Goal: Task Accomplishment & Management: Complete application form

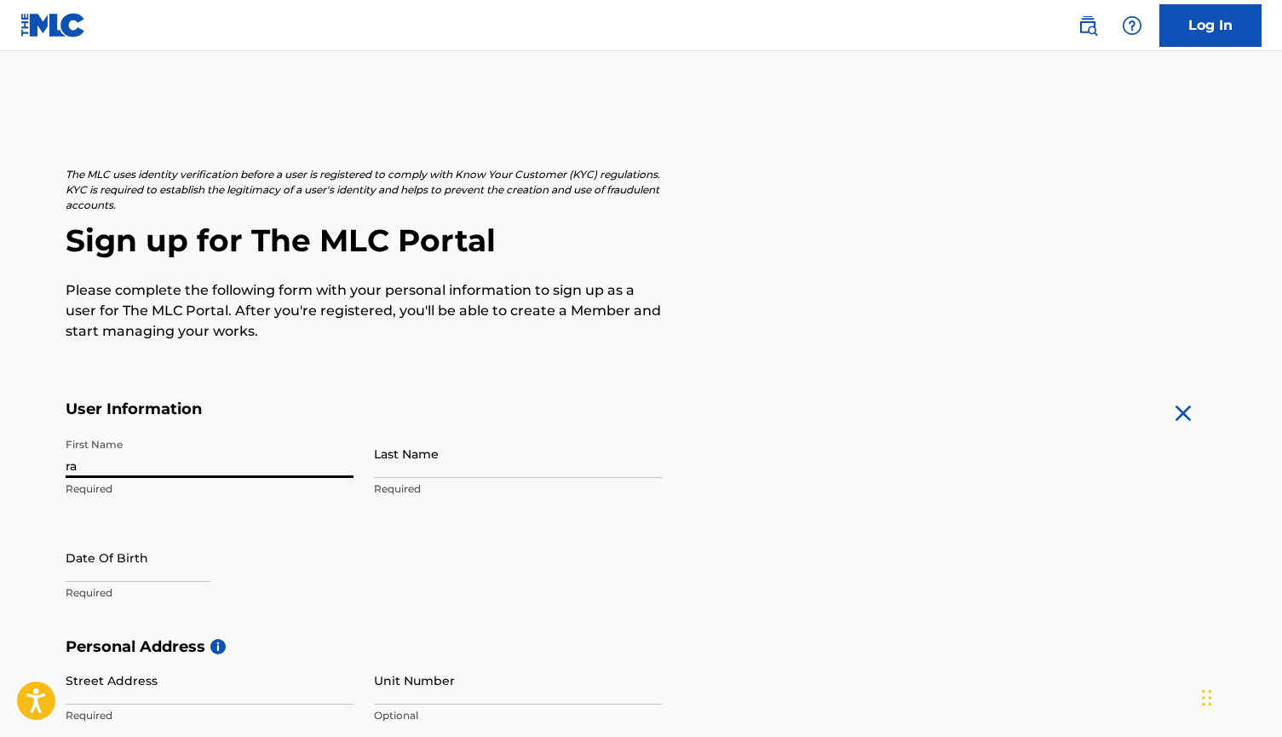
type input "rah"
type input "[PERSON_NAME]"
type input "[STREET_ADDRESS][PERSON_NAME]"
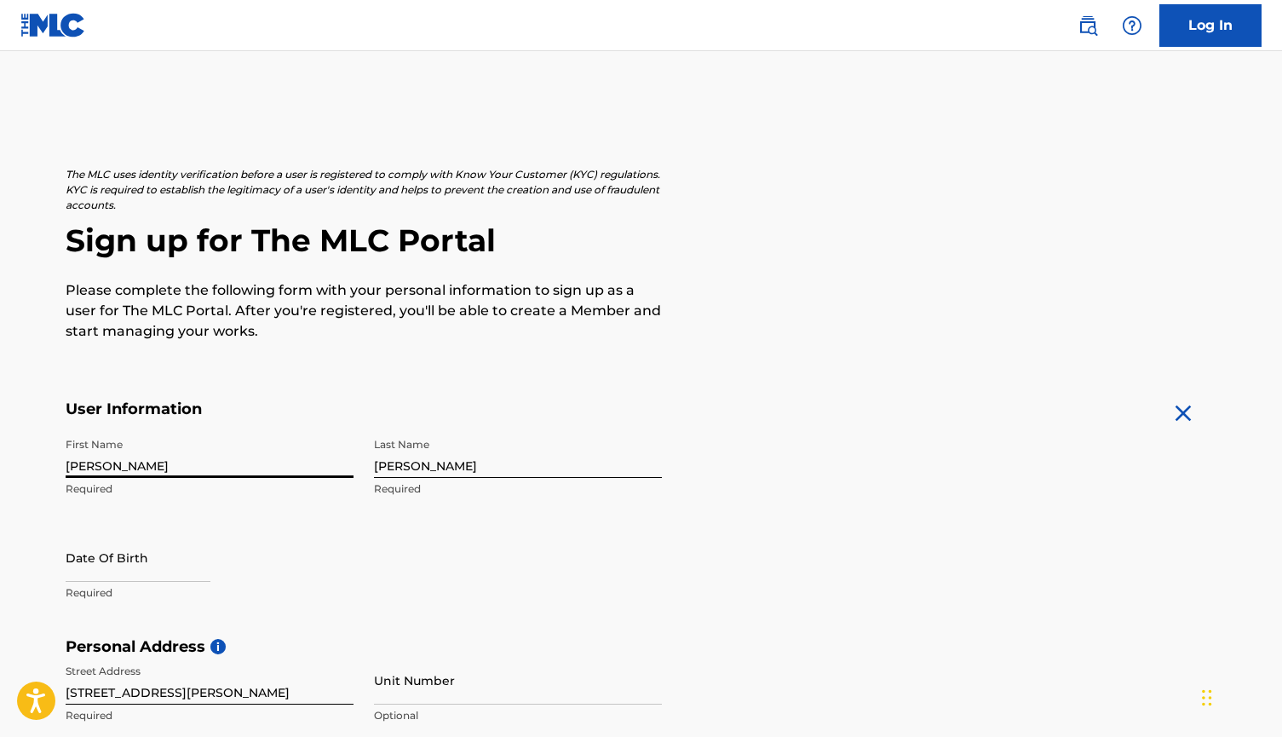
type input "San [PERSON_NAME]"
type input "[GEOGRAPHIC_DATA]"
type input "CA"
type input "91340"
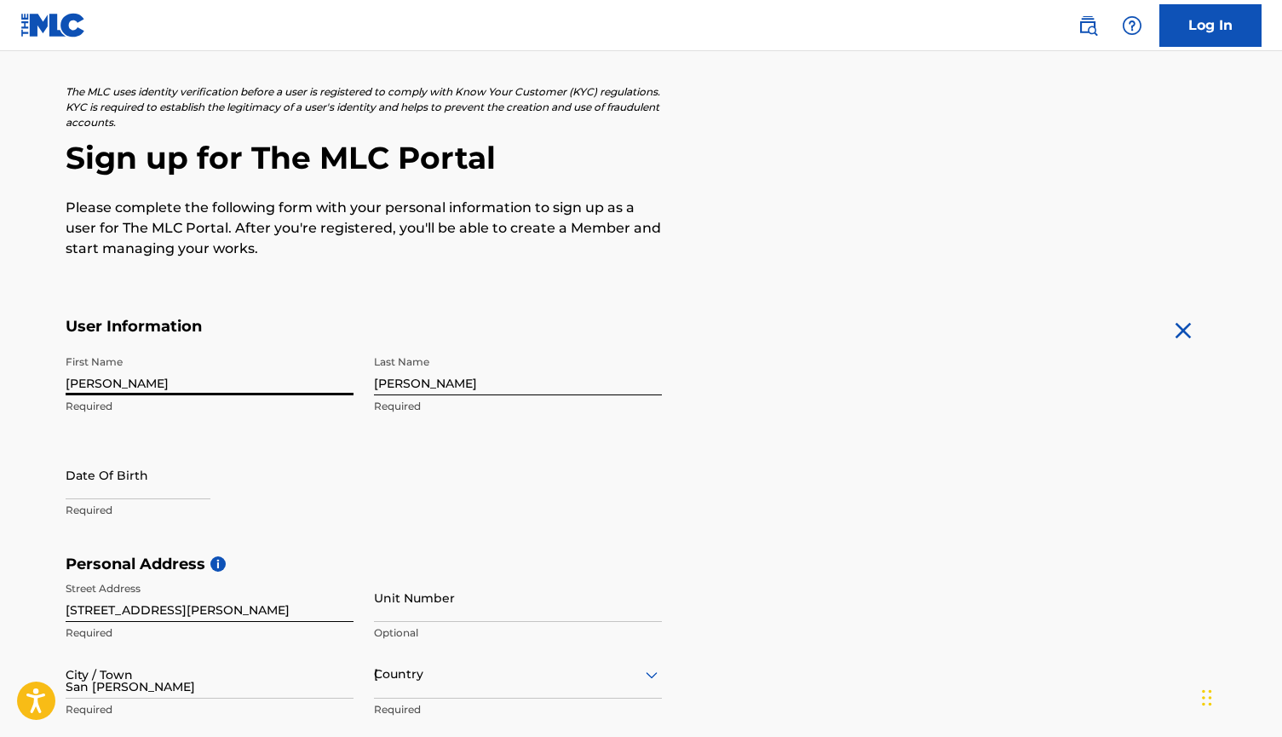
type input "[GEOGRAPHIC_DATA]"
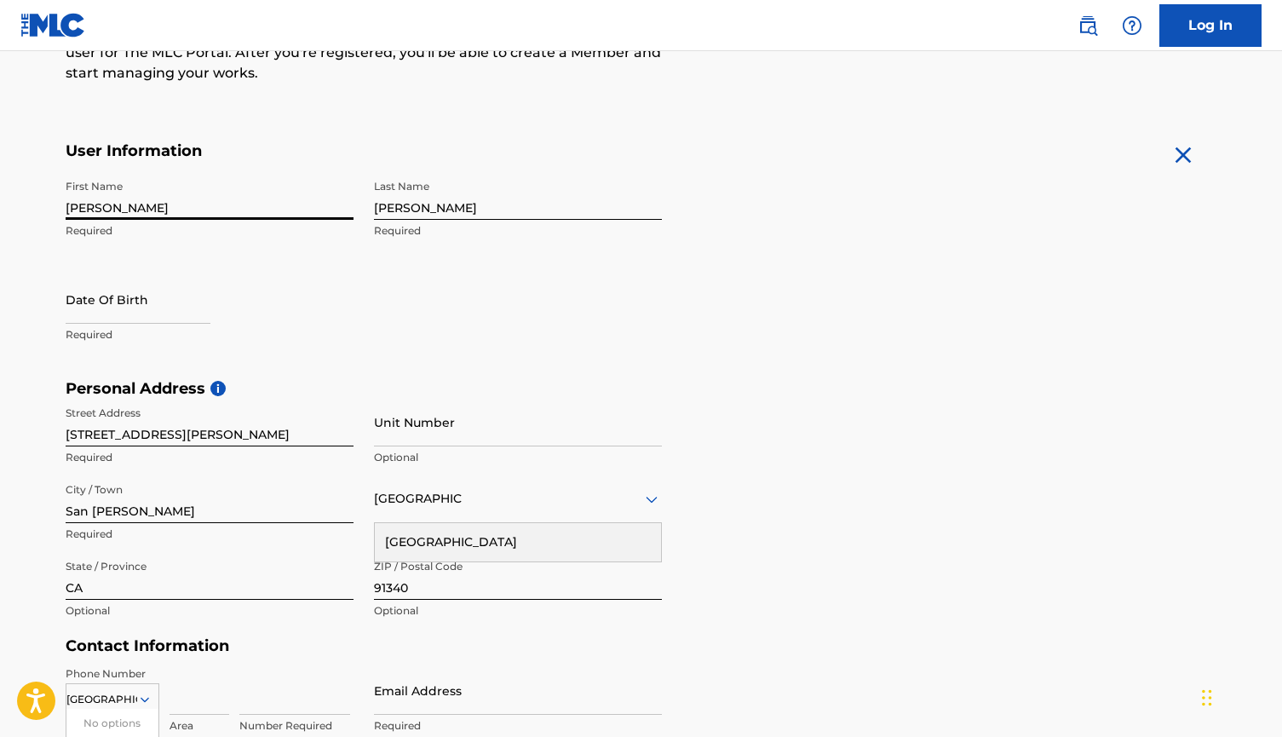
type input "[EMAIL_ADDRESS][DOMAIN_NAME]"
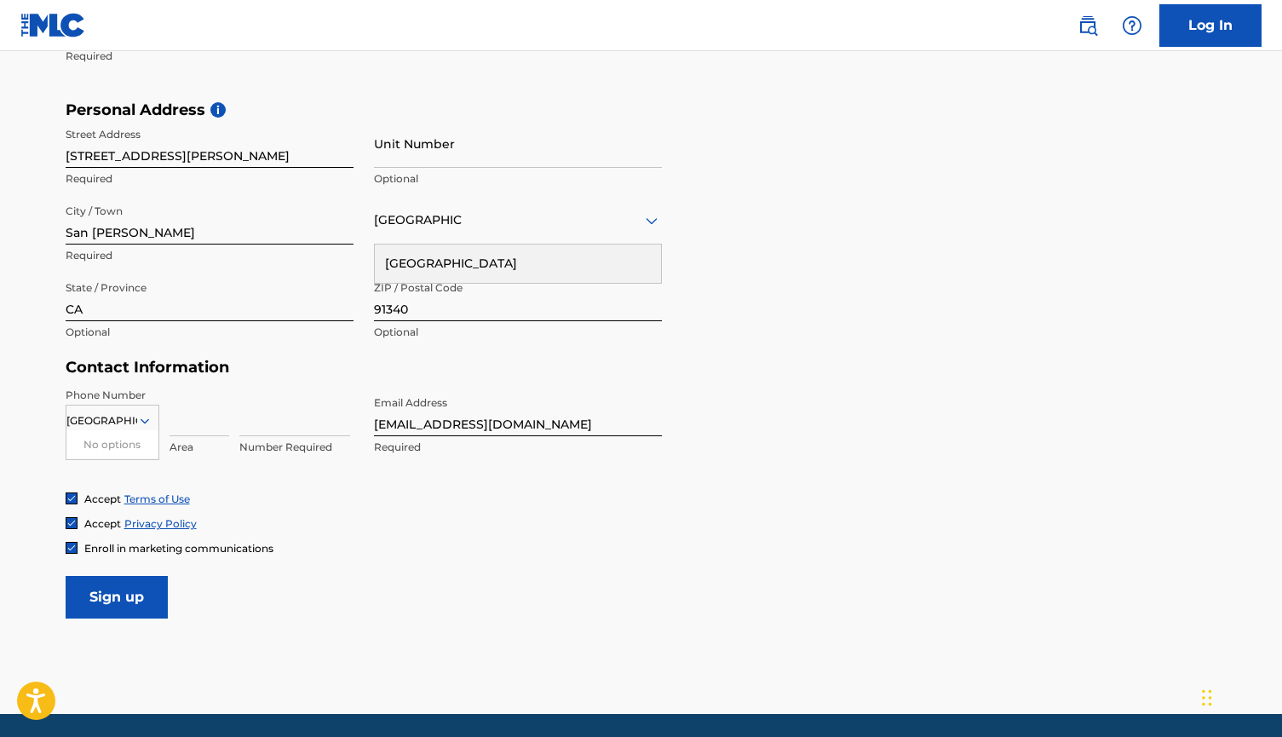
scroll to position [558, 0]
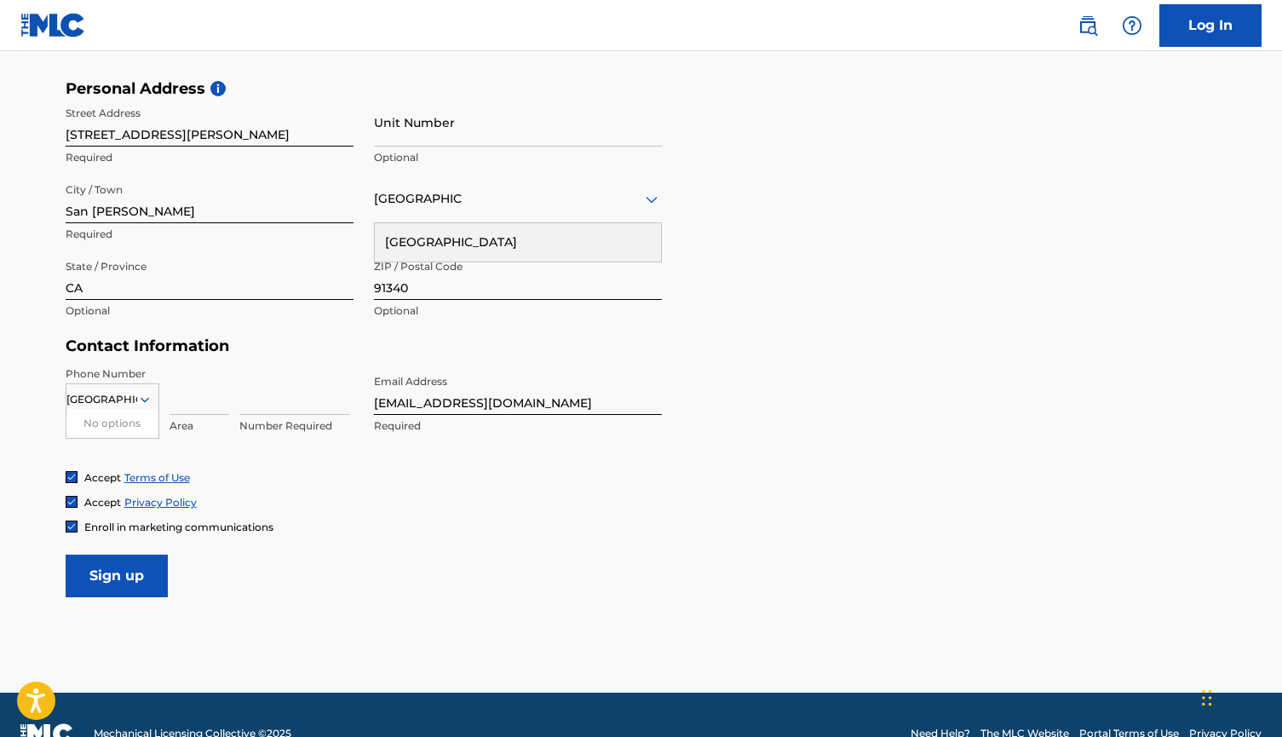
click at [699, 544] on form "User Information First Name [PERSON_NAME] Required Last Name [PERSON_NAME] Requ…" at bounding box center [642, 220] width 1152 height 756
type input "7472675835"
click at [139, 398] on icon at bounding box center [144, 399] width 15 height 15
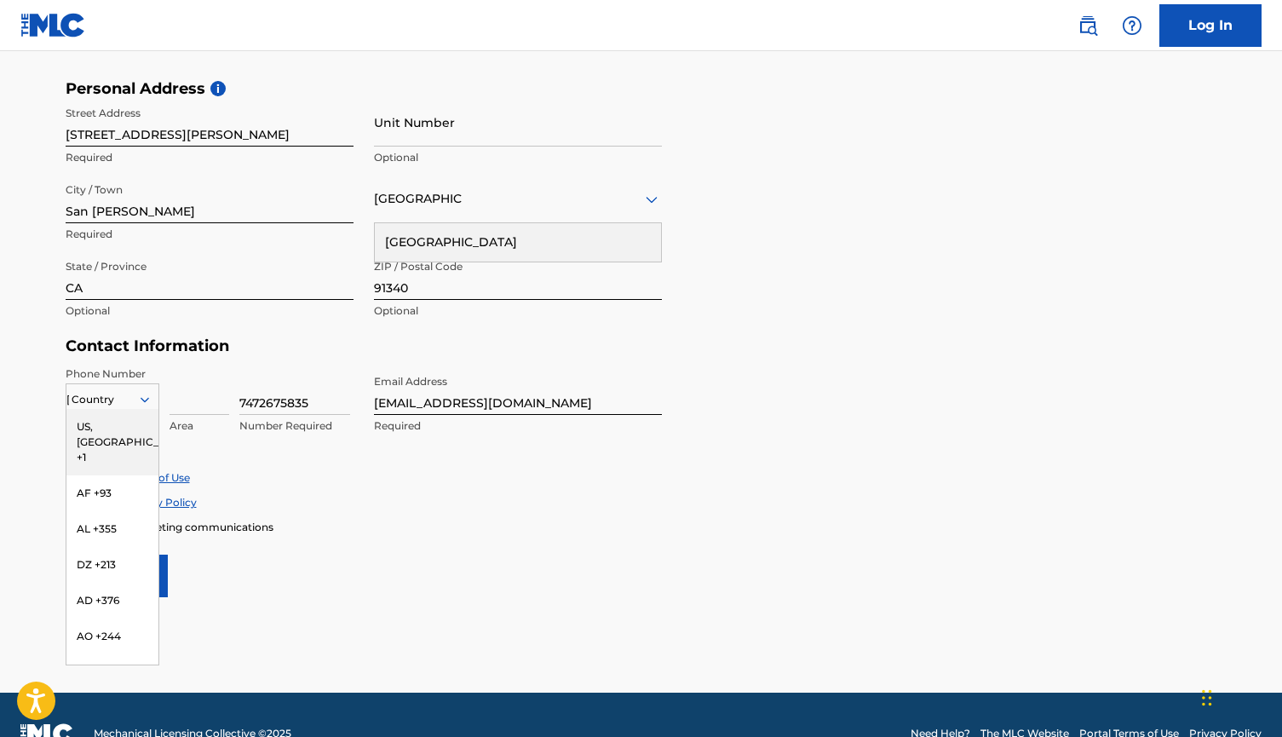
click at [139, 398] on icon at bounding box center [144, 399] width 15 height 15
click at [109, 431] on div "US, [GEOGRAPHIC_DATA] +1" at bounding box center [112, 442] width 92 height 66
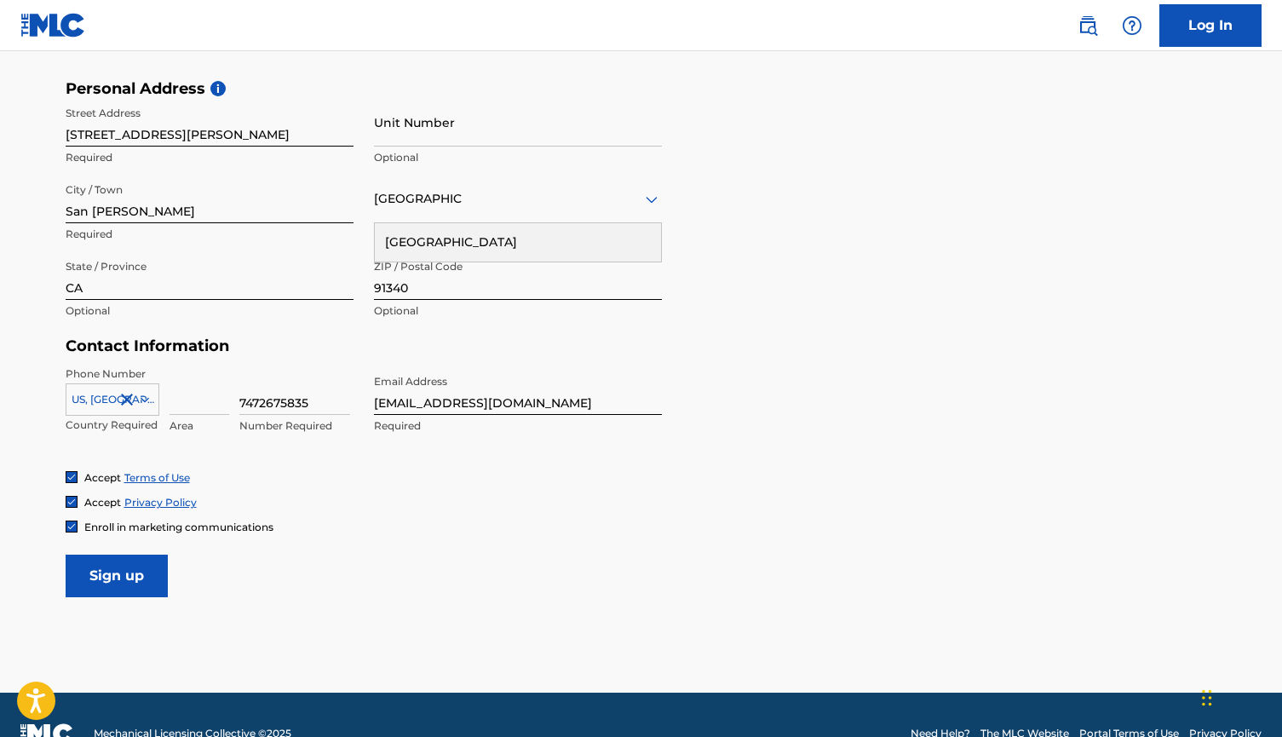
click at [191, 405] on input at bounding box center [200, 390] width 60 height 49
type input "747"
click at [260, 401] on input "7472675835" at bounding box center [294, 390] width 111 height 49
type input "2675835"
click at [193, 401] on input "747" at bounding box center [200, 390] width 60 height 49
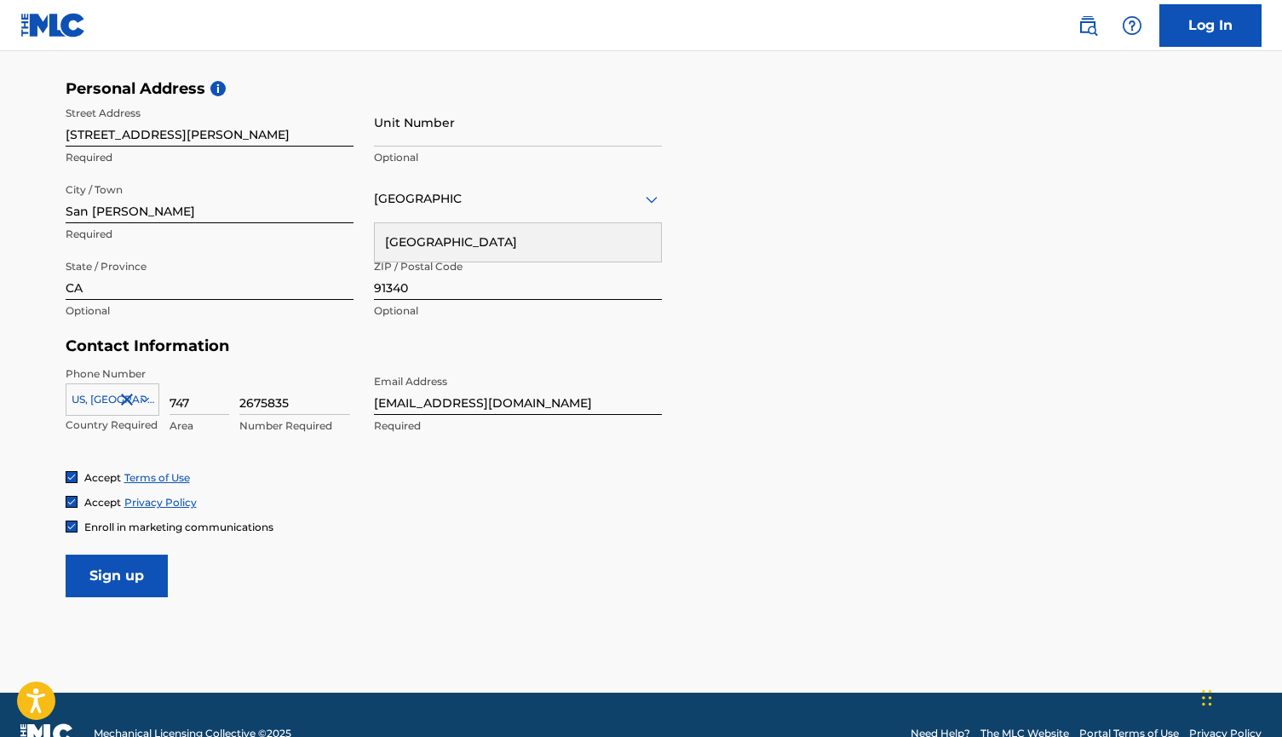
click at [193, 401] on input "747" at bounding box center [200, 390] width 60 height 49
click at [137, 576] on input "Sign up" at bounding box center [117, 576] width 102 height 43
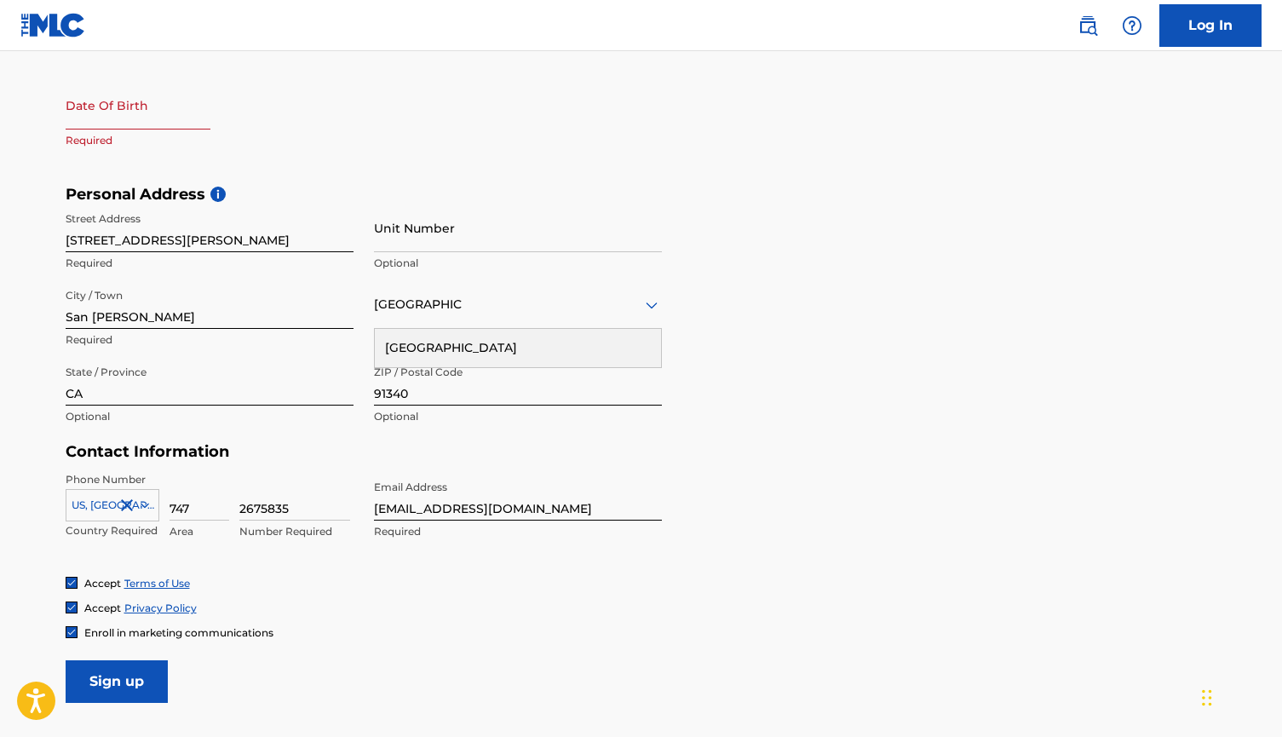
scroll to position [454, 0]
select select "8"
select select "2025"
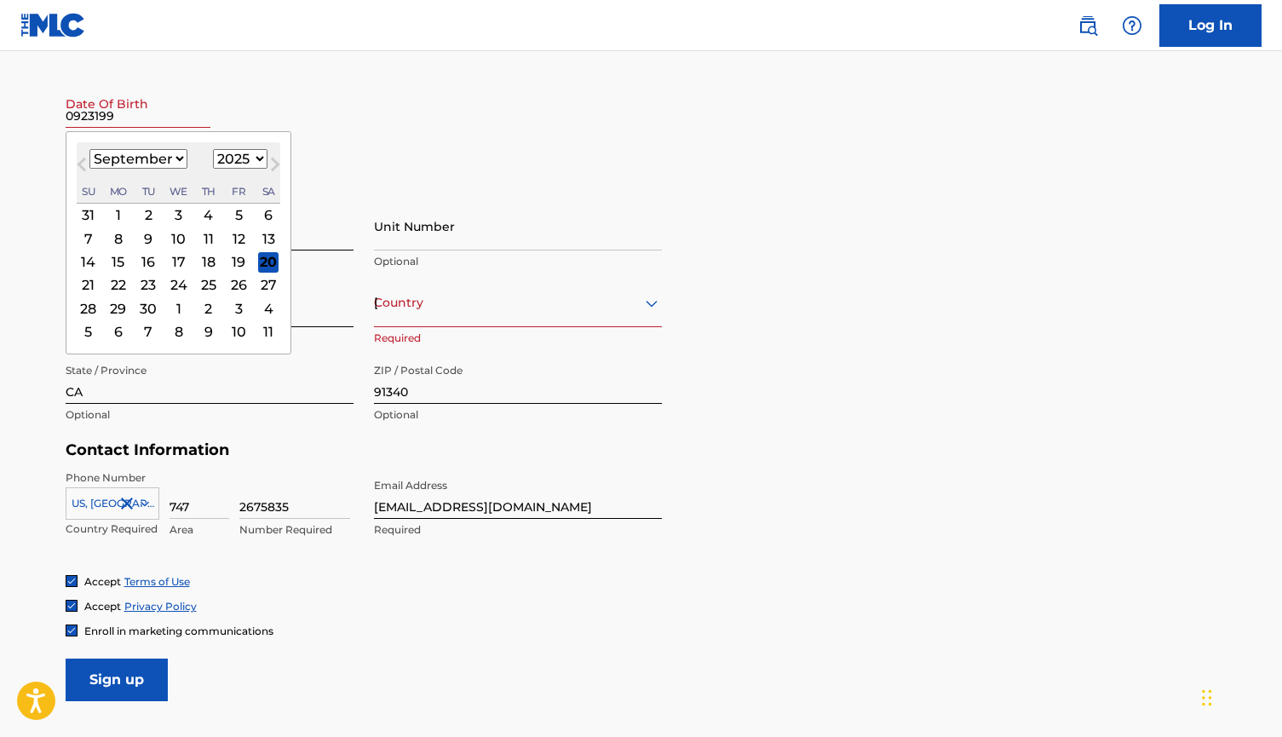
type input "09231990"
click at [391, 135] on div "First Name [PERSON_NAME] Required Last Name [PERSON_NAME] Required Date Of Birt…" at bounding box center [364, 79] width 596 height 208
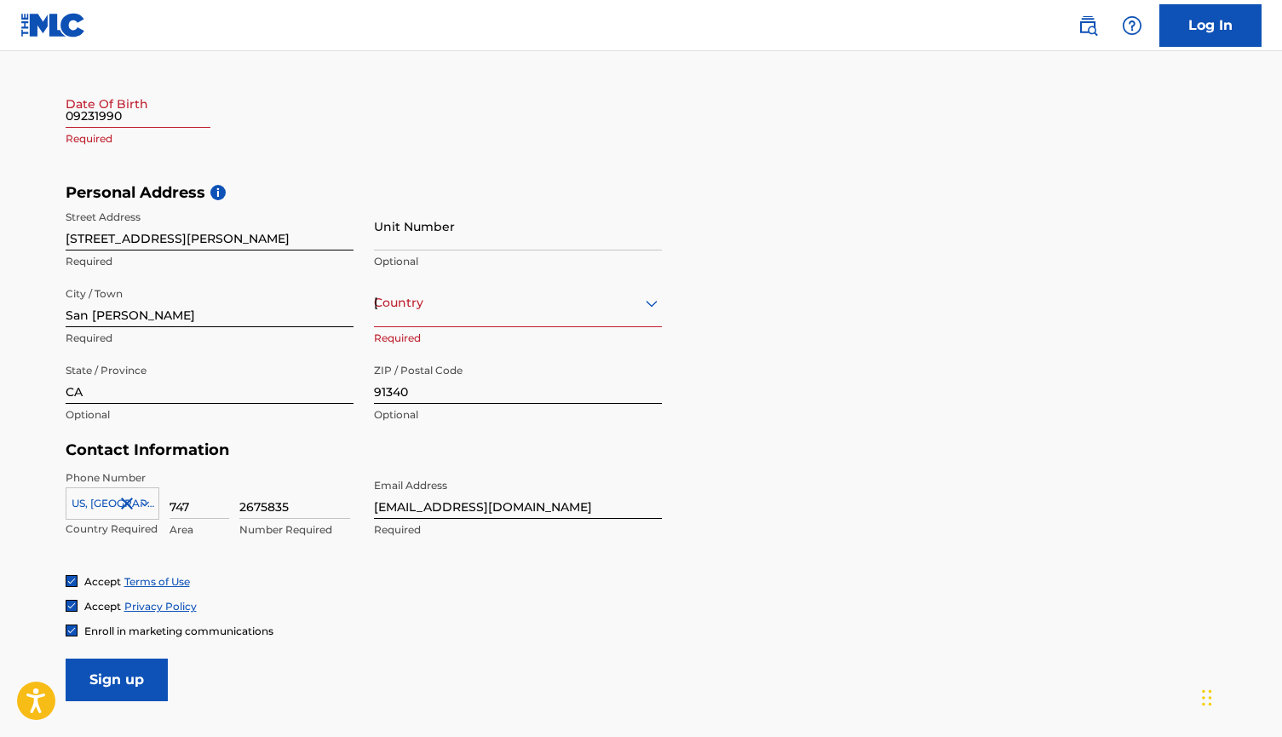
click at [181, 117] on input "09231990" at bounding box center [138, 103] width 145 height 49
select select "8"
select select "2025"
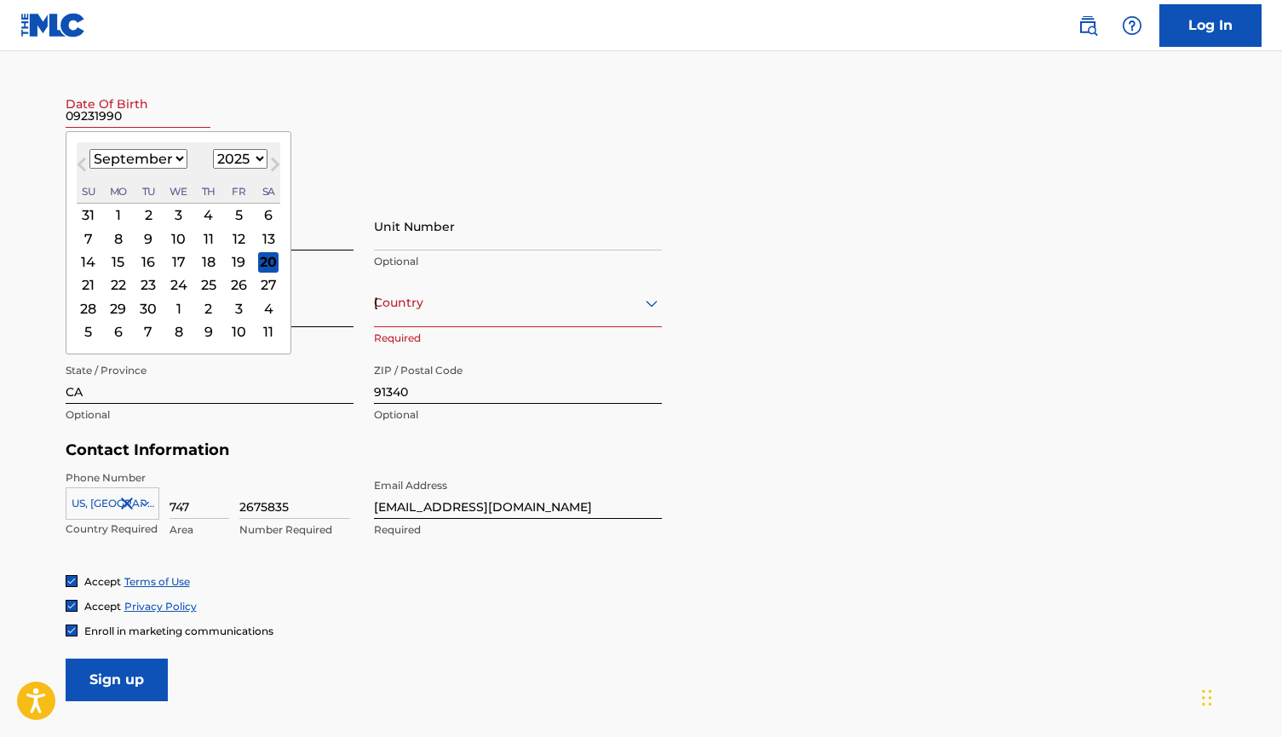
click at [144, 283] on div "23" at bounding box center [148, 284] width 20 height 20
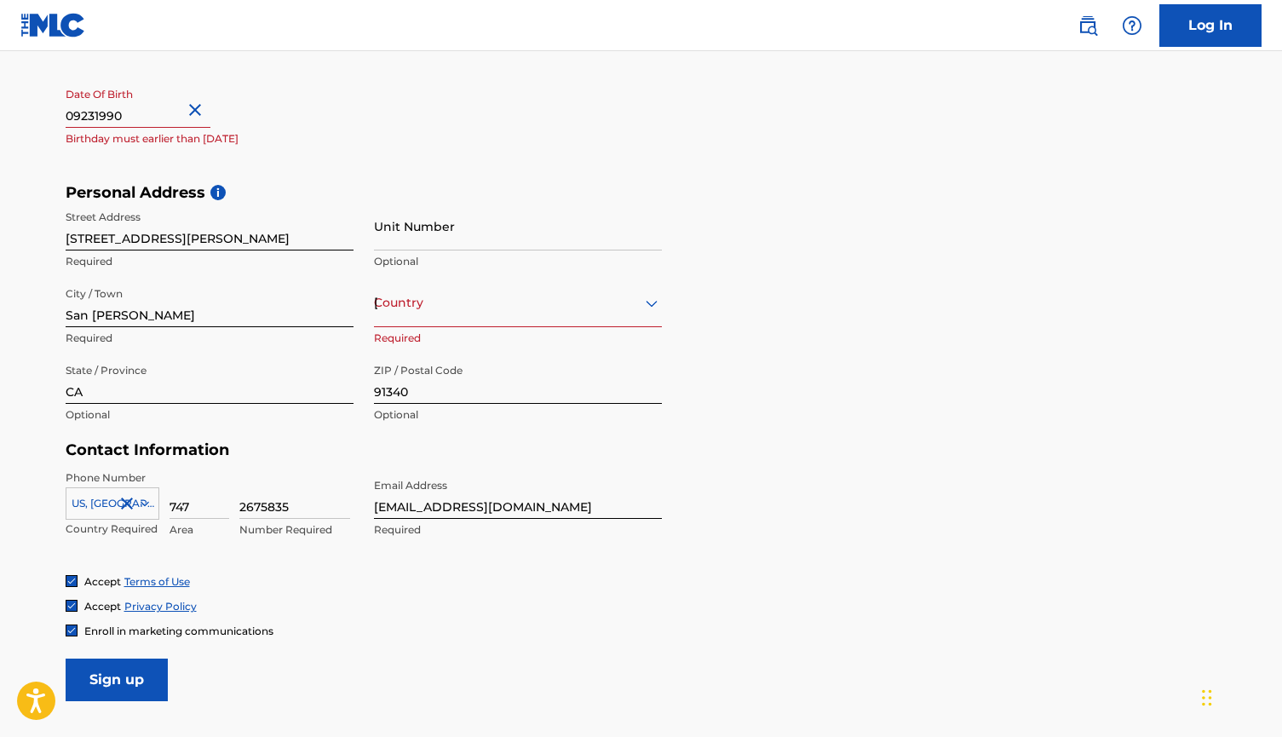
select select "8"
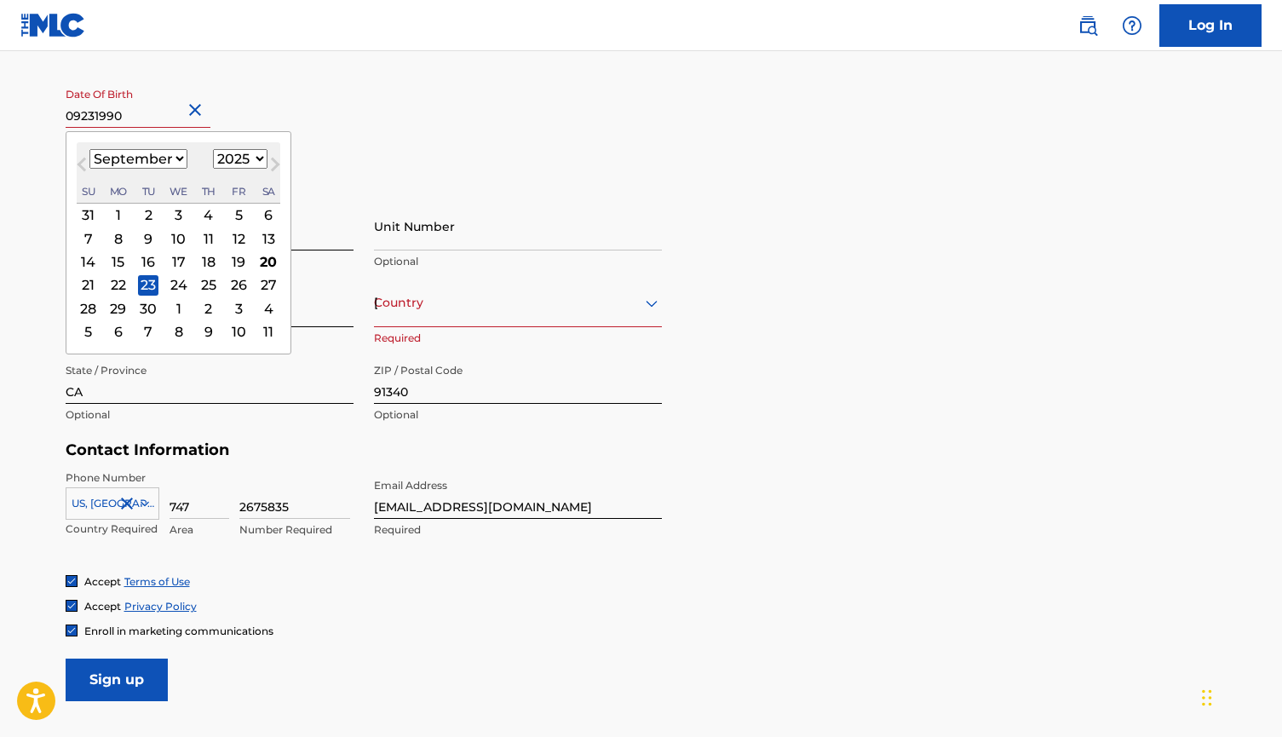
click at [161, 121] on input "09231990" at bounding box center [138, 103] width 145 height 49
select select "1990"
click at [335, 99] on div "Date Of Birth 09231990 [DEMOGRAPHIC_DATA] Previous Month Next Month [DATE] Janu…" at bounding box center [210, 117] width 288 height 77
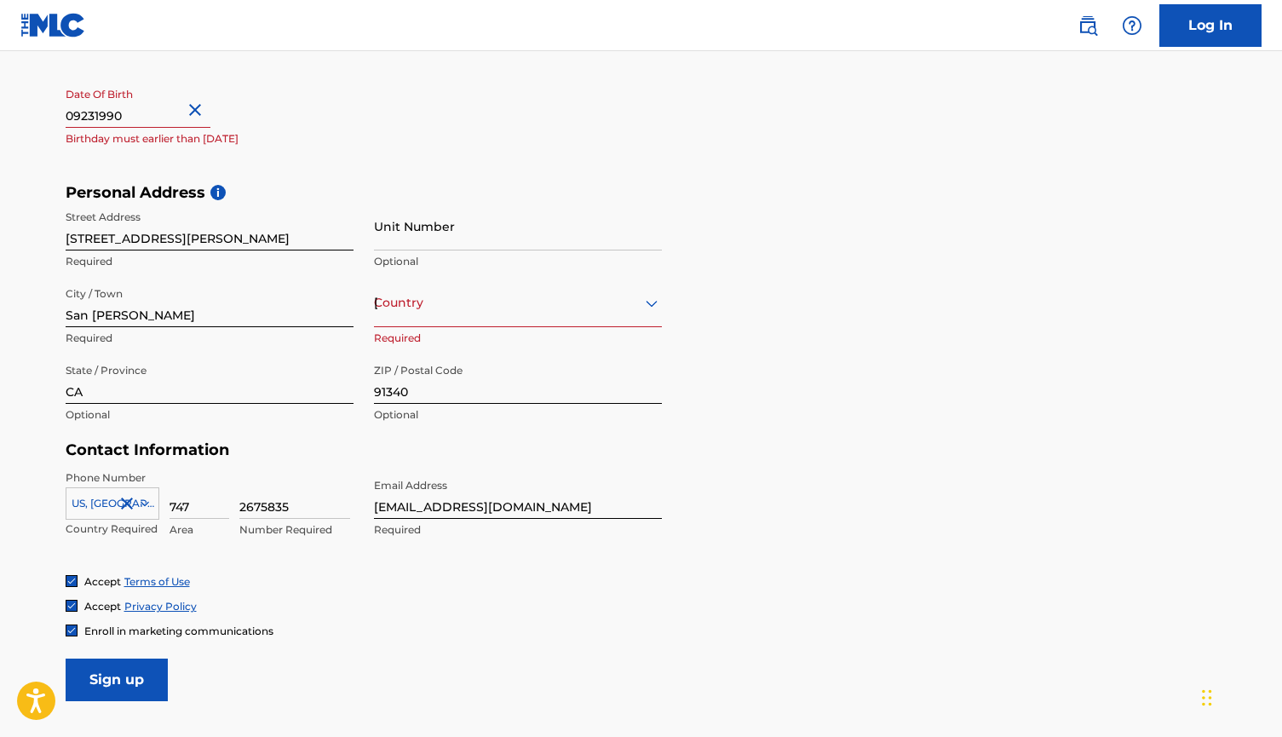
click at [187, 119] on input "09231990" at bounding box center [138, 103] width 145 height 49
select select "8"
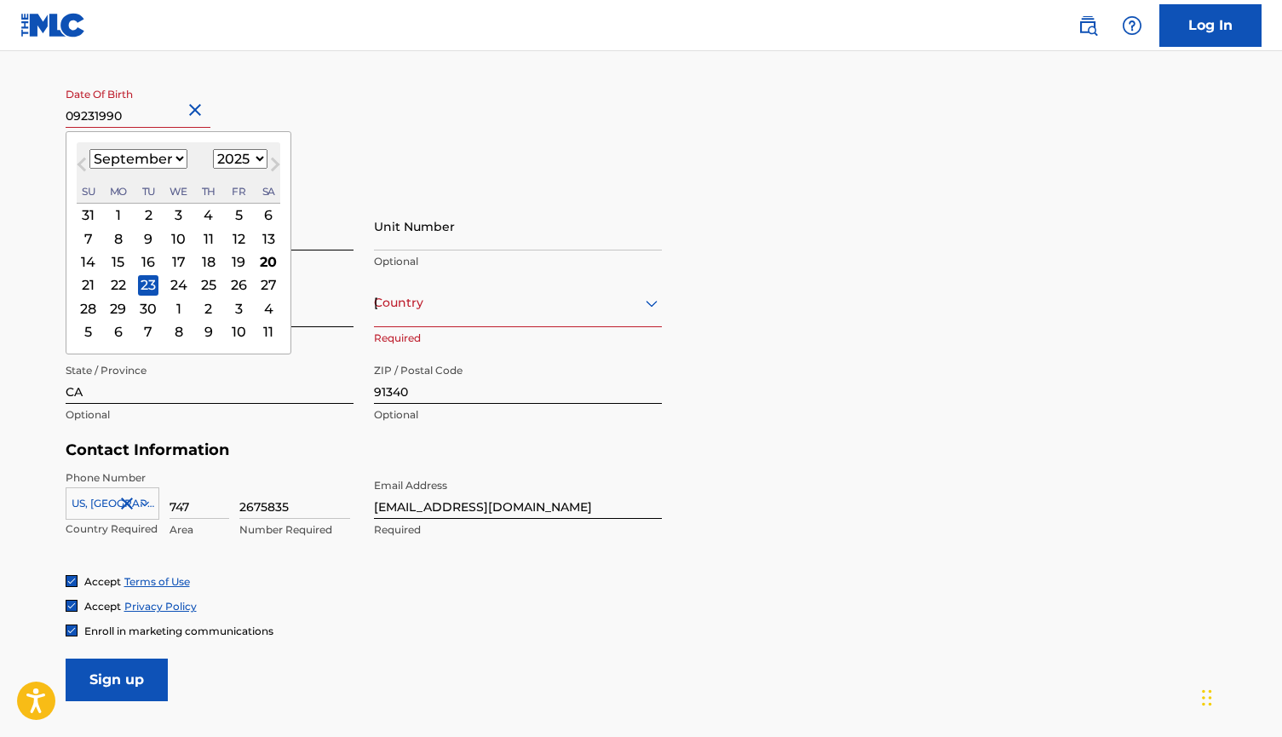
select select "1990"
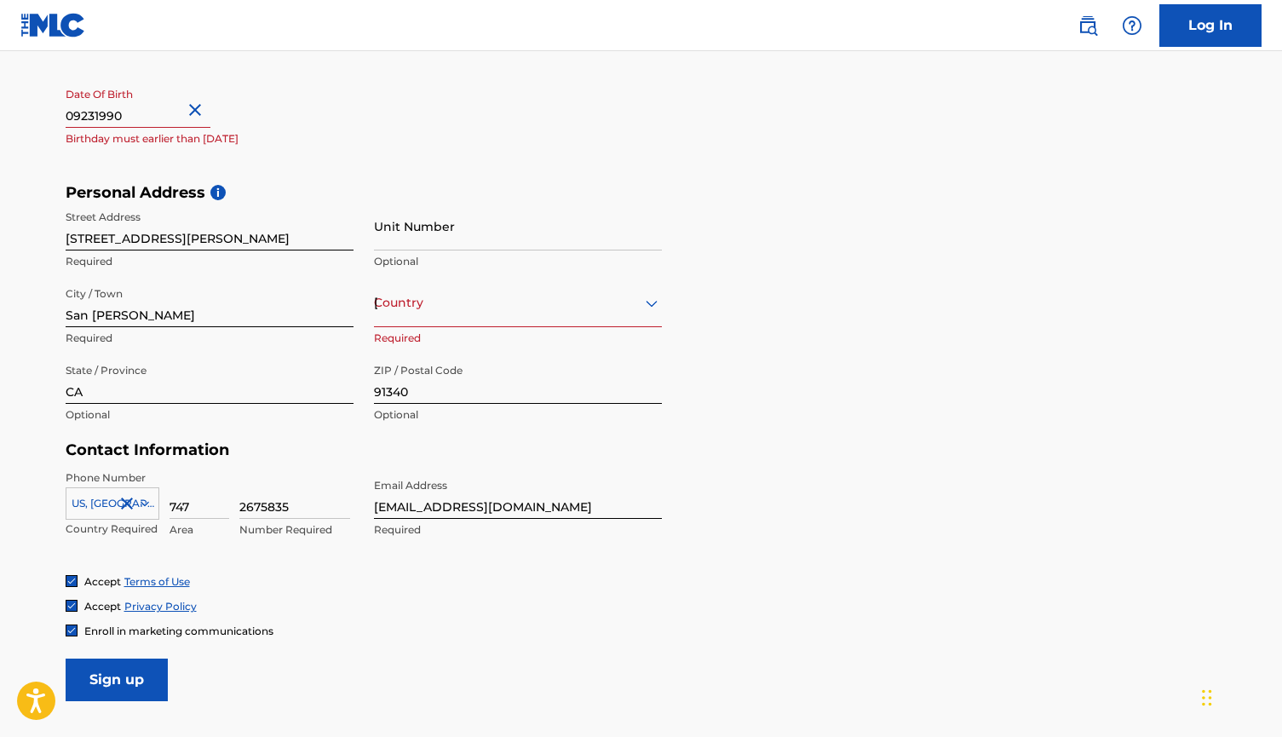
click at [187, 122] on input "09231990" at bounding box center [138, 103] width 145 height 49
select select "8"
select select "2025"
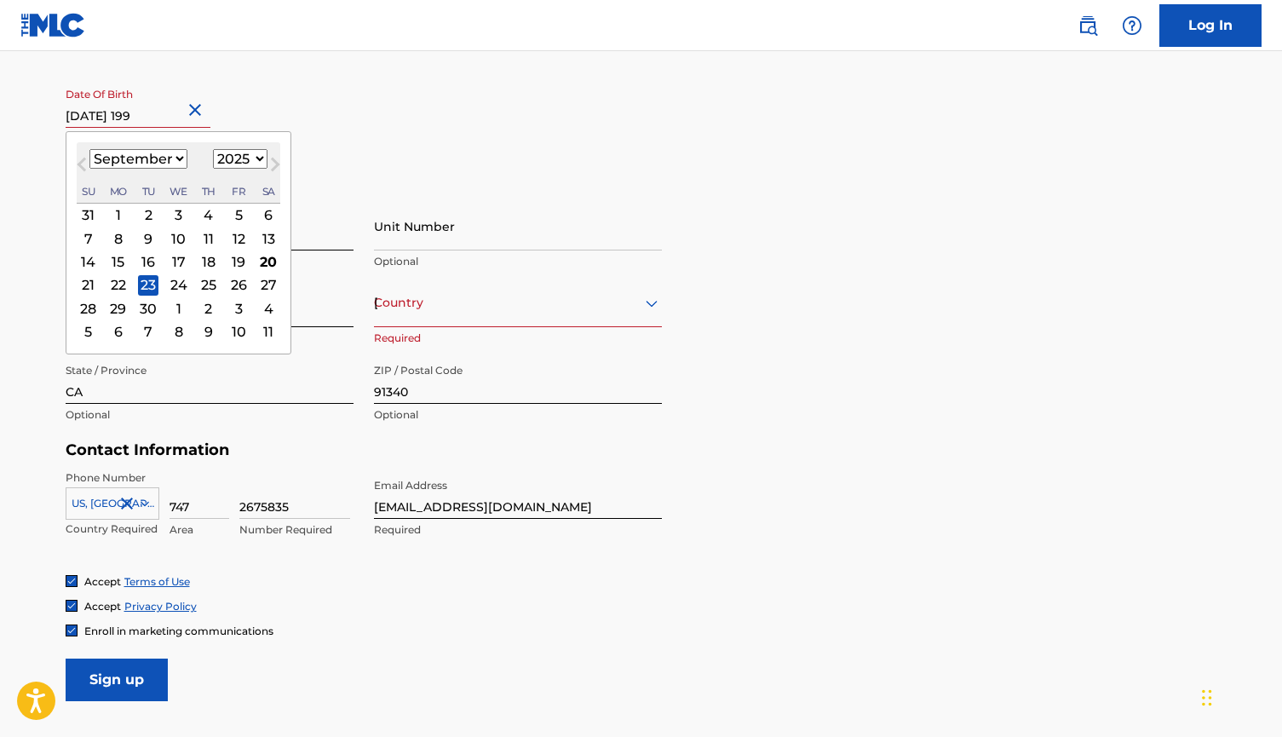
type input "[DATE]"
select select "1990"
type input "[DATE]"
click at [311, 121] on div "Date Of Birth [DEMOGRAPHIC_DATA] [DEMOGRAPHIC_DATA] Previous Month Next Month […" at bounding box center [210, 117] width 288 height 77
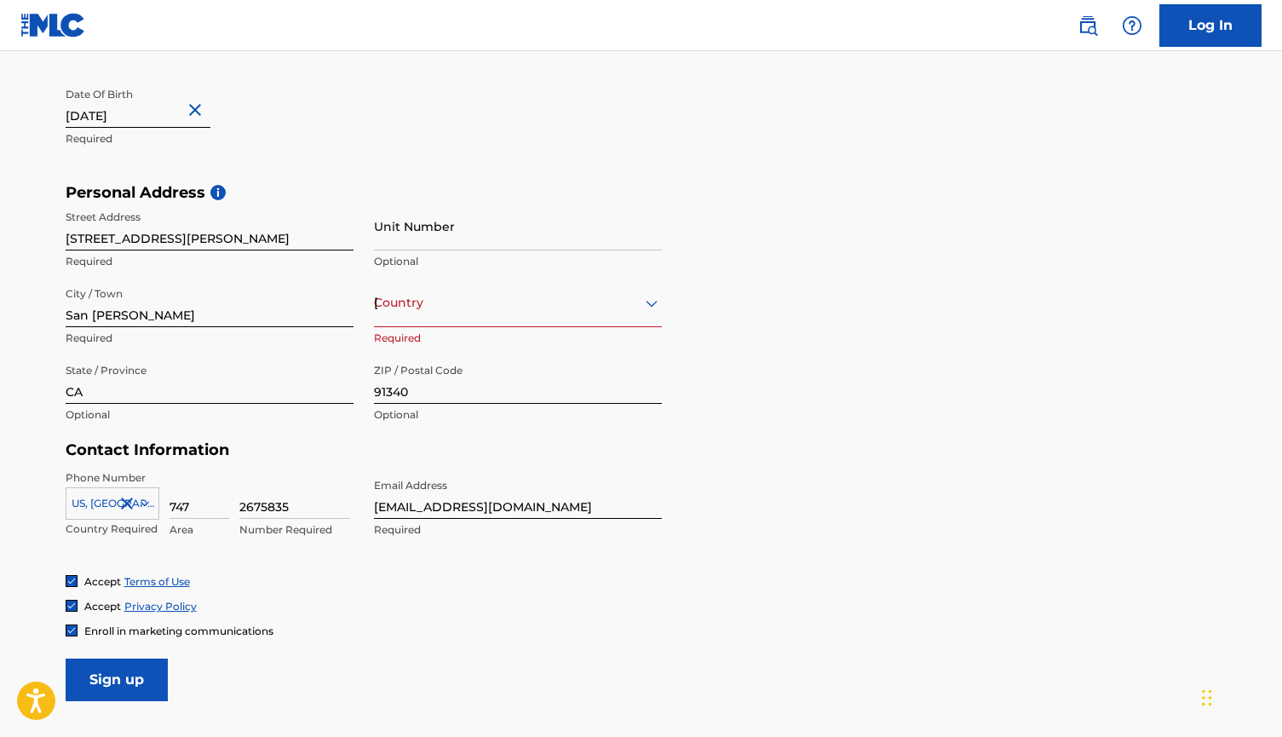
click at [135, 680] on input "Sign up" at bounding box center [117, 680] width 102 height 43
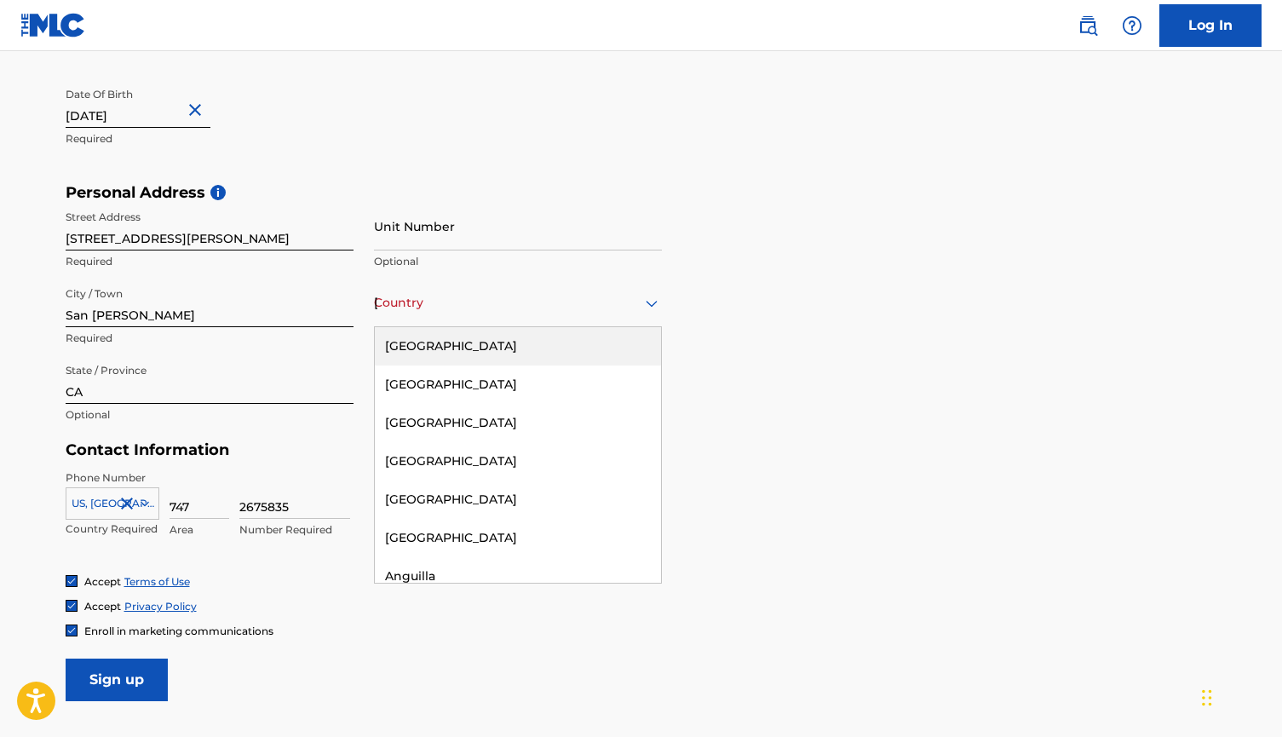
click at [498, 302] on div "[GEOGRAPHIC_DATA]" at bounding box center [518, 302] width 288 height 21
click at [488, 341] on div "[GEOGRAPHIC_DATA]" at bounding box center [518, 346] width 286 height 38
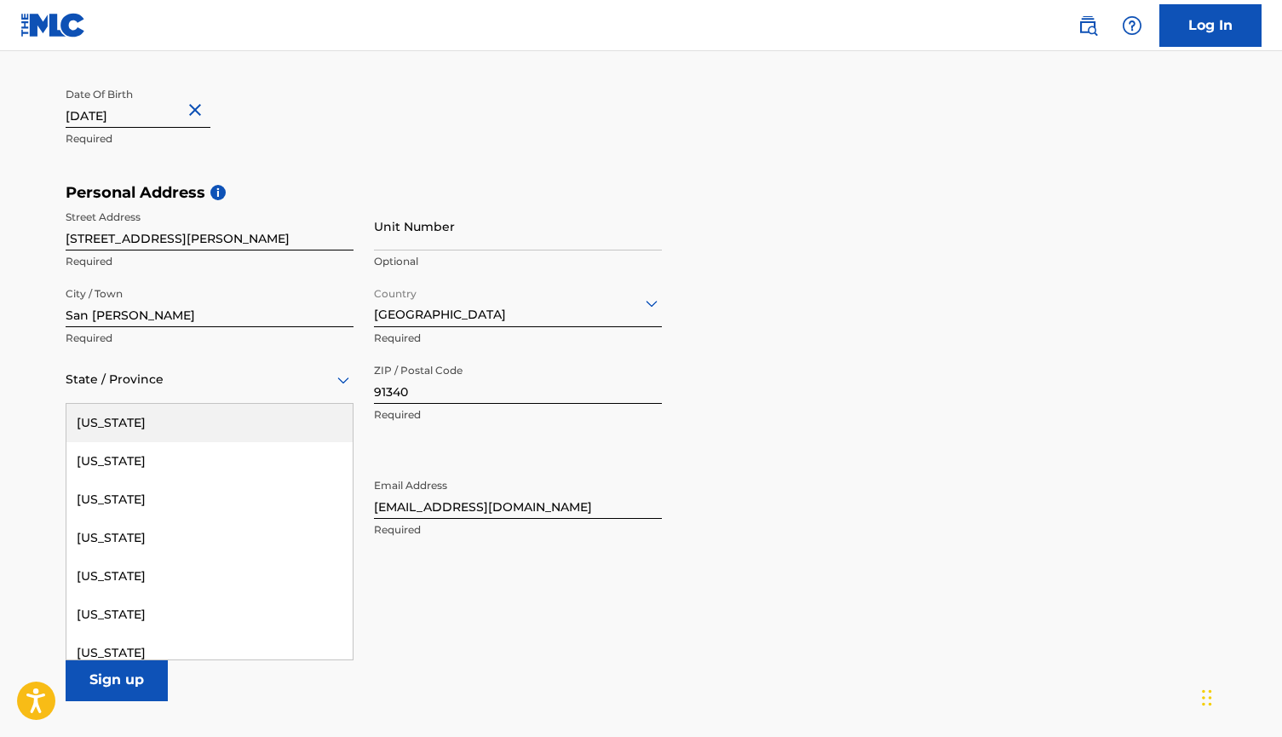
click at [124, 389] on div at bounding box center [210, 379] width 288 height 21
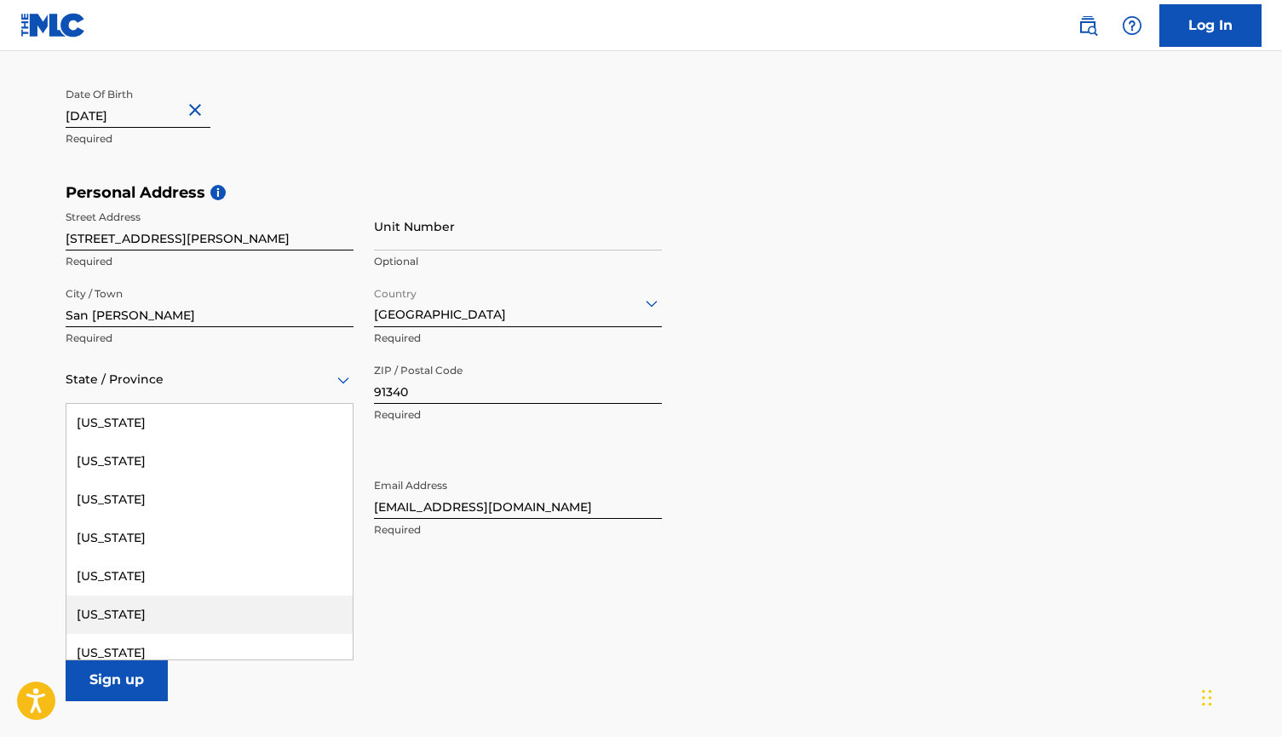
click at [126, 609] on div "[US_STATE]" at bounding box center [209, 615] width 286 height 38
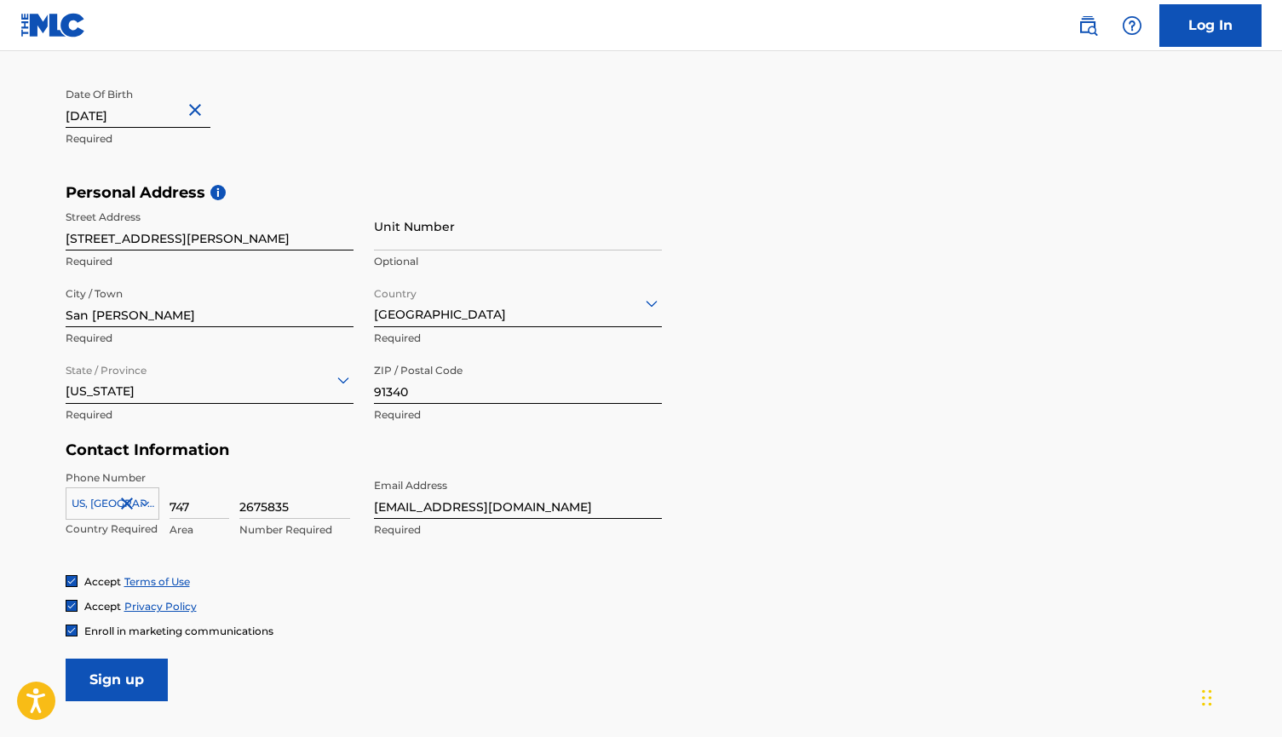
click at [113, 673] on input "Sign up" at bounding box center [117, 680] width 102 height 43
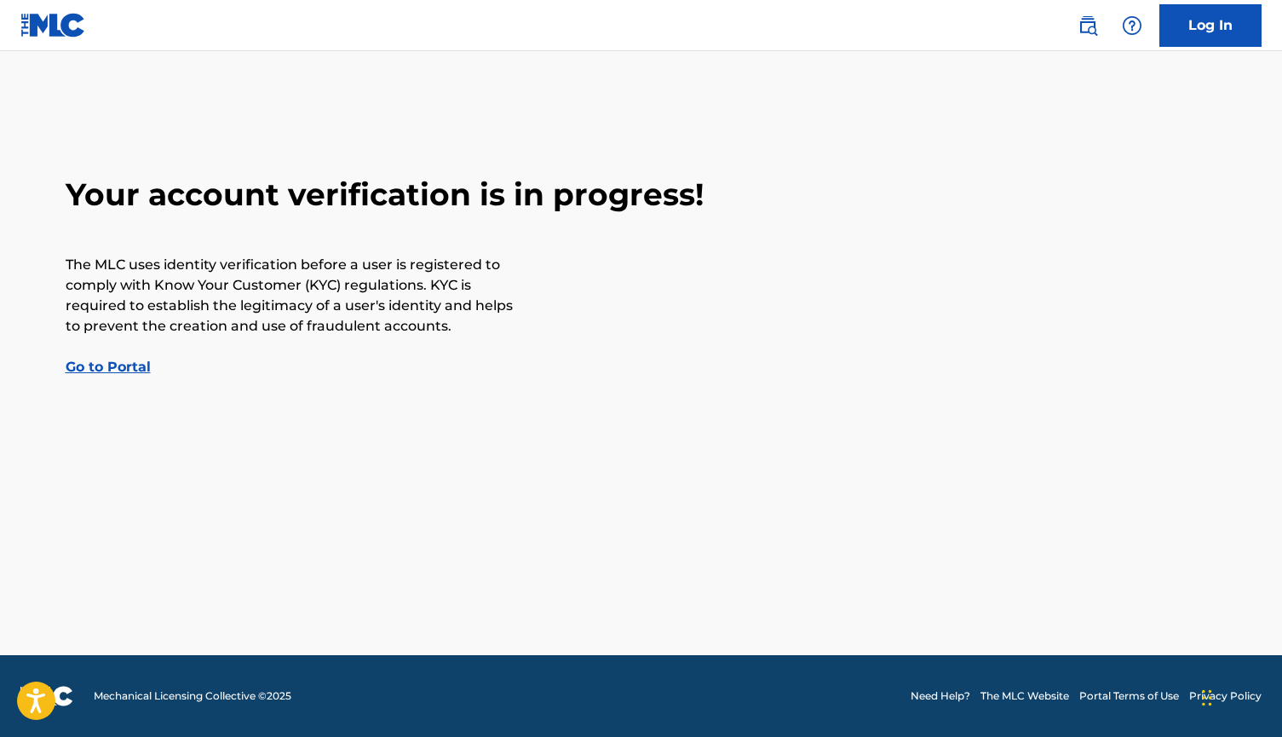
click at [102, 369] on link "Go to Portal" at bounding box center [108, 367] width 85 height 16
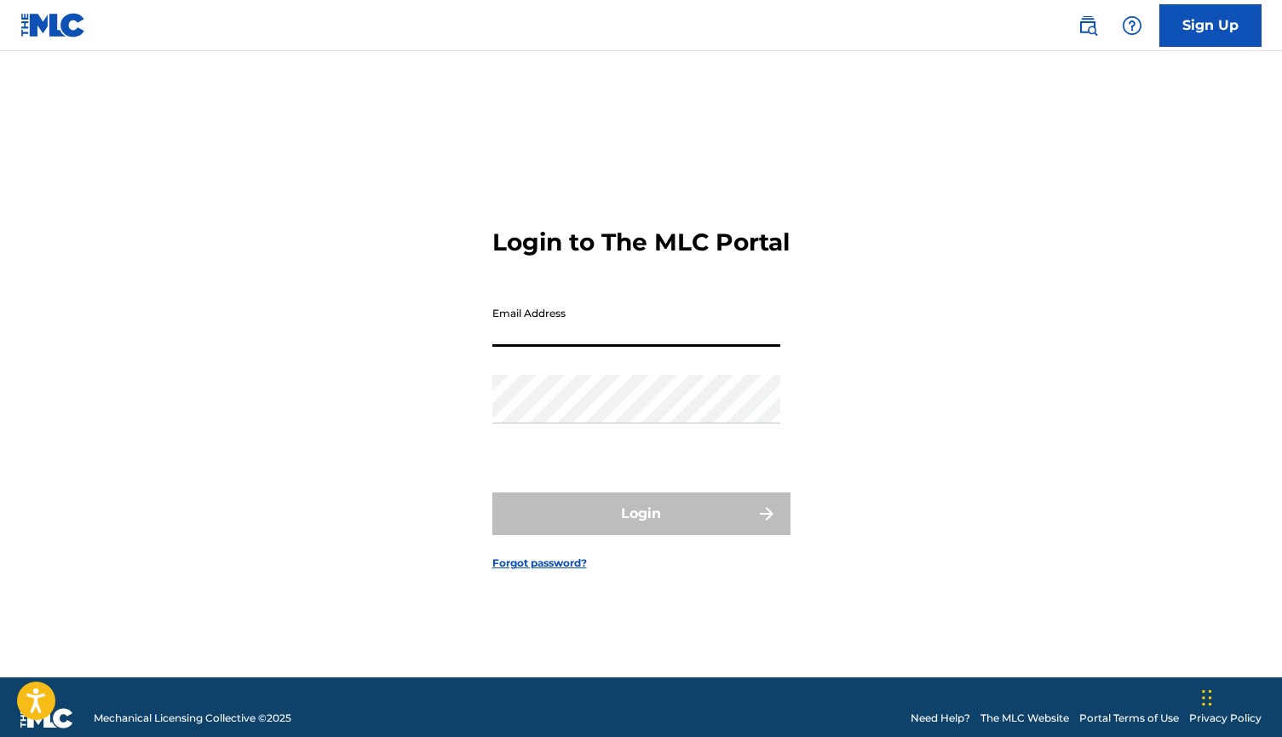
click at [402, 328] on div "Login to The MLC Portal Email Address Password Login Forgot password?" at bounding box center [641, 386] width 1193 height 584
click at [1196, 26] on link "Sign Up" at bounding box center [1211, 25] width 102 height 43
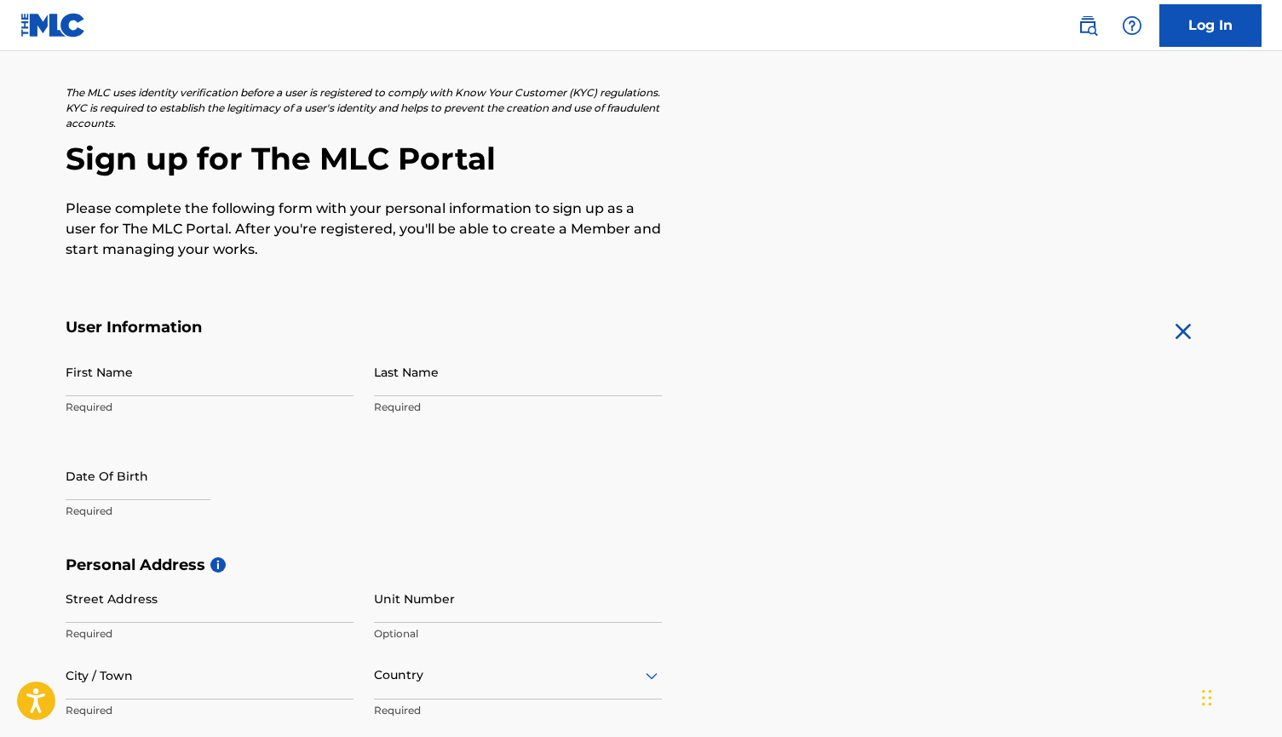
scroll to position [77, 0]
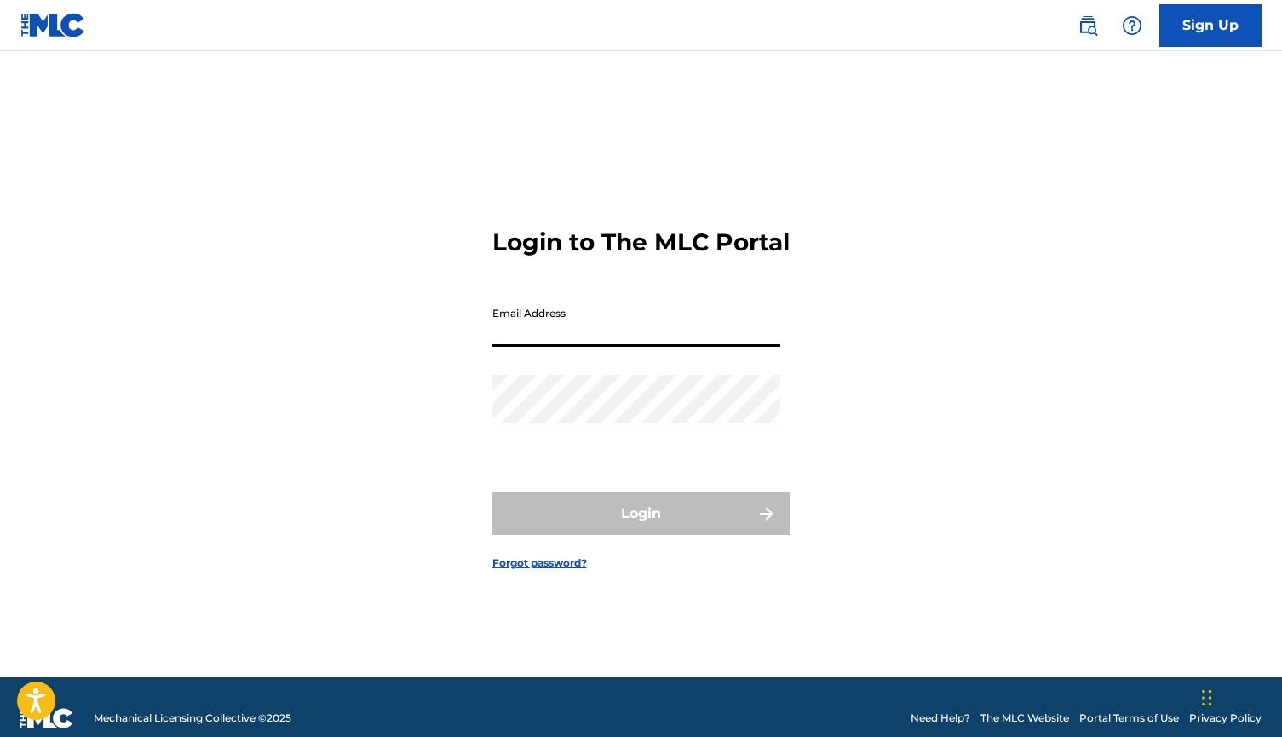
type input "[EMAIL_ADDRESS][DOMAIN_NAME]"
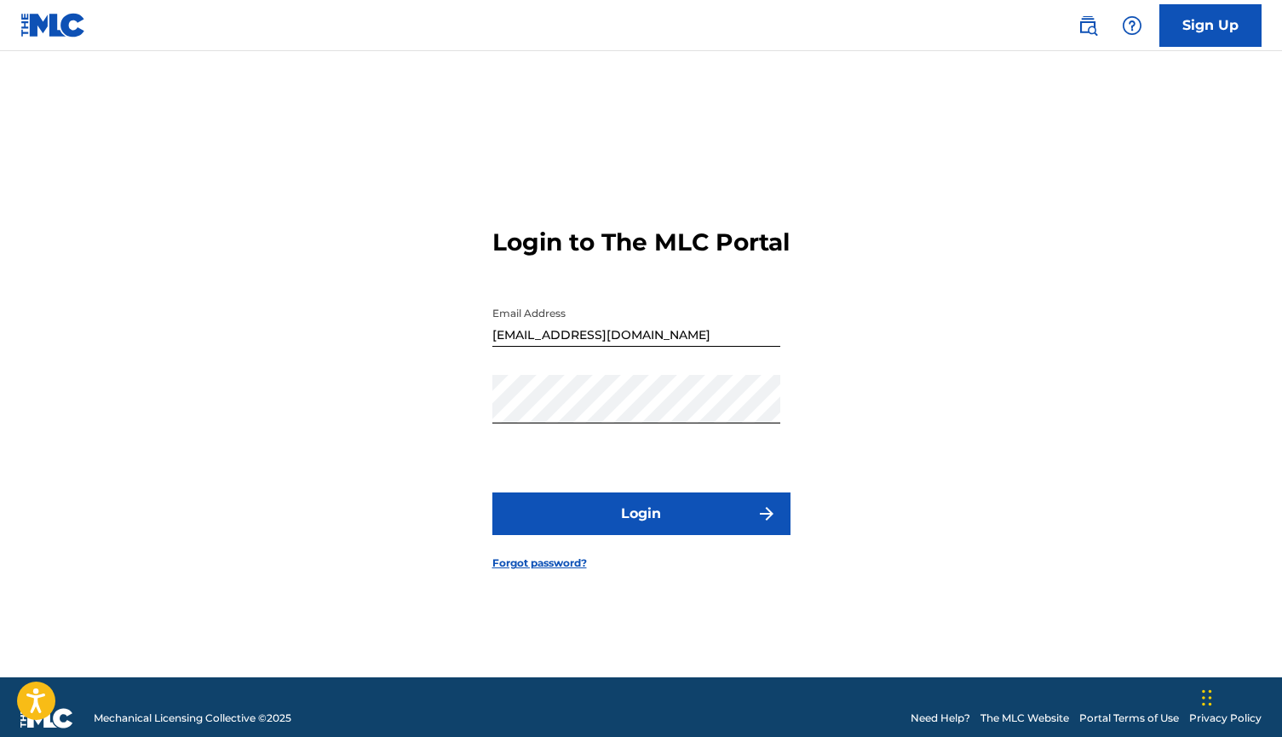
click at [594, 529] on button "Login" at bounding box center [641, 513] width 298 height 43
click at [1207, 21] on link "Sign Up" at bounding box center [1211, 25] width 102 height 43
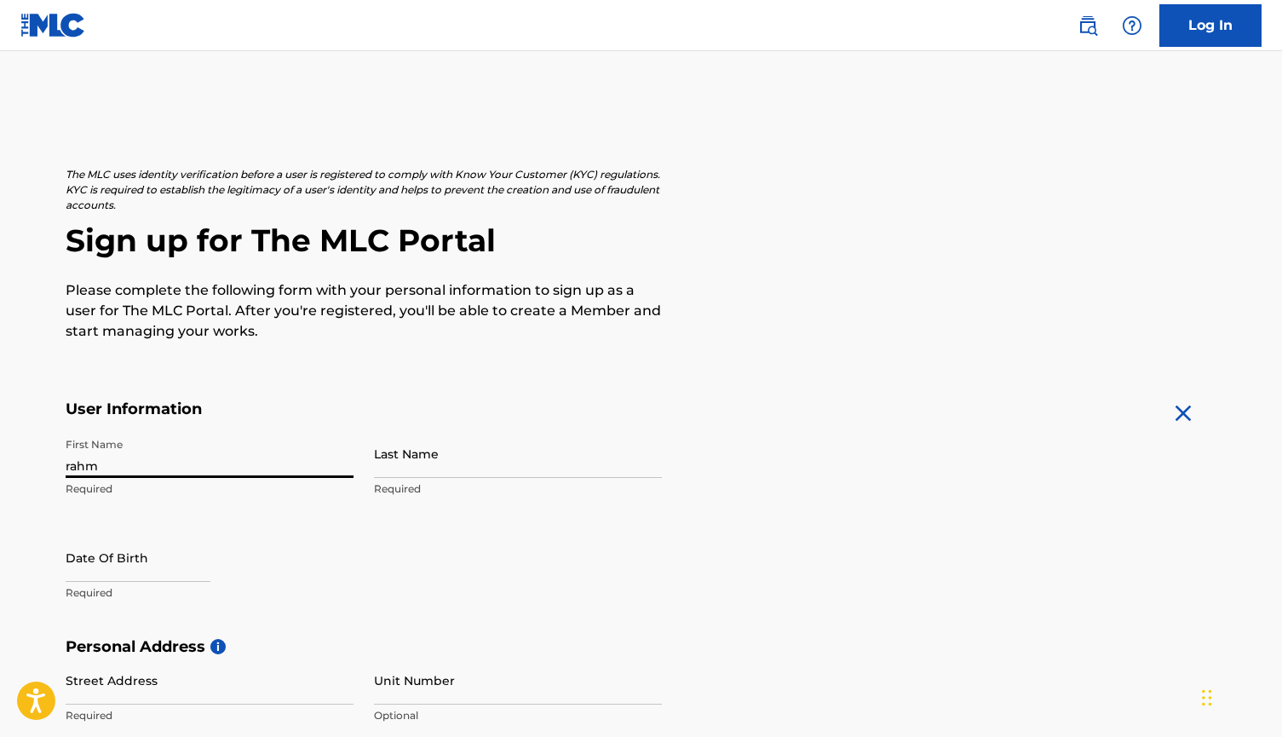
type input "rahma"
type input "[PERSON_NAME]"
type input "[STREET_ADDRESS][PERSON_NAME]"
type input "San [PERSON_NAME]"
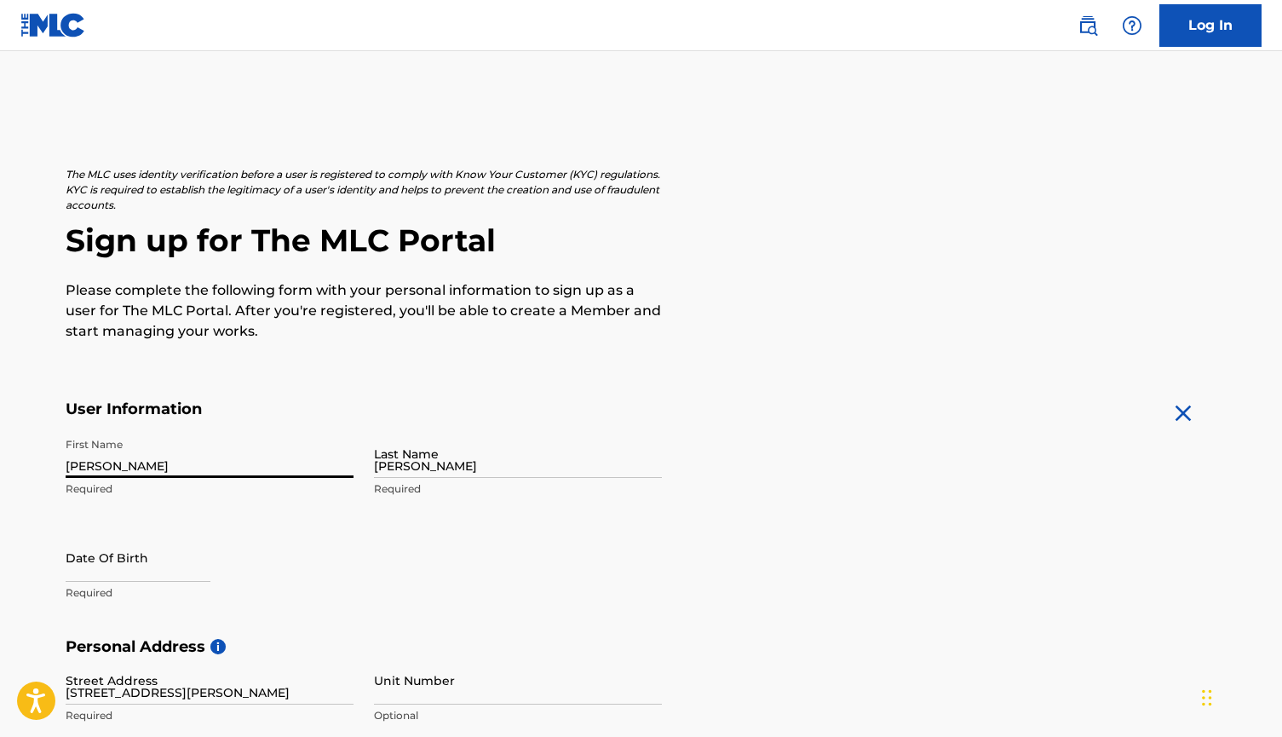
type input "[GEOGRAPHIC_DATA]"
type input "CA"
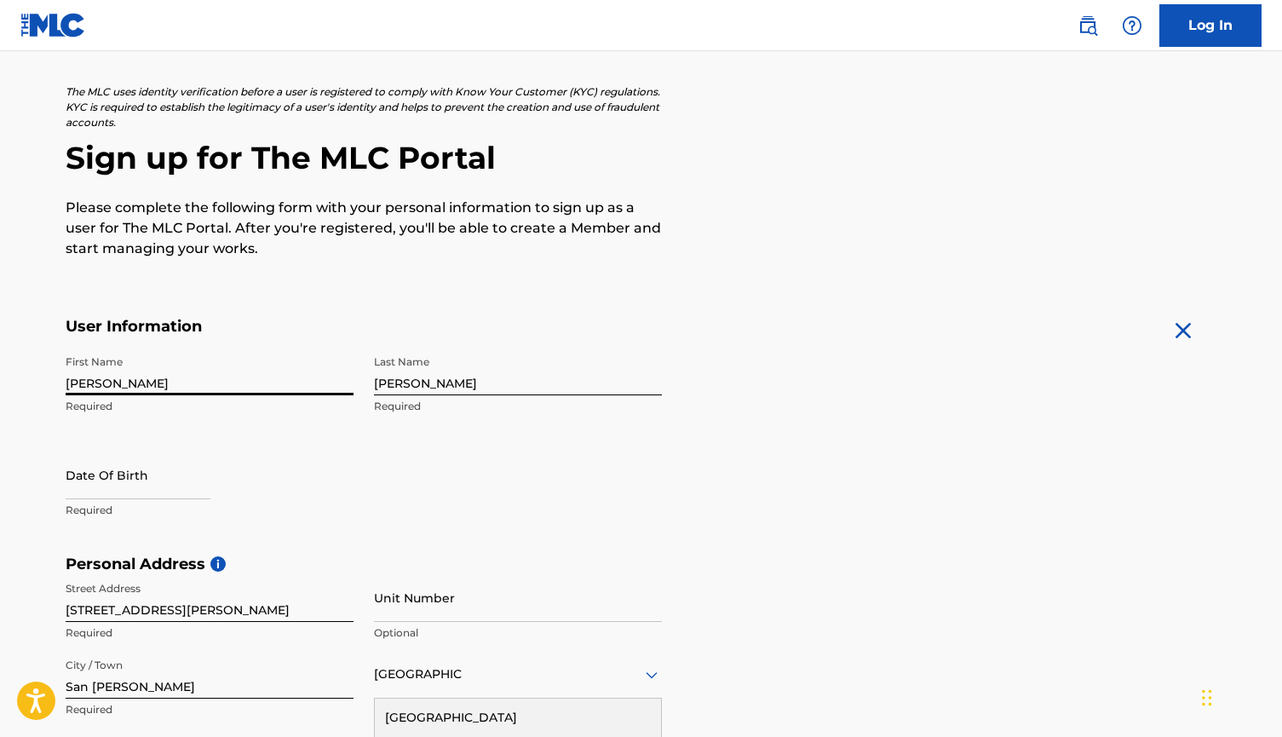
type input "91340"
type input "[GEOGRAPHIC_DATA]"
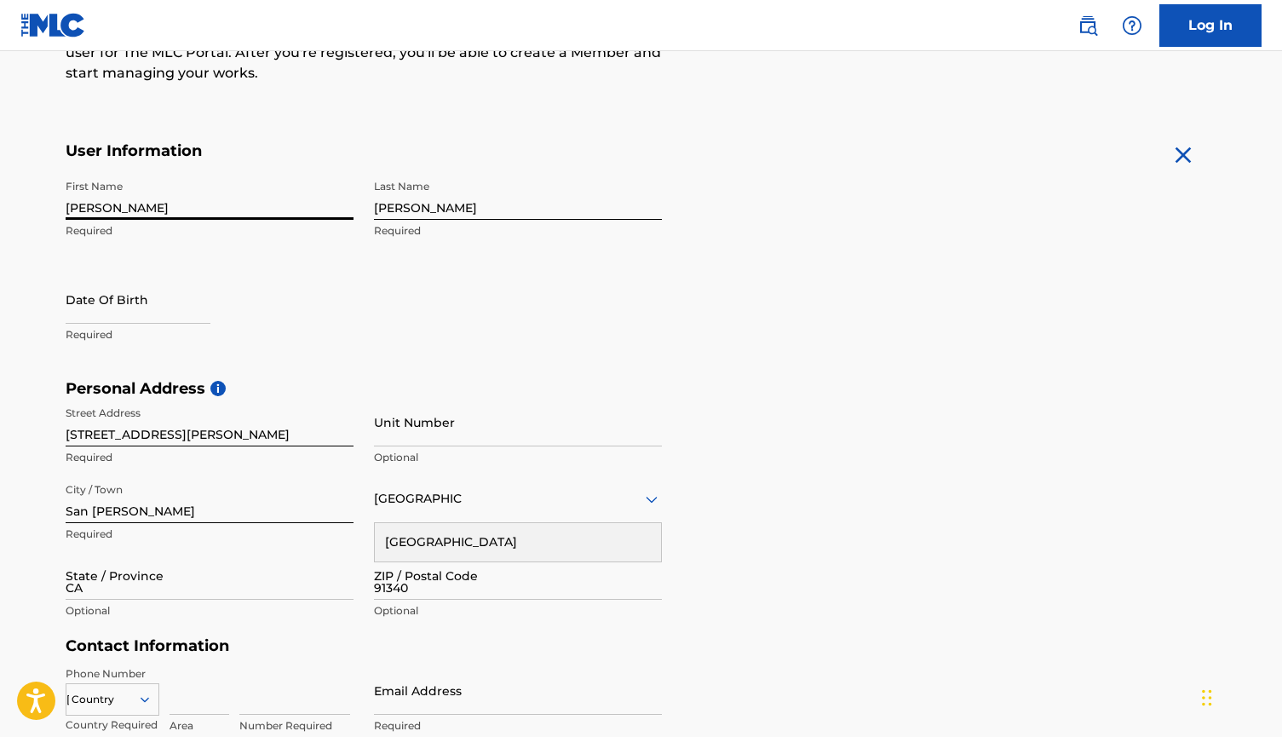
type input "[EMAIL_ADDRESS][DOMAIN_NAME]"
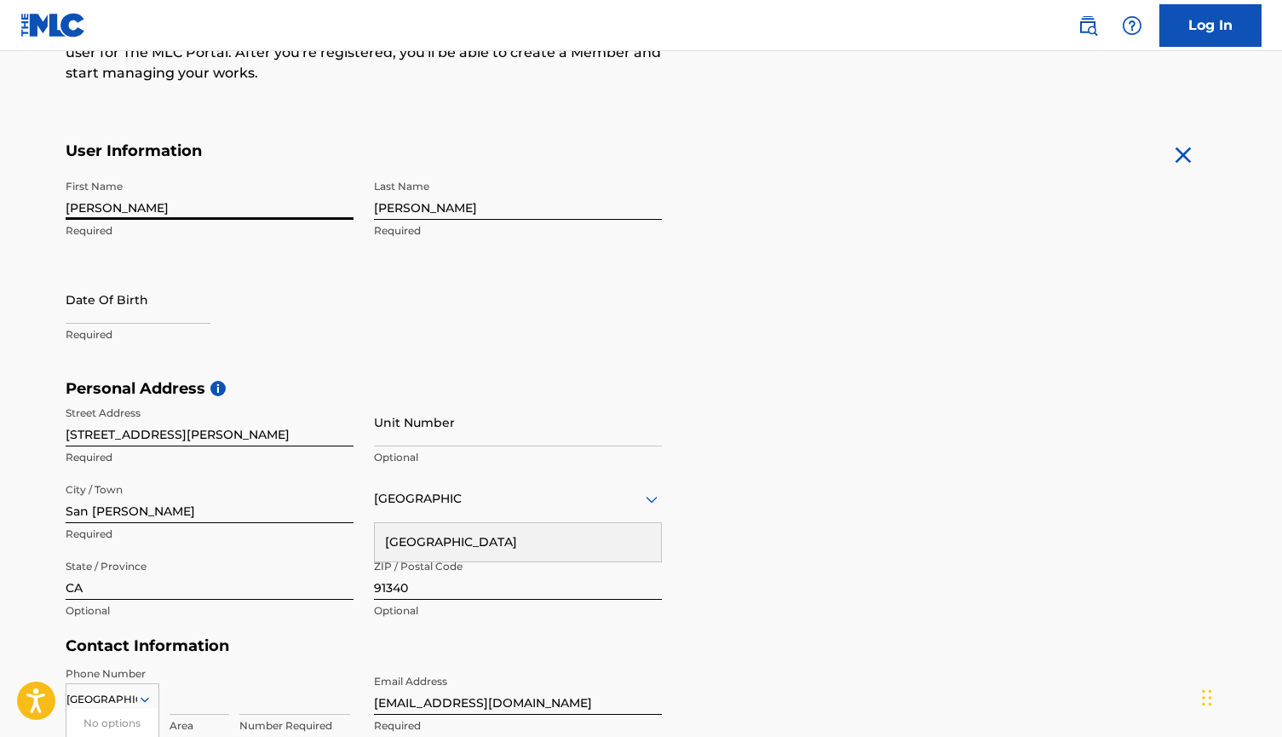
select select "8"
select select "2025"
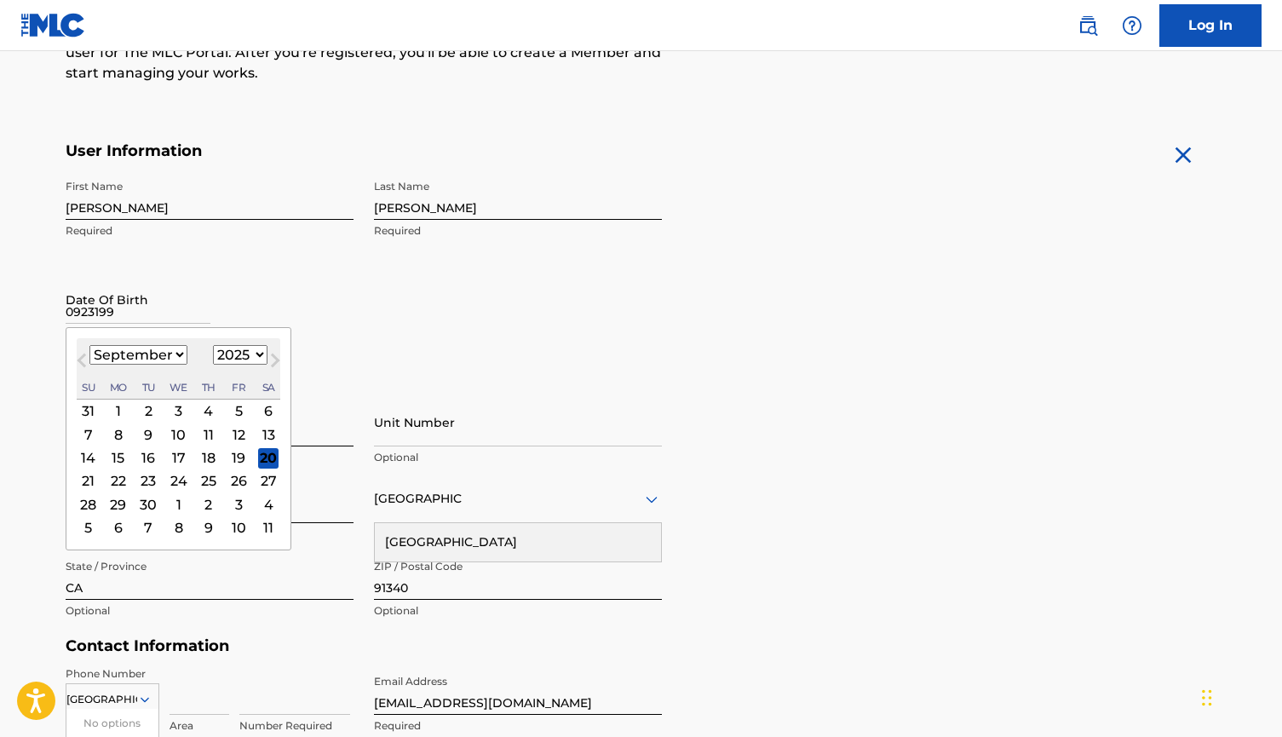
type input "09231990"
click at [259, 294] on div "Date Of Birth Previous Month Next Month [DATE] January February March April May…" at bounding box center [210, 313] width 288 height 77
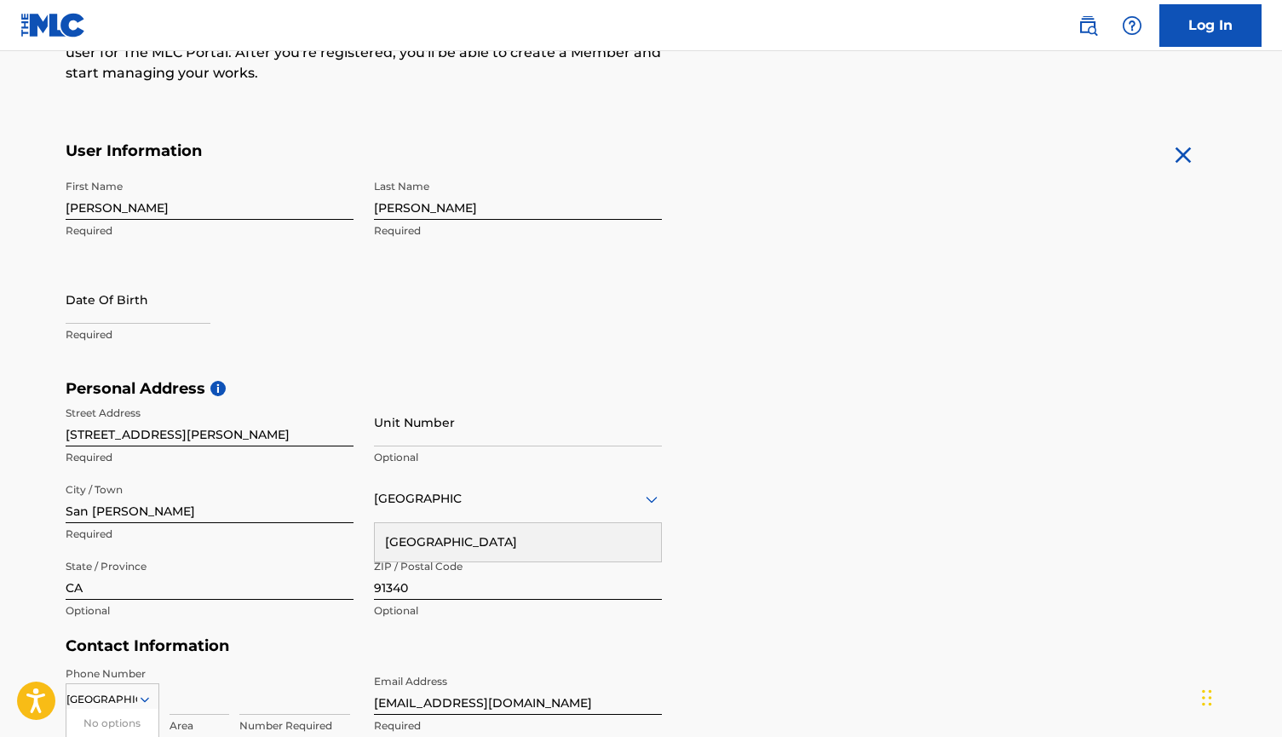
select select "8"
select select "2025"
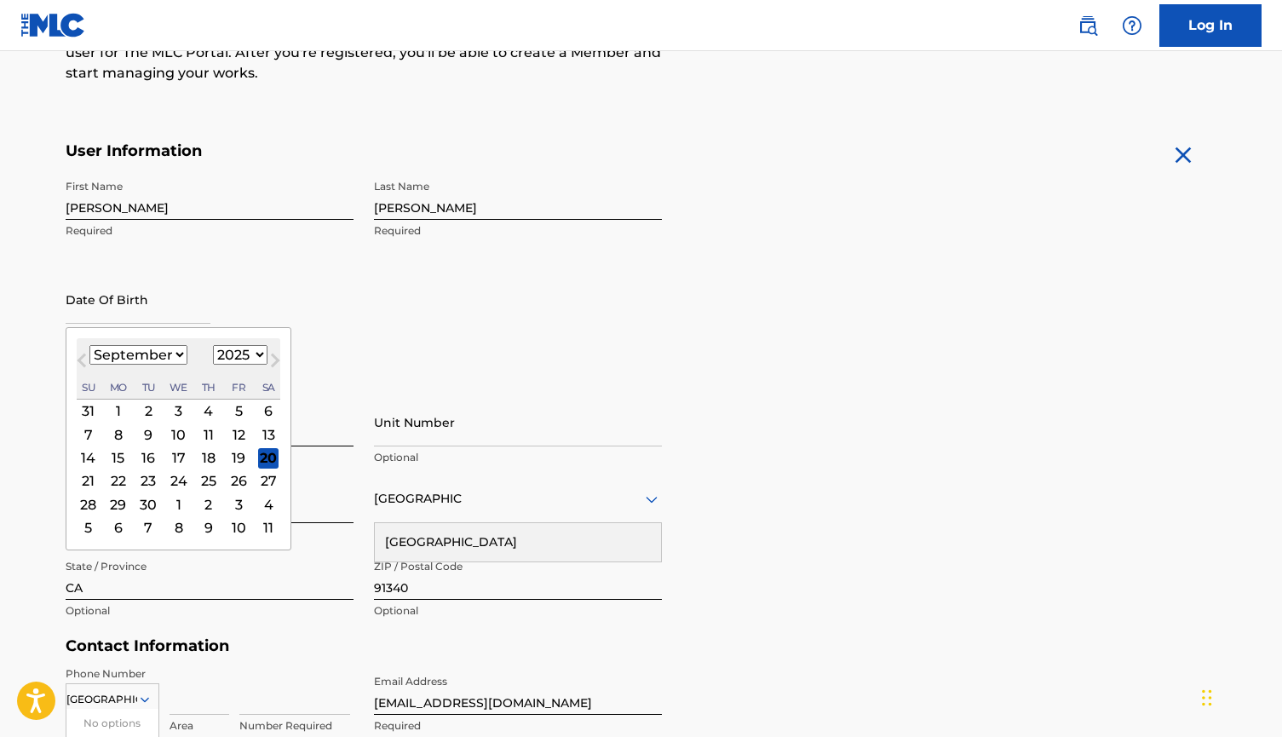
click at [210, 321] on input "text" at bounding box center [138, 299] width 145 height 49
click at [140, 480] on div "23" at bounding box center [148, 480] width 20 height 20
type input "[DATE]"
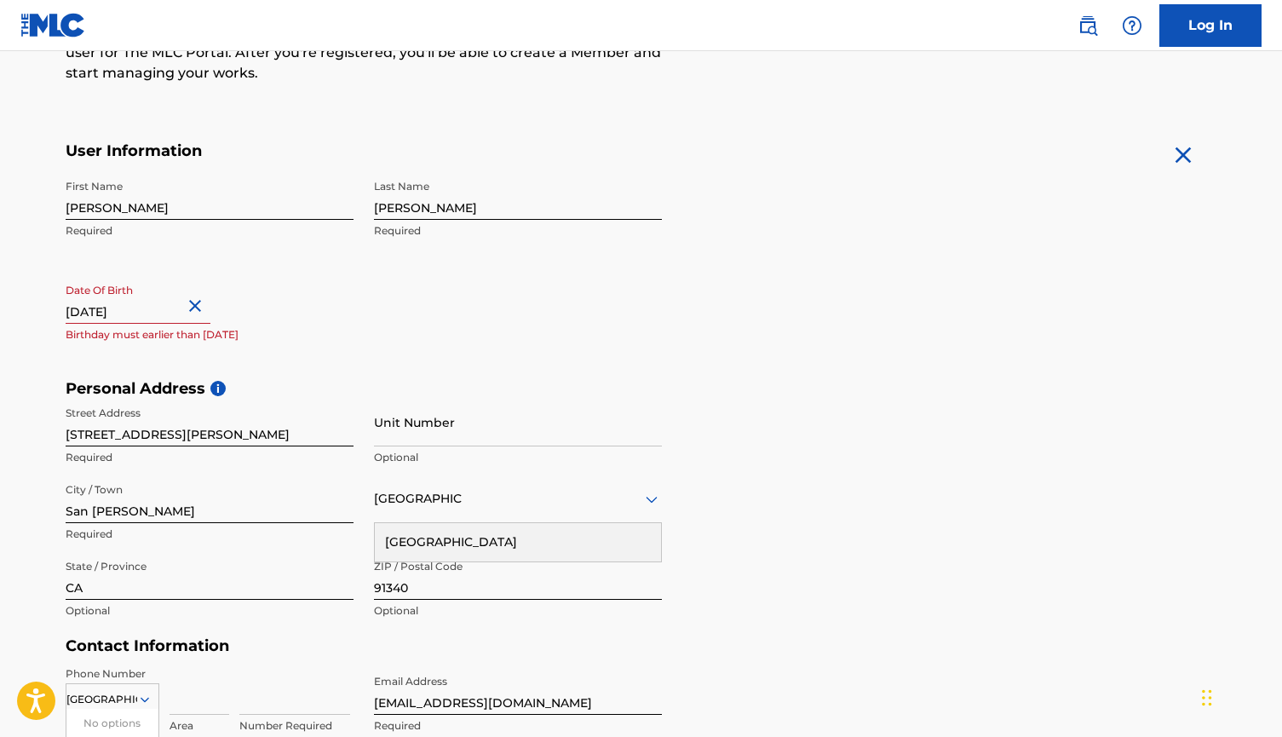
select select "8"
select select "2025"
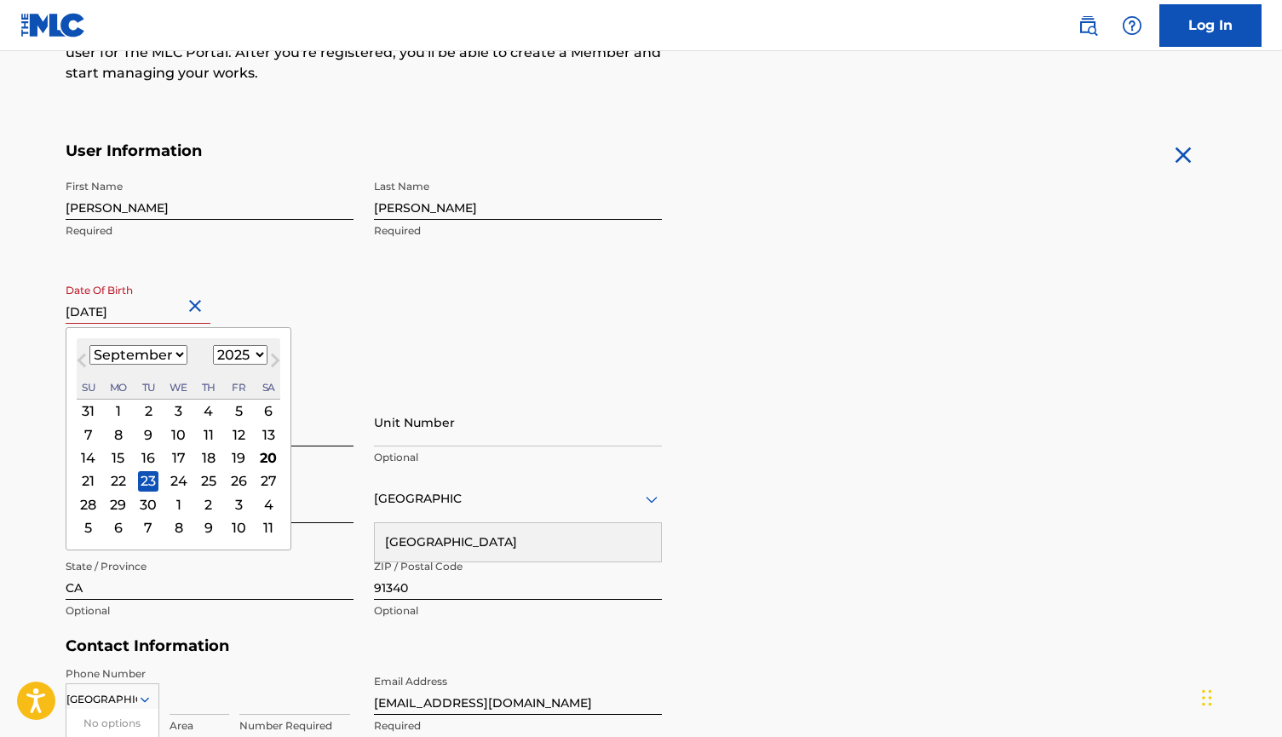
click at [189, 316] on input "[DATE]" at bounding box center [138, 299] width 145 height 49
type input "[DATE]"
select select "1990"
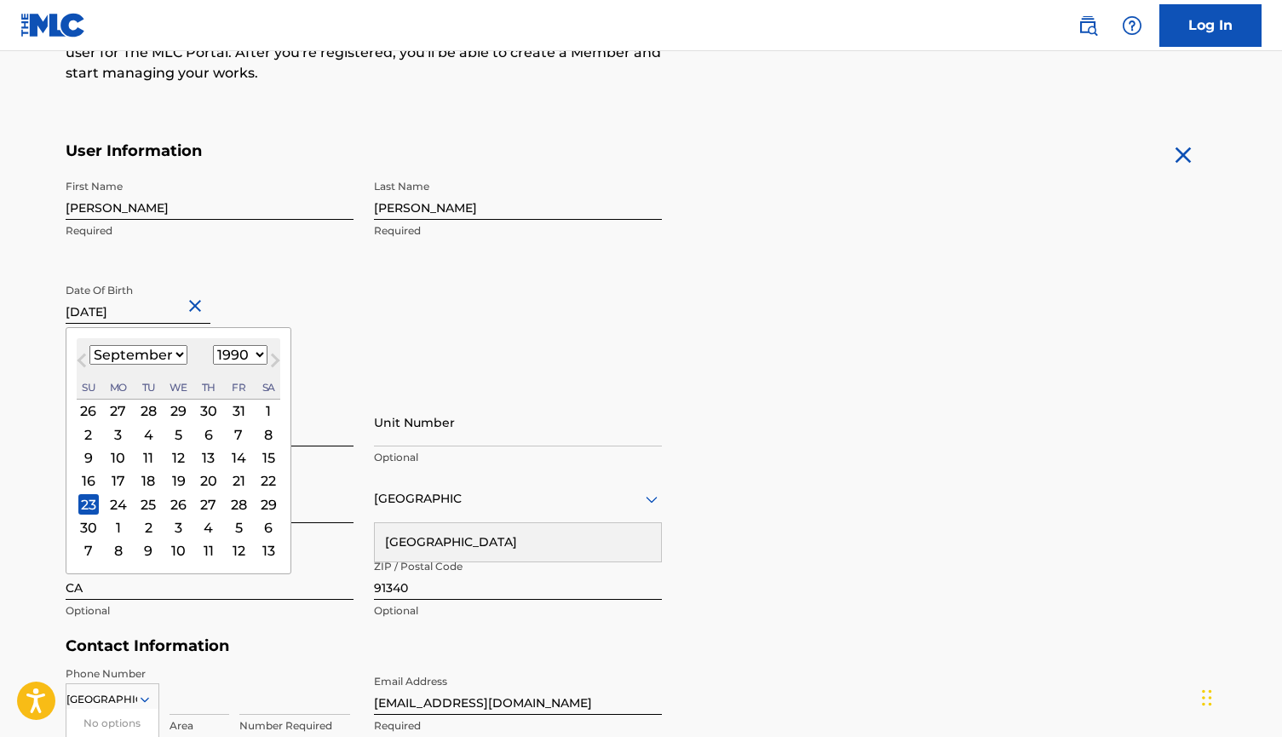
type input "[DATE]"
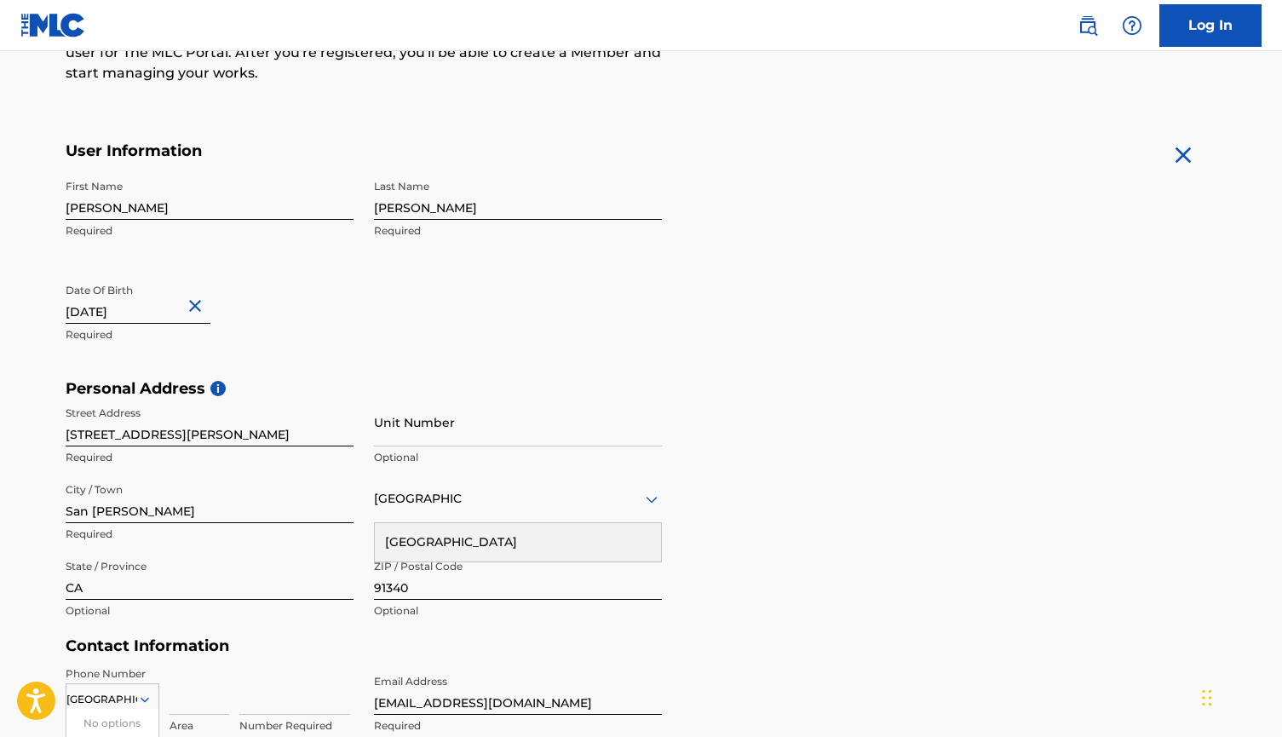
click at [325, 291] on div "Date Of Birth [DEMOGRAPHIC_DATA] Required" at bounding box center [210, 313] width 288 height 77
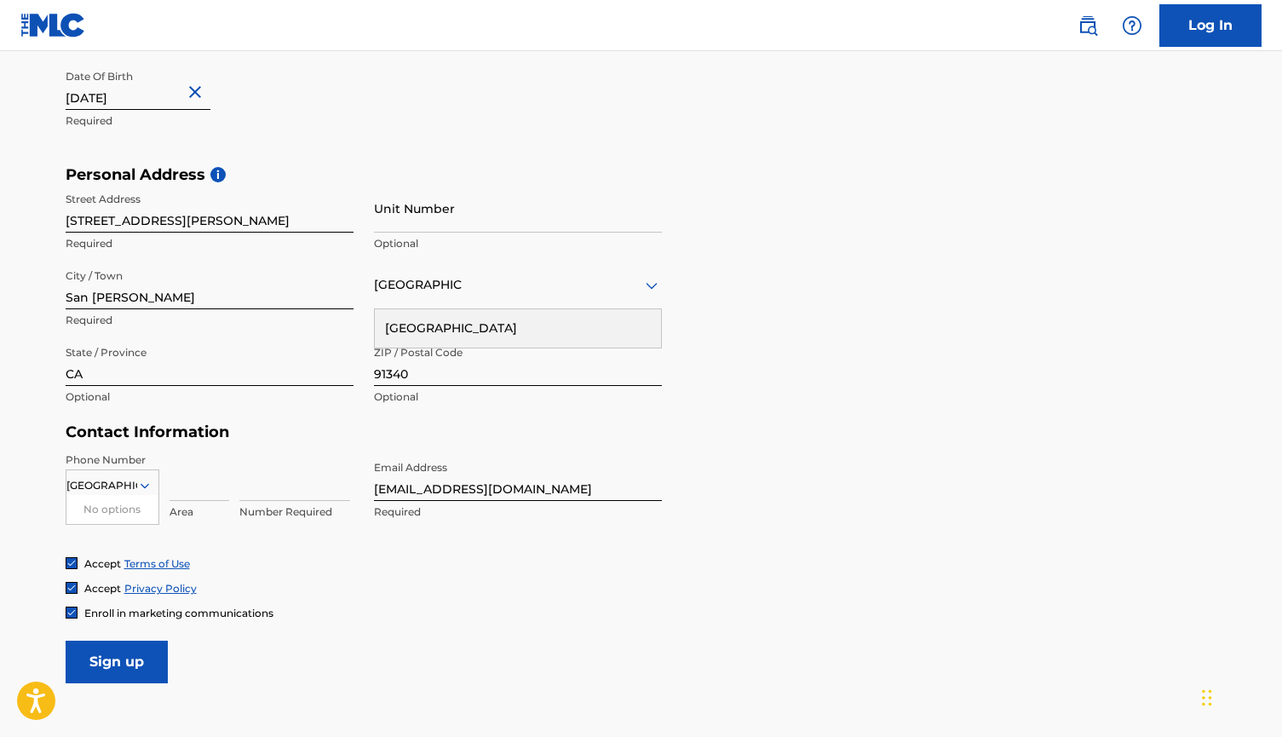
scroll to position [474, 0]
click at [197, 496] on input at bounding box center [200, 475] width 60 height 49
type input "747"
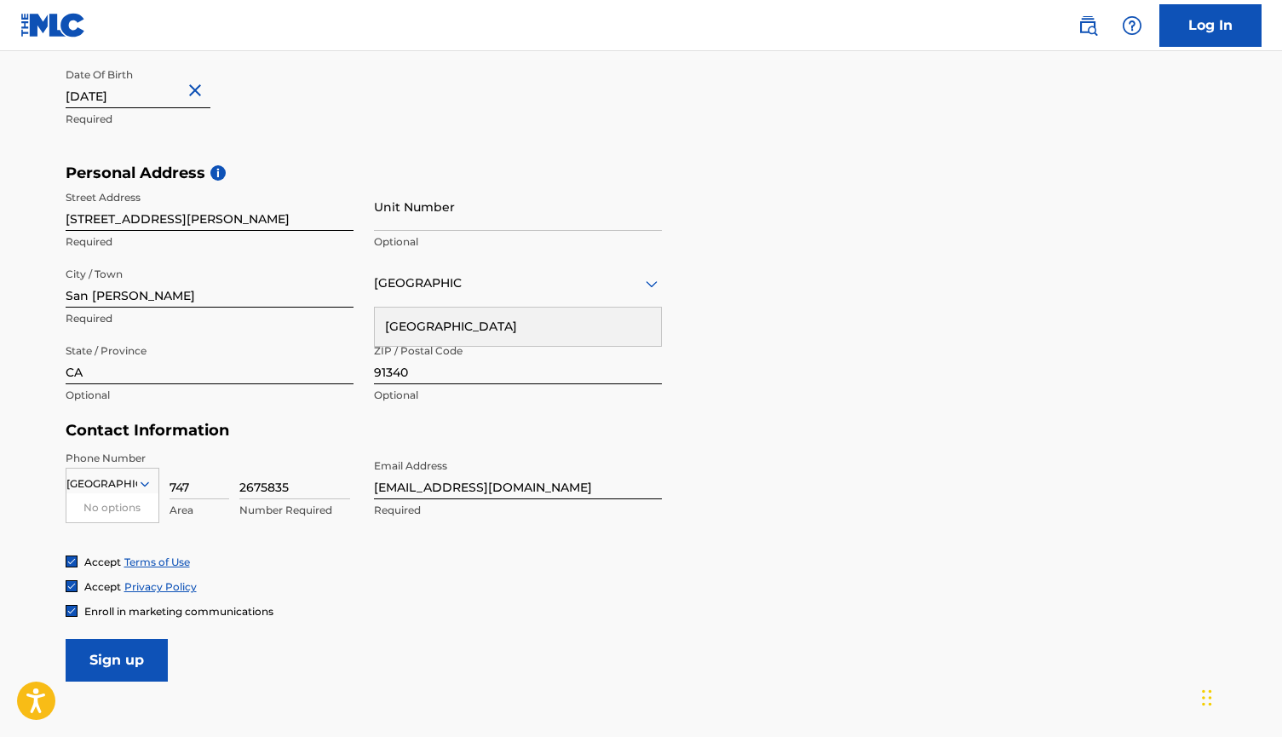
type input "2675835"
click at [138, 477] on icon at bounding box center [144, 483] width 15 height 15
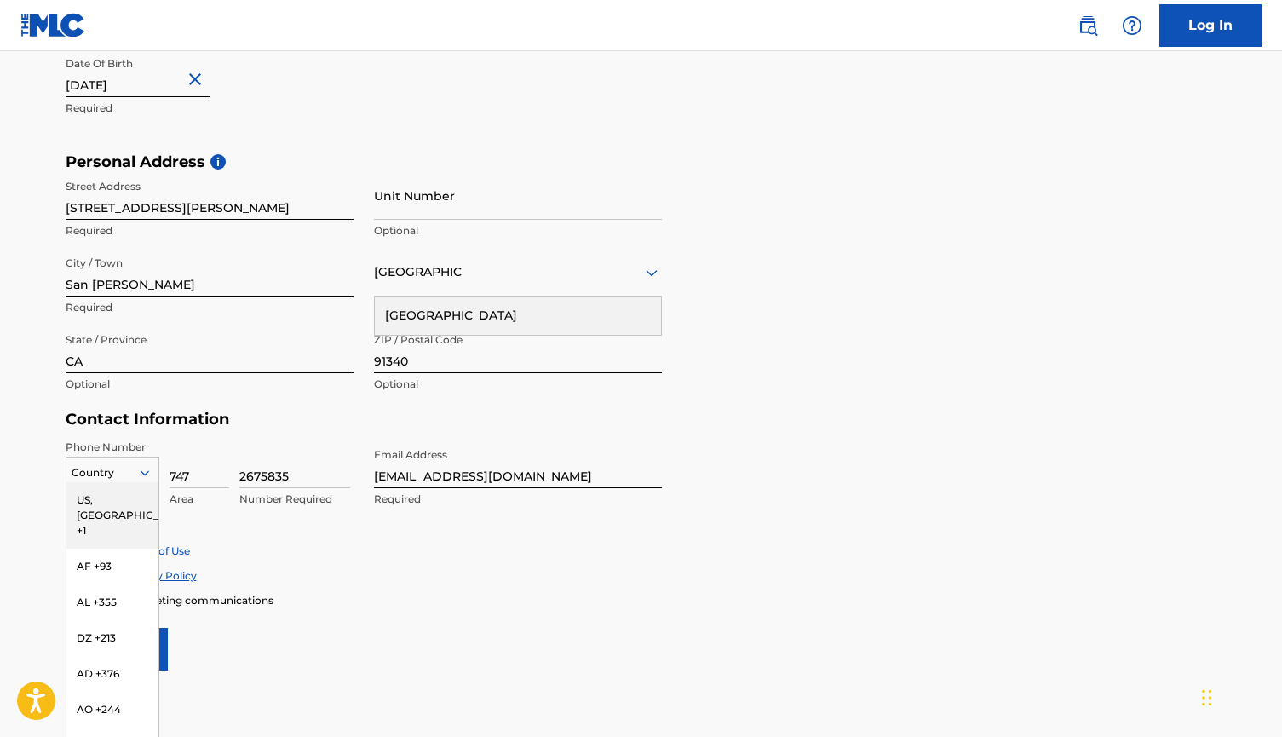
click at [120, 504] on div "US, [GEOGRAPHIC_DATA] +1" at bounding box center [112, 515] width 92 height 66
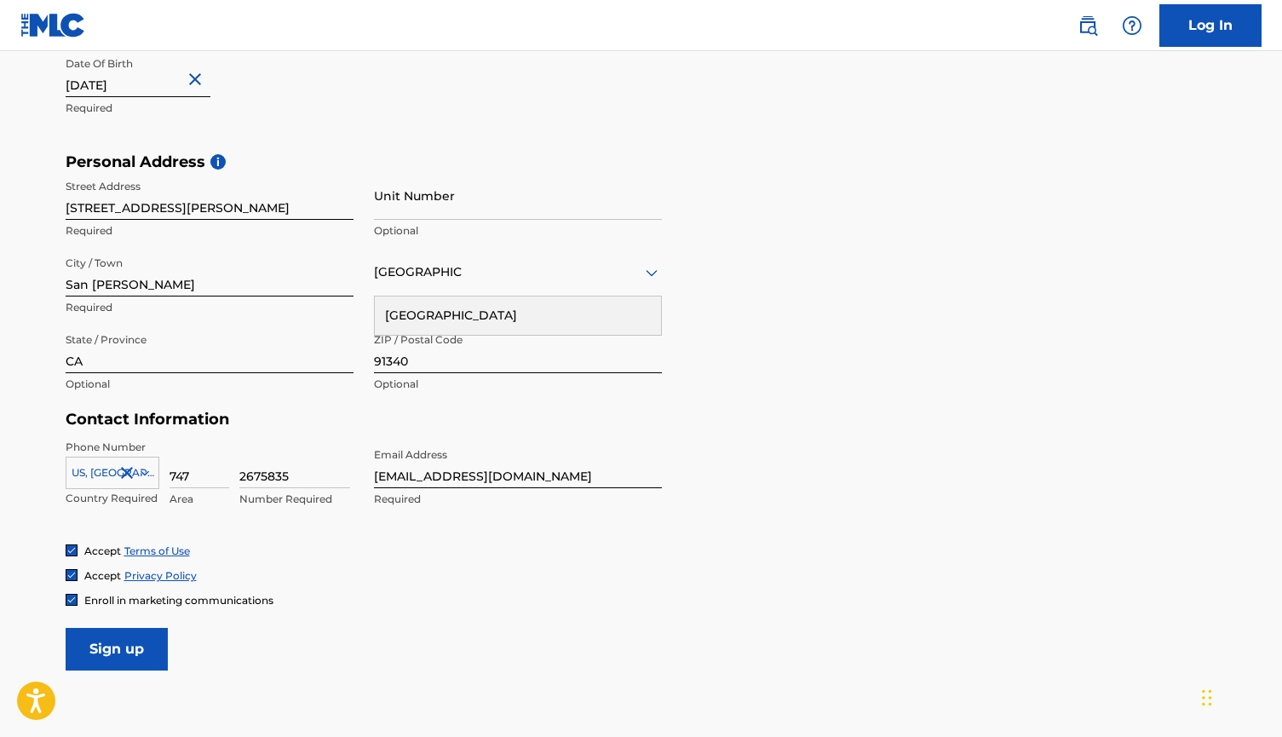
click at [136, 647] on input "Sign up" at bounding box center [117, 649] width 102 height 43
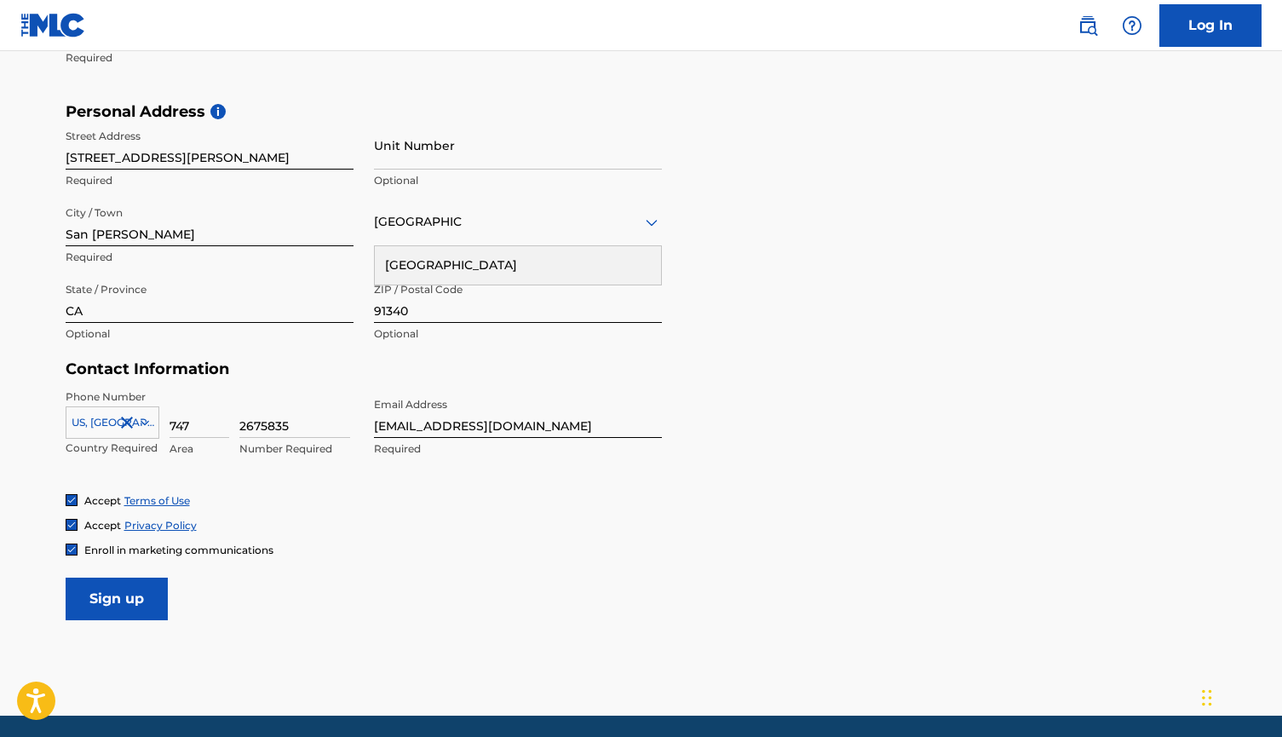
scroll to position [584, 0]
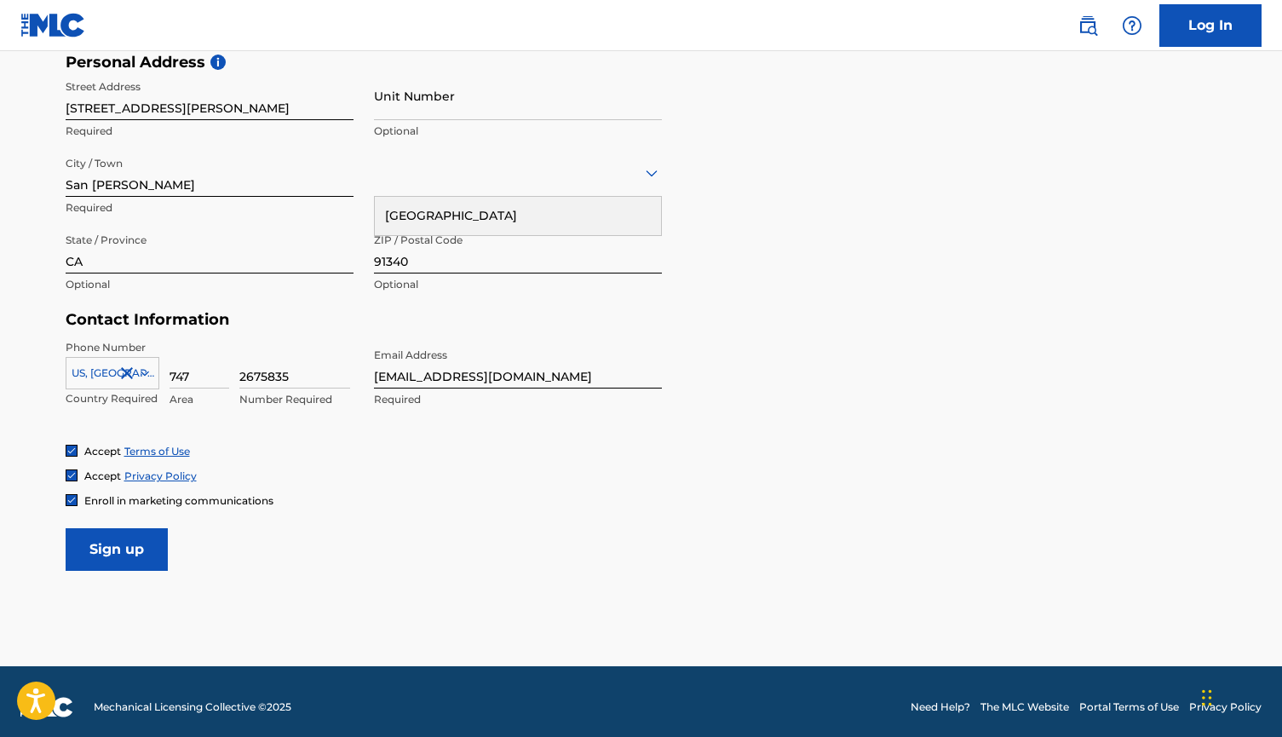
click at [148, 539] on input "Sign up" at bounding box center [117, 549] width 102 height 43
click at [436, 181] on div at bounding box center [518, 172] width 288 height 21
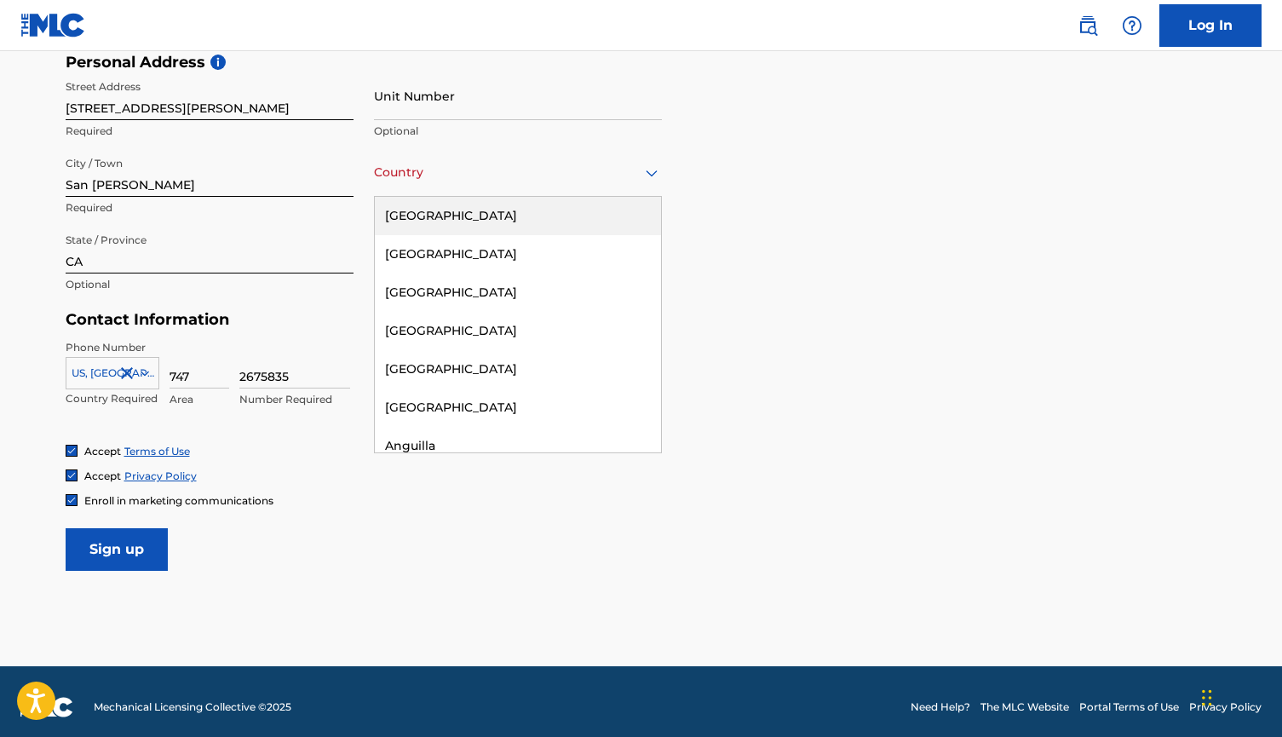
click at [430, 214] on div "[GEOGRAPHIC_DATA]" at bounding box center [518, 216] width 286 height 38
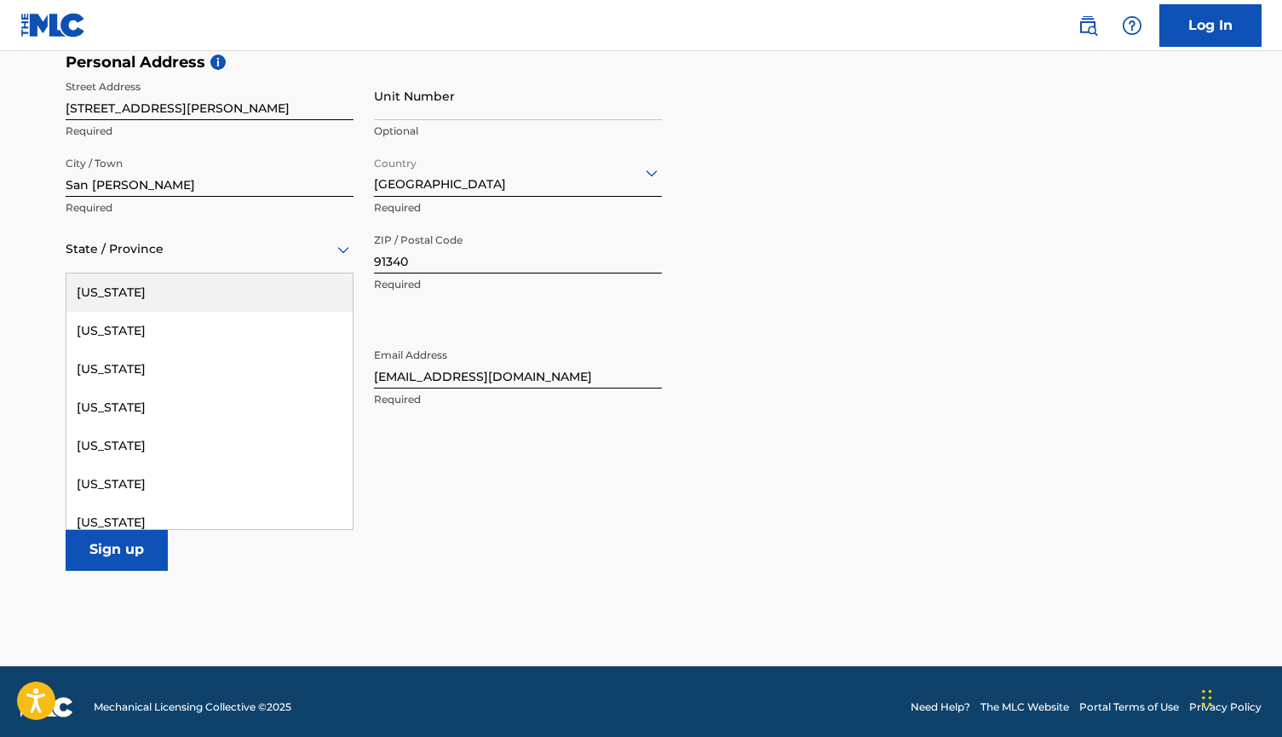
click at [155, 254] on div at bounding box center [210, 249] width 288 height 21
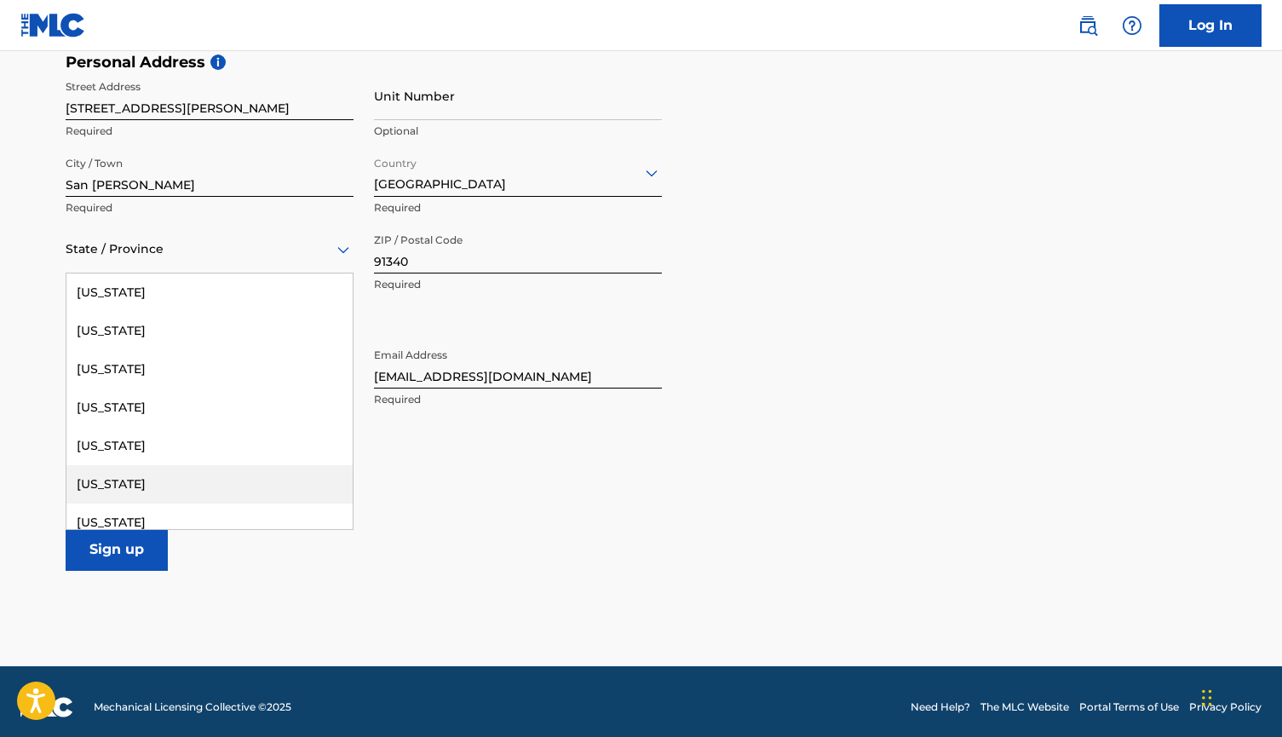
click at [124, 475] on div "[US_STATE]" at bounding box center [209, 484] width 286 height 38
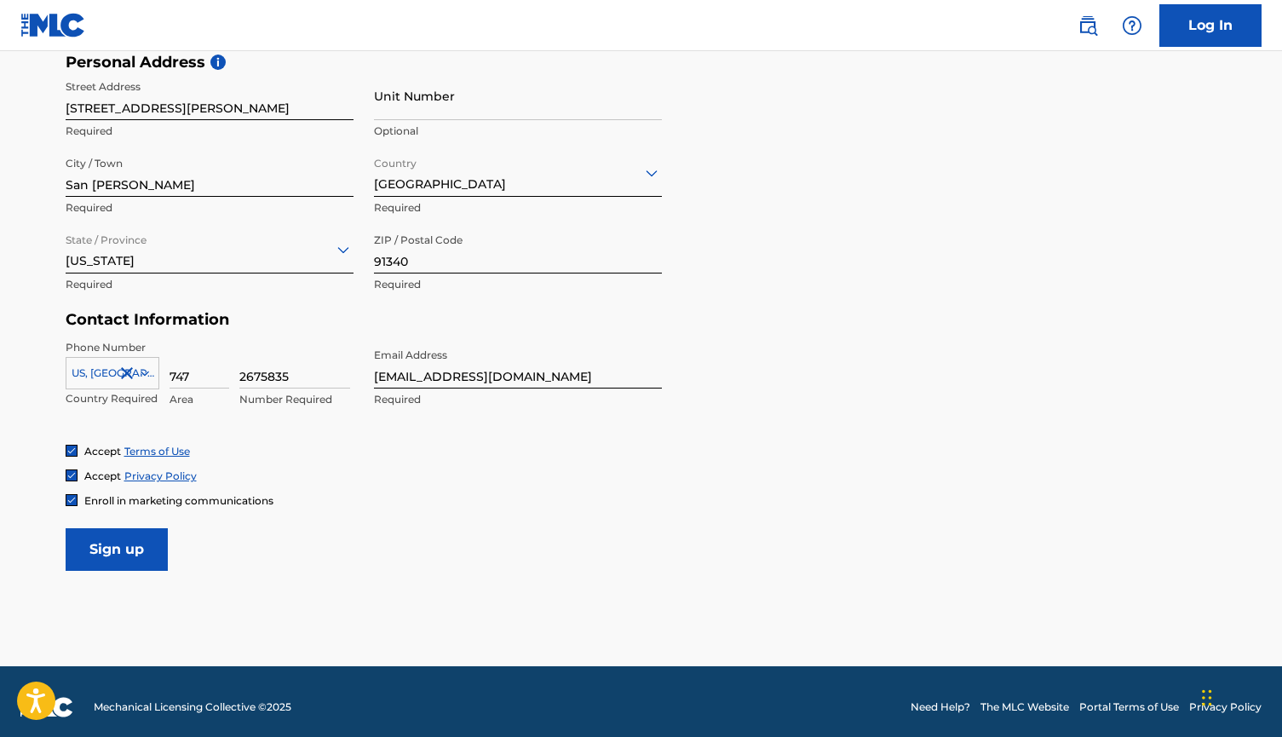
click at [115, 566] on input "Sign up" at bounding box center [117, 549] width 102 height 43
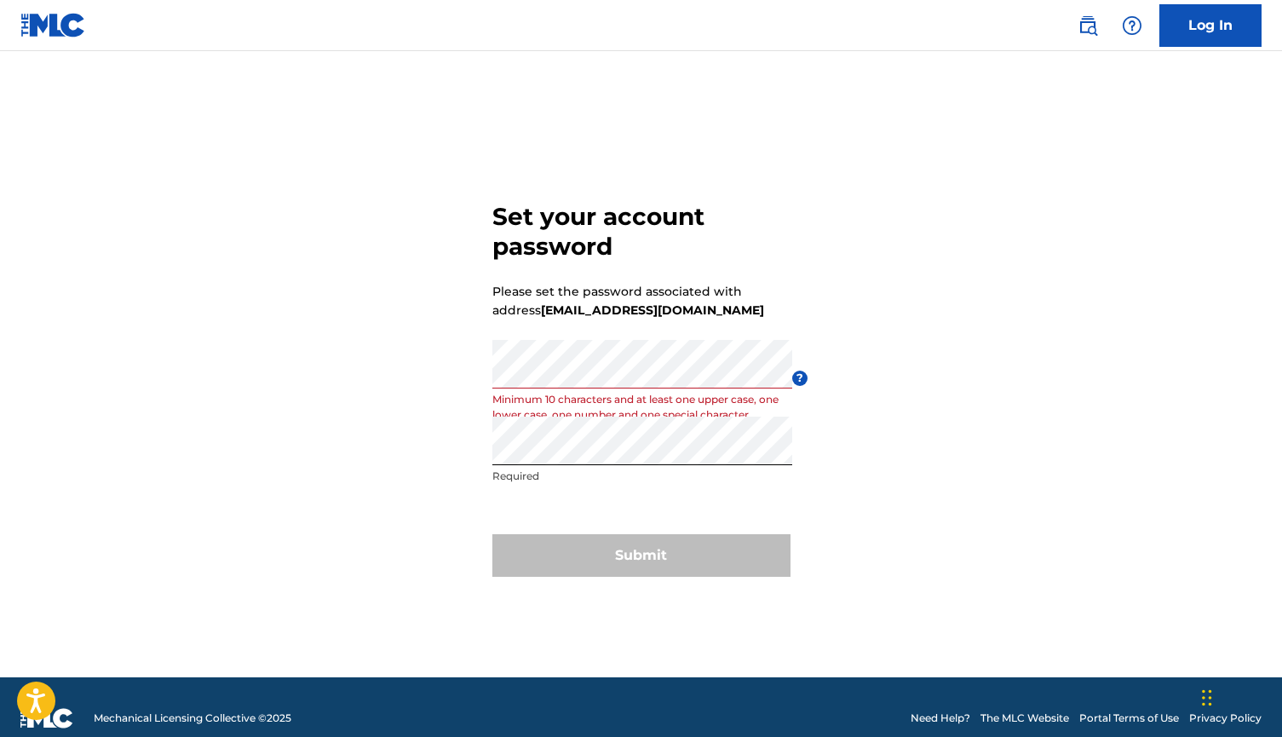
click at [642, 496] on form "Set your account password Please set the password associated with address rahma…" at bounding box center [641, 386] width 298 height 584
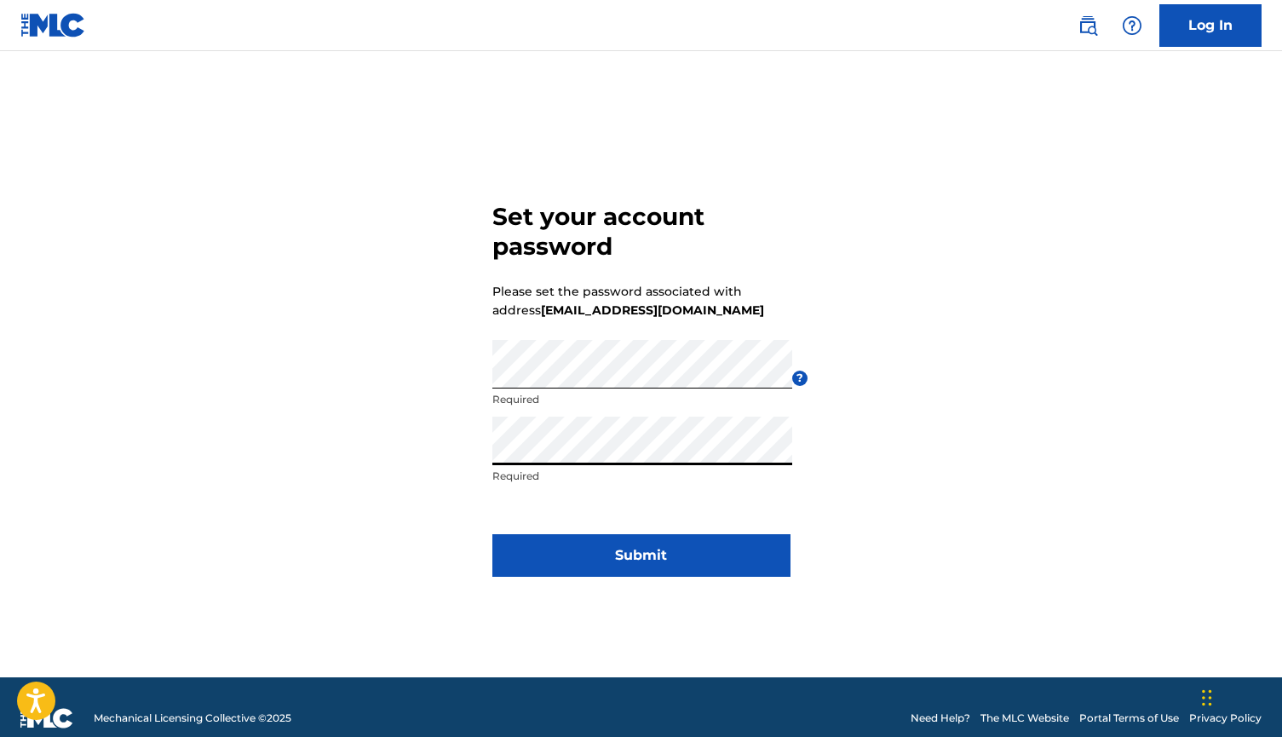
click at [642, 554] on button "Submit" at bounding box center [641, 555] width 298 height 43
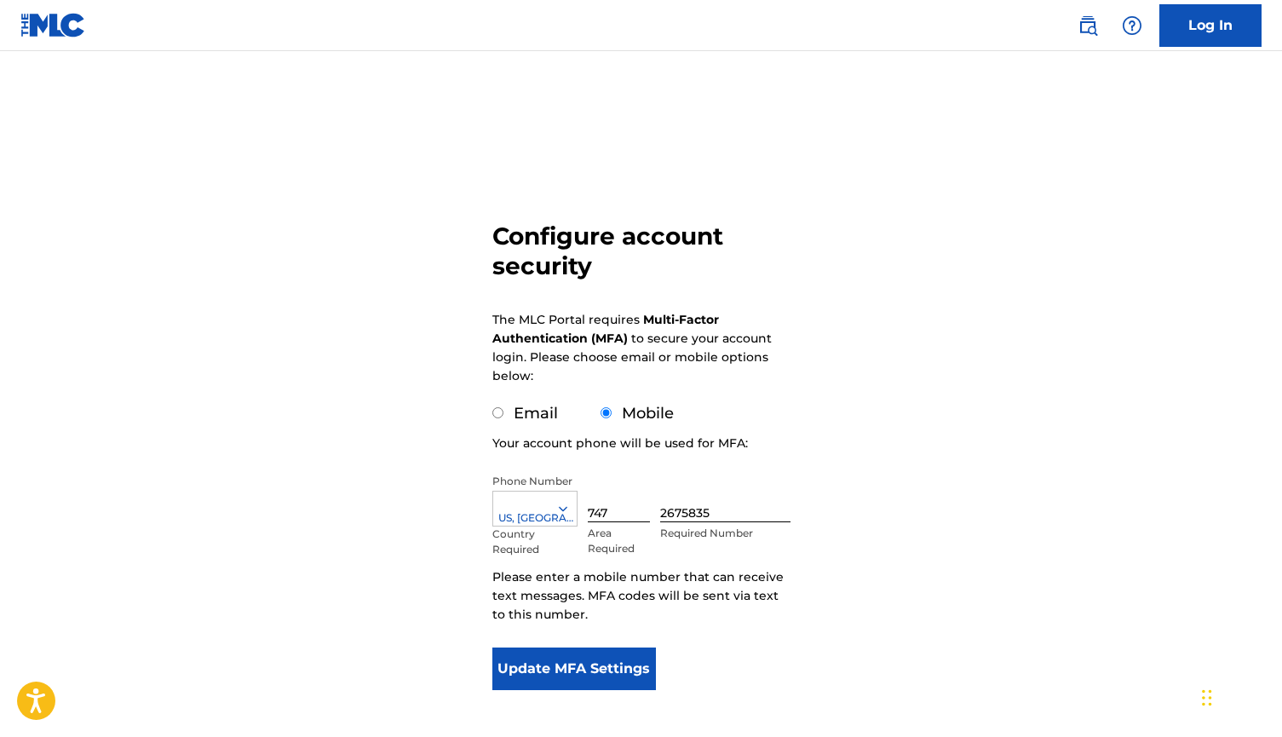
click at [498, 414] on input "Email" at bounding box center [497, 412] width 11 height 11
radio input "true"
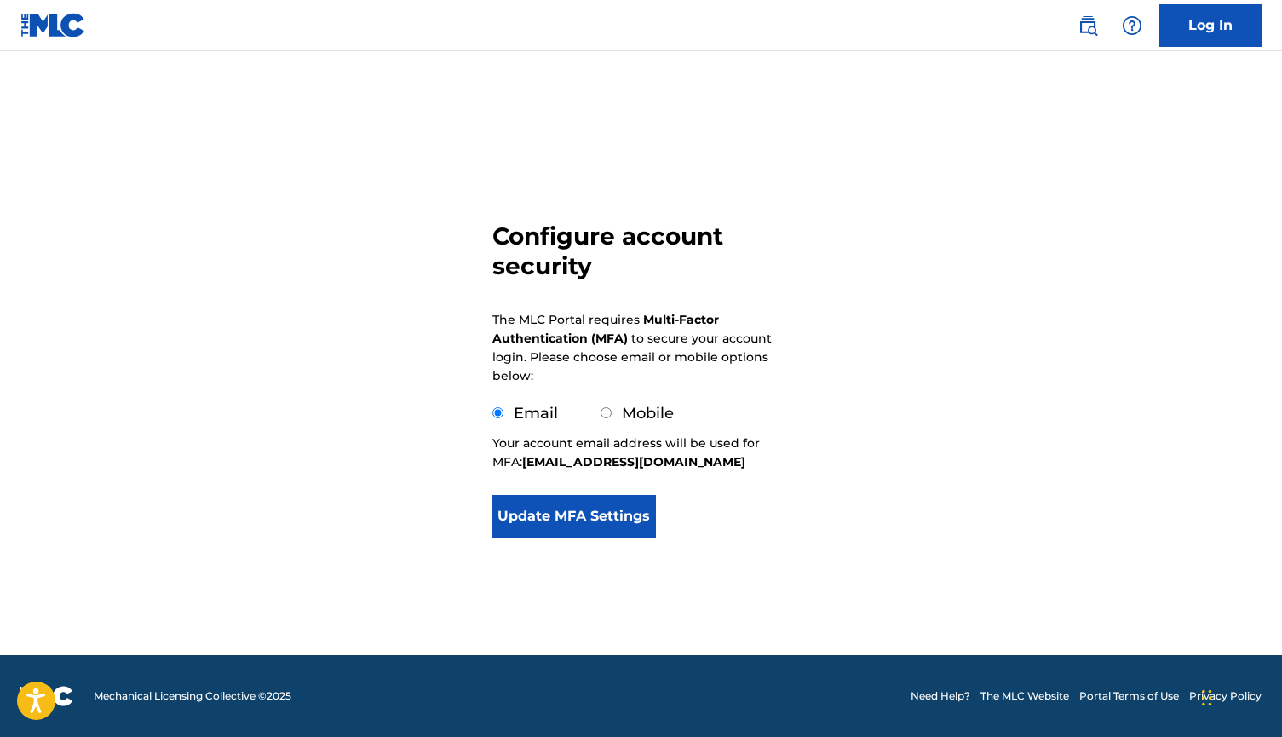
click at [510, 513] on button "Update MFA Settings" at bounding box center [574, 516] width 164 height 43
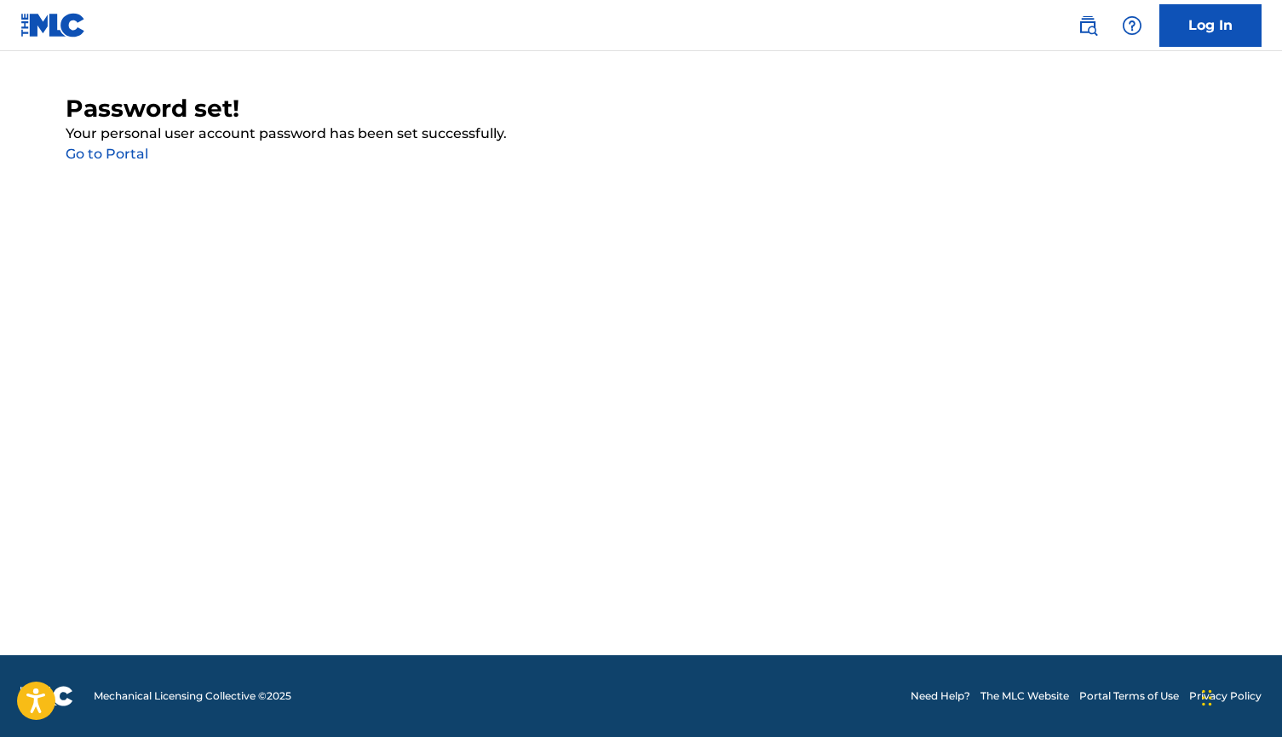
click at [130, 157] on link "Go to Portal" at bounding box center [107, 154] width 83 height 16
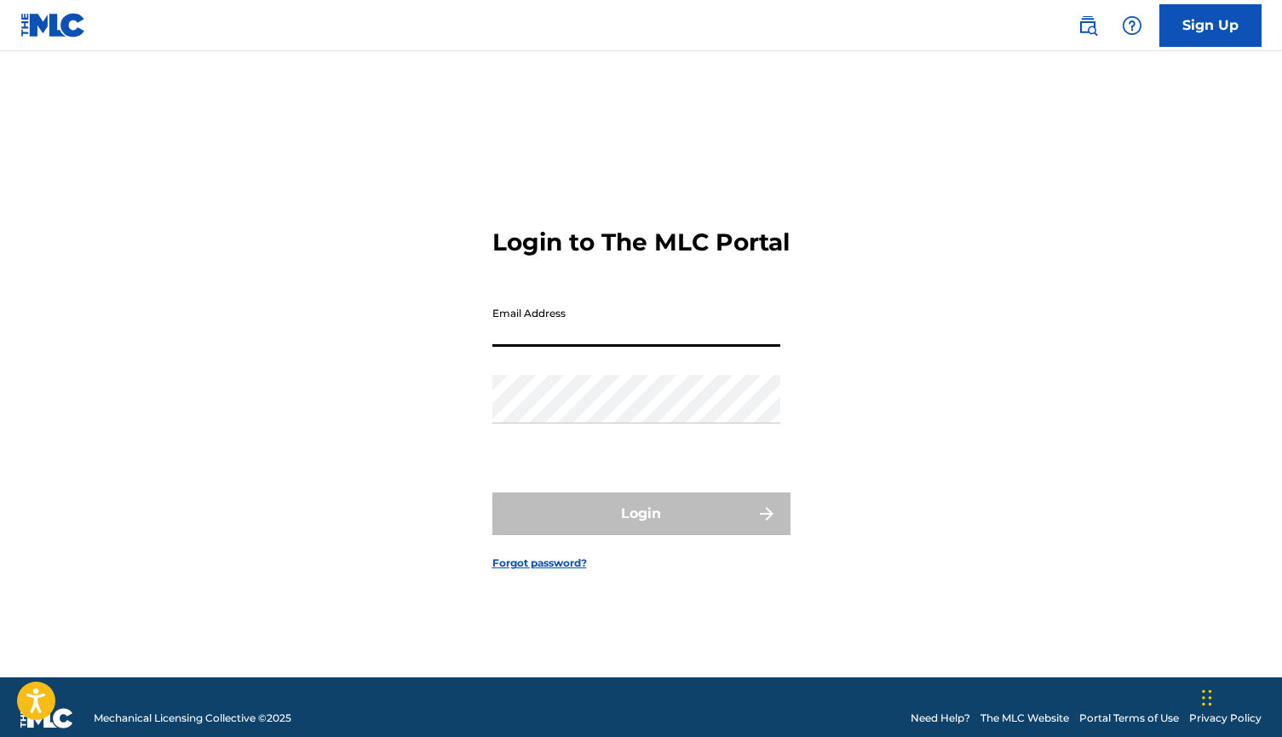
type input "[EMAIL_ADDRESS][DOMAIN_NAME]"
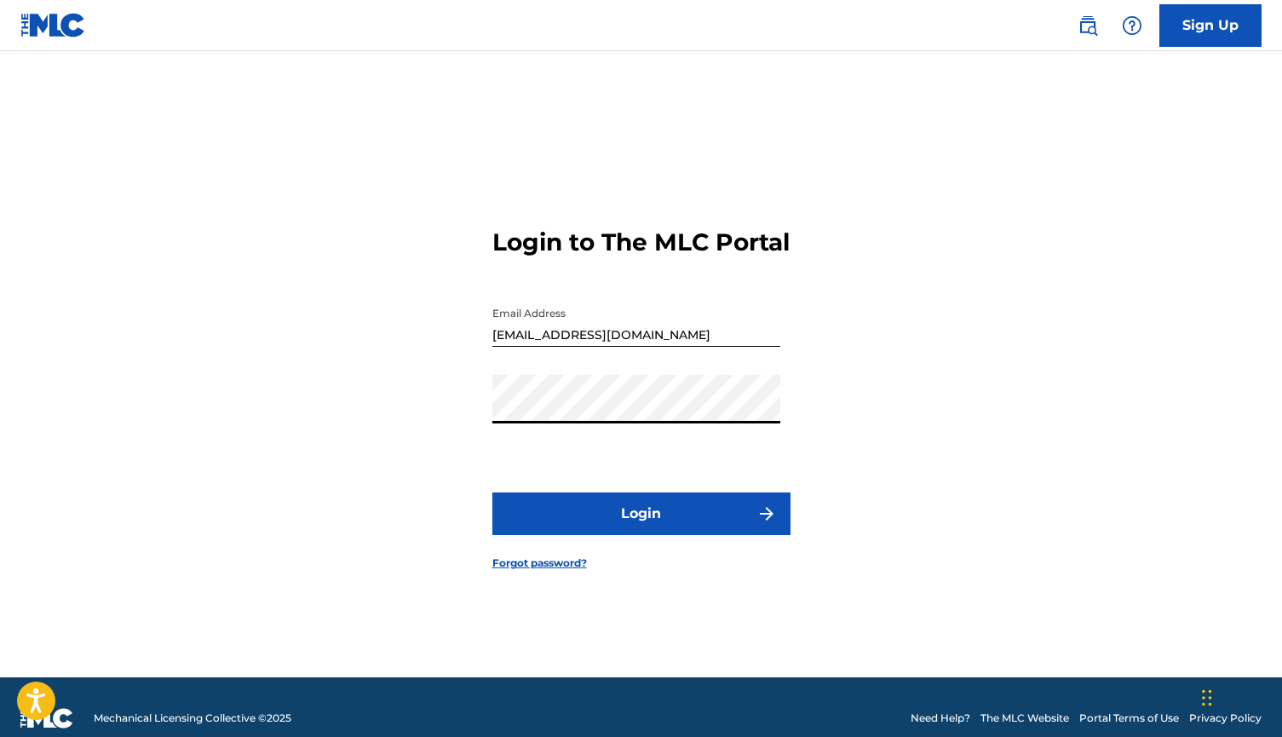
click at [634, 526] on button "Login" at bounding box center [641, 513] width 298 height 43
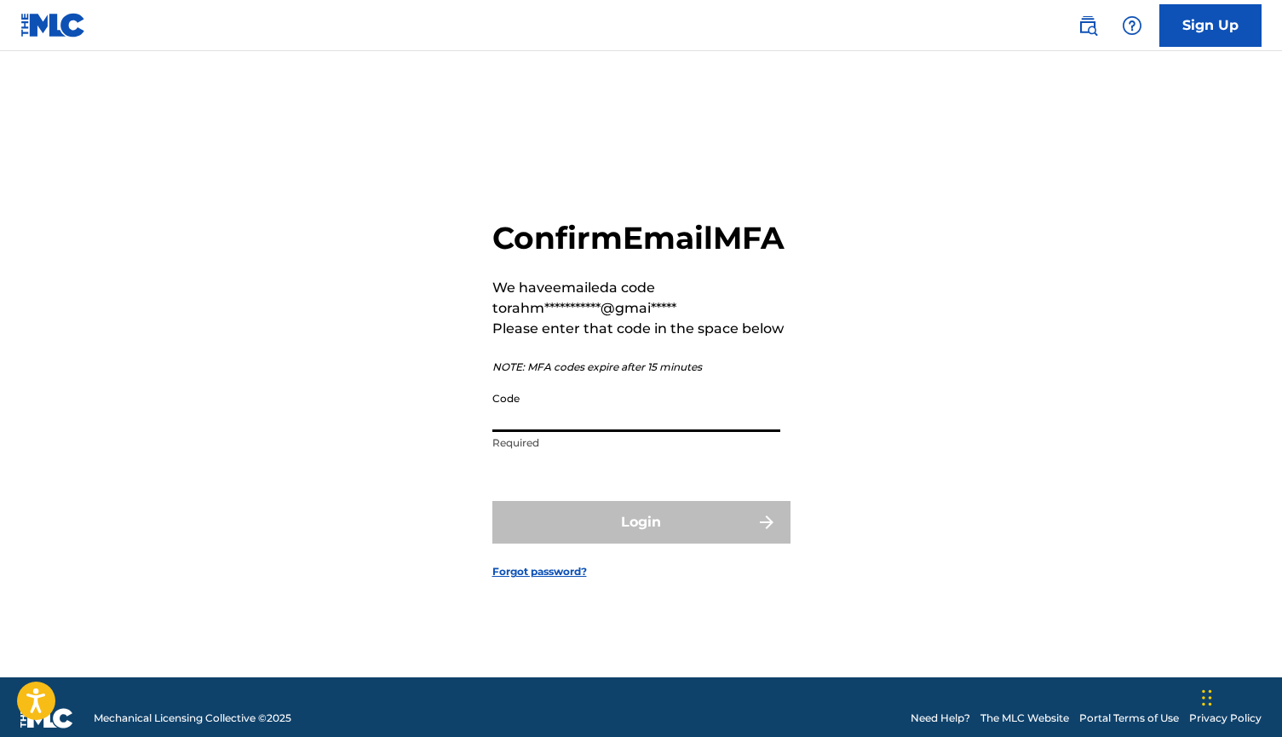
paste input "448874"
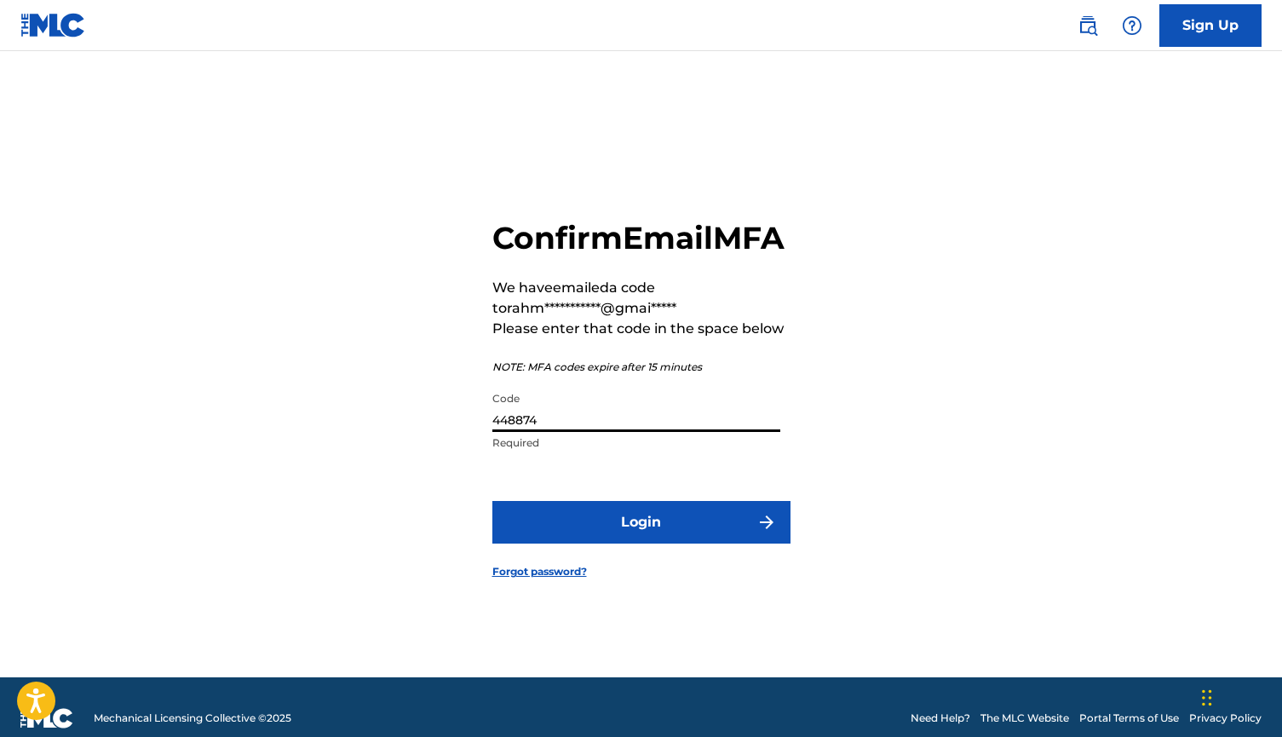
type input "448874"
click at [638, 538] on button "Login" at bounding box center [641, 522] width 298 height 43
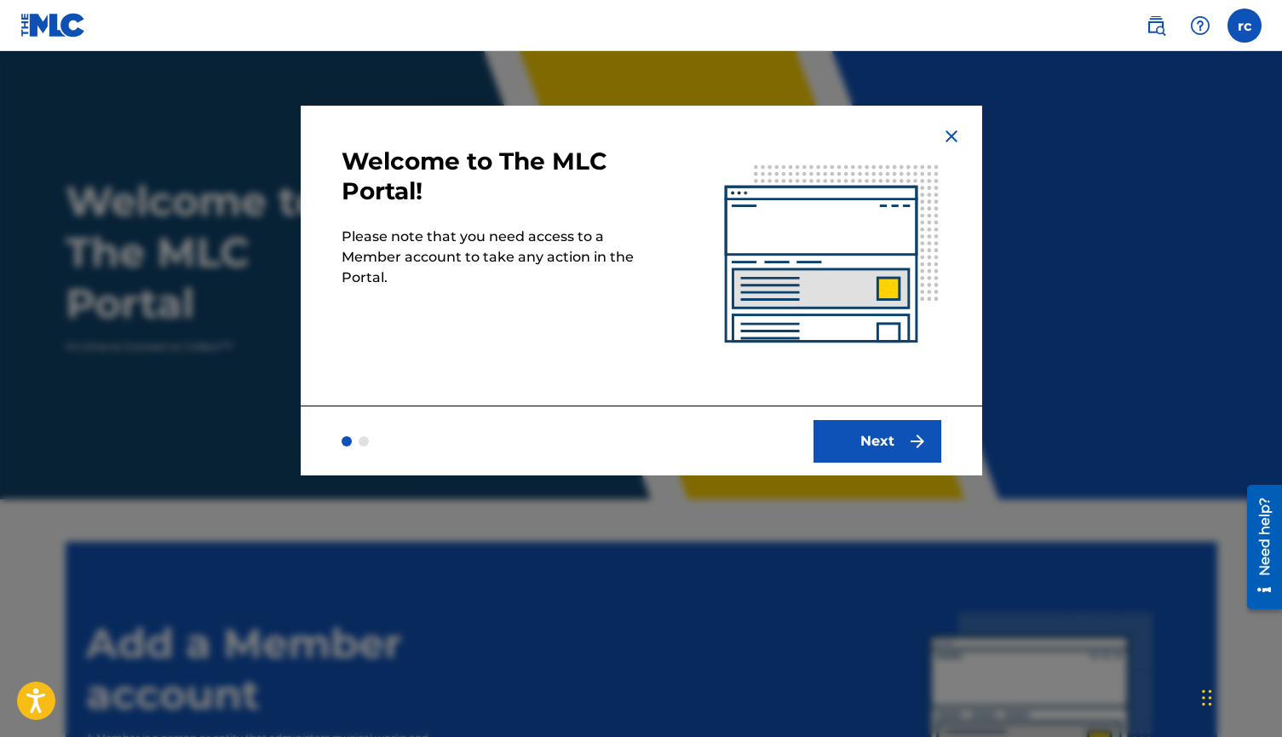
click at [889, 451] on button "Next" at bounding box center [878, 441] width 128 height 43
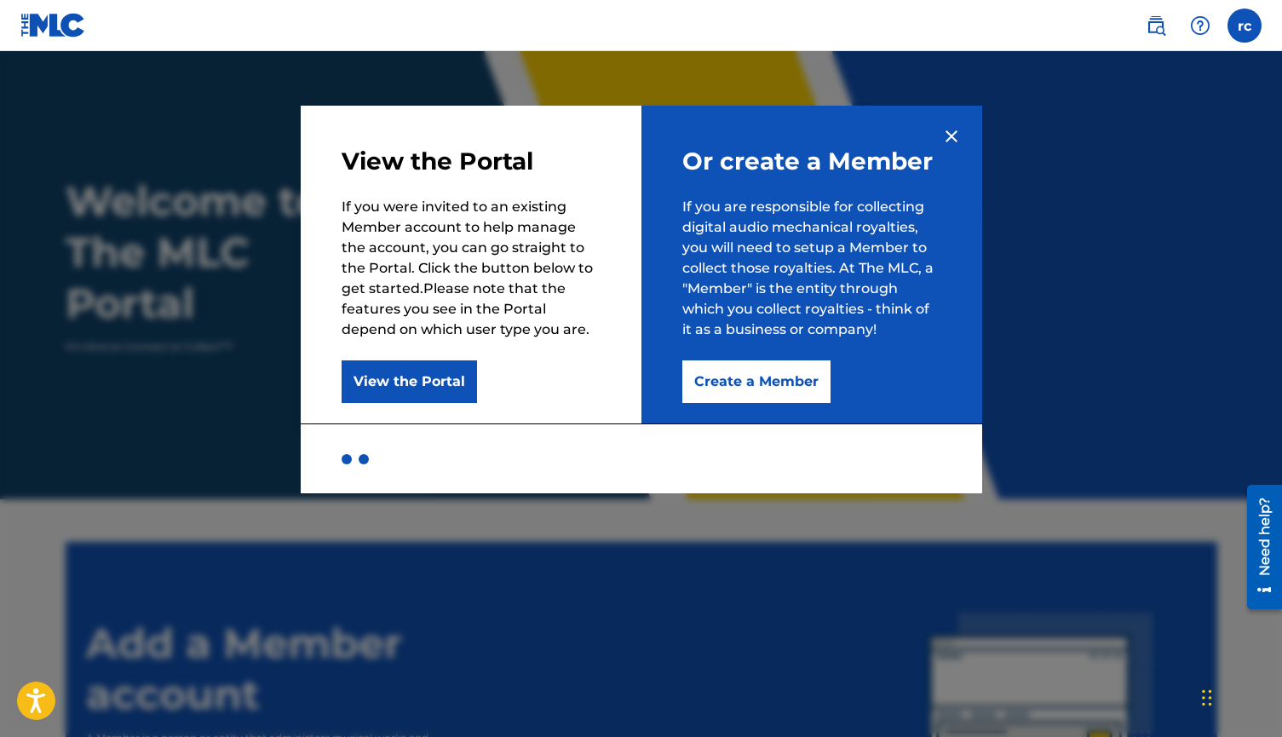
click at [754, 389] on button "Create a Member" at bounding box center [756, 381] width 148 height 43
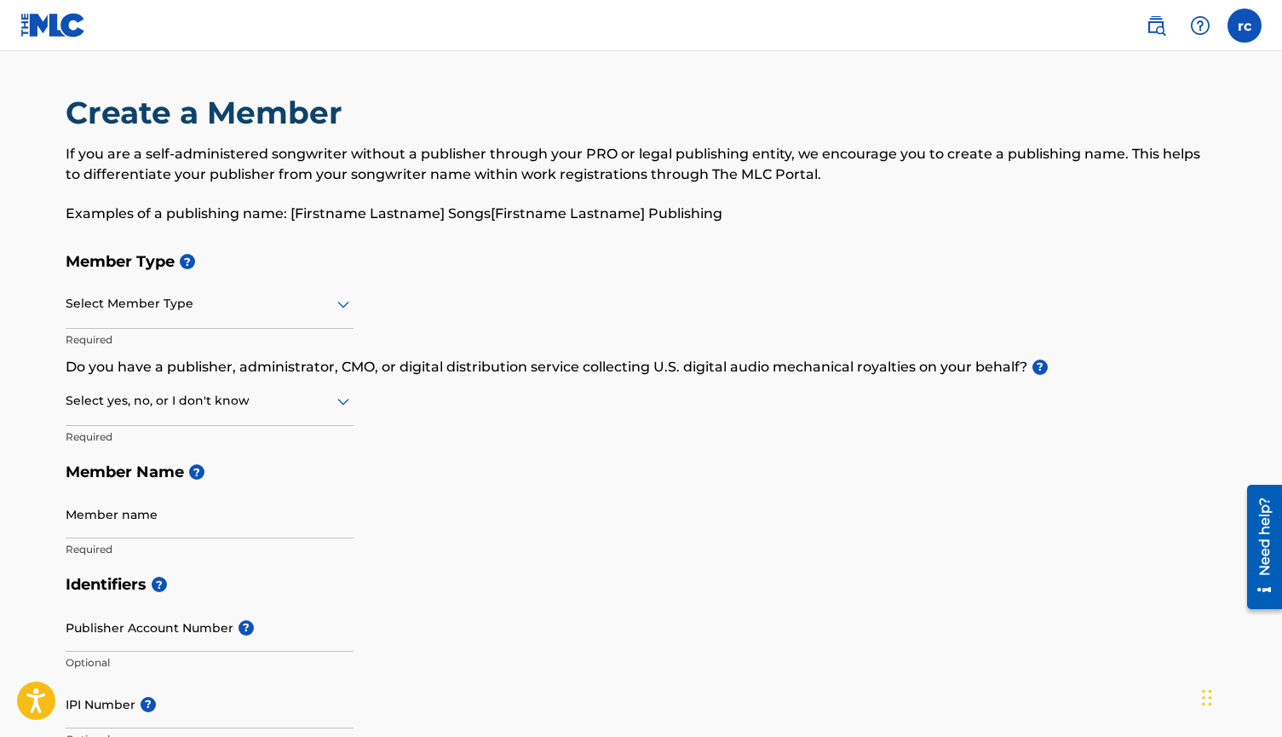
click at [268, 309] on div at bounding box center [210, 303] width 288 height 21
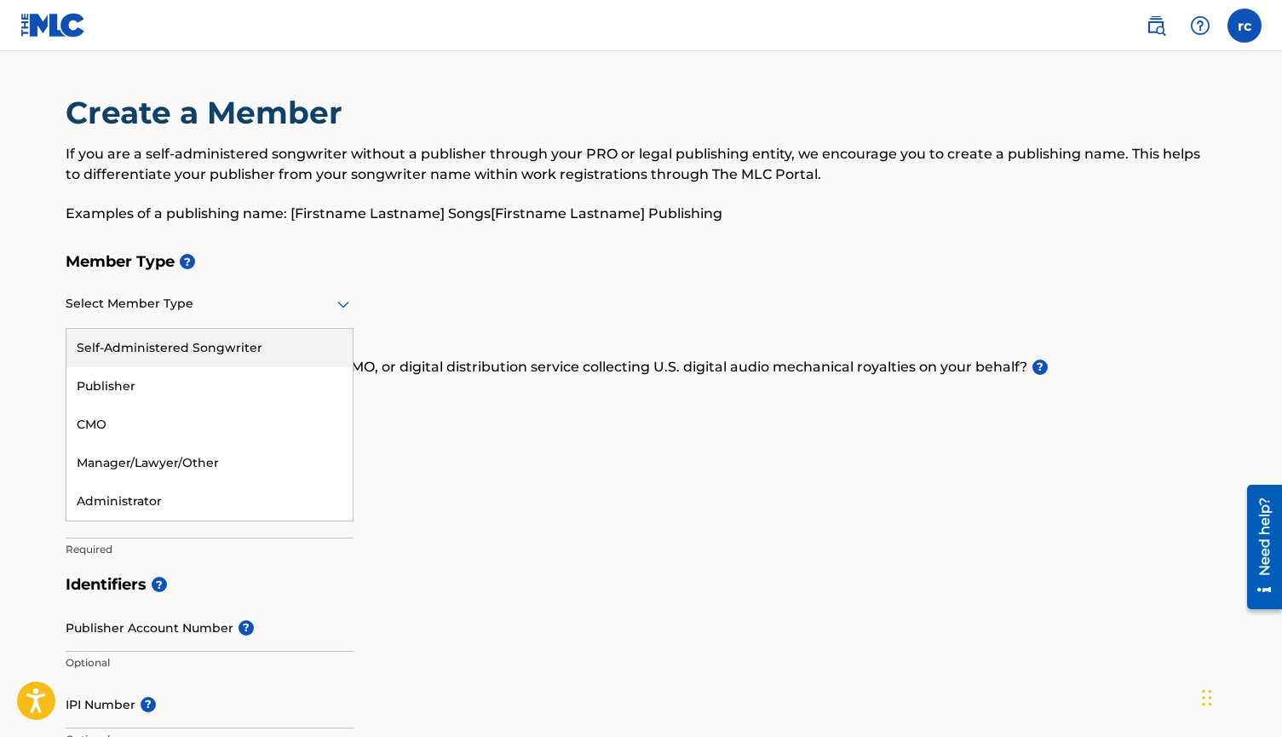
click at [246, 344] on div "Self-Administered Songwriter" at bounding box center [209, 348] width 286 height 38
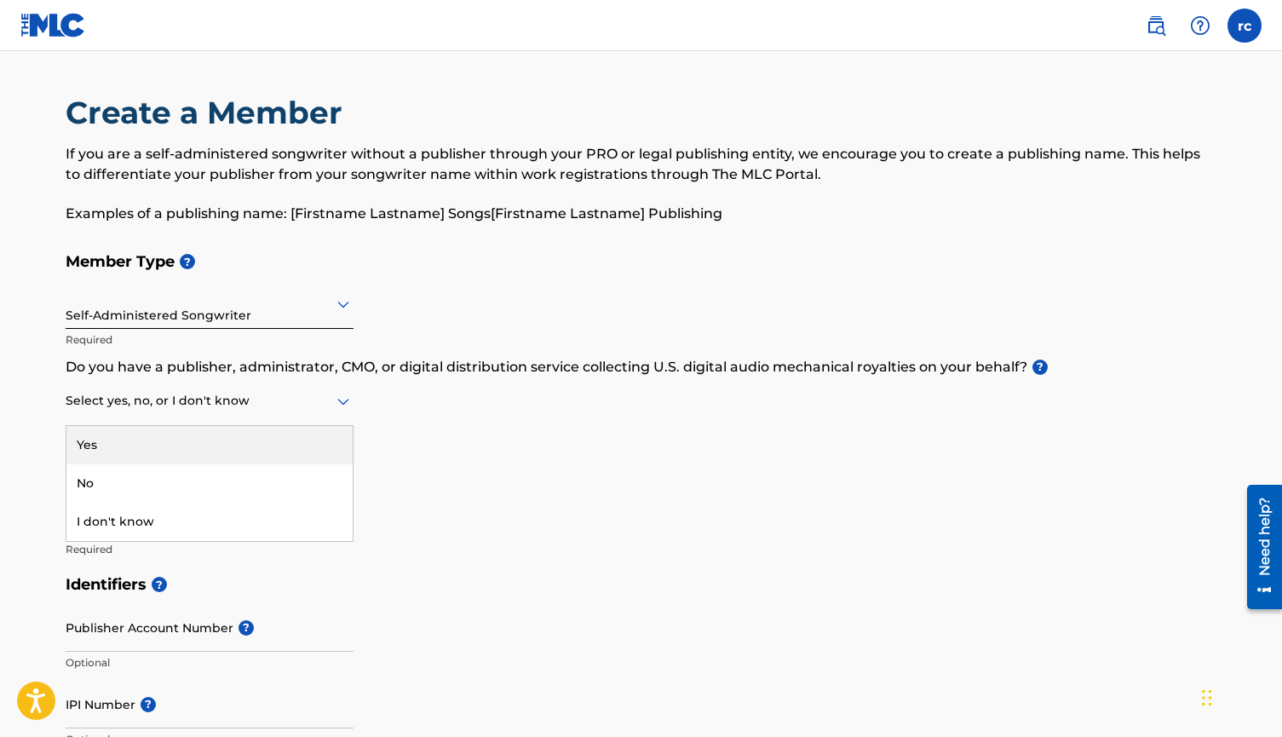
click at [257, 411] on div at bounding box center [210, 400] width 288 height 21
click at [256, 430] on div "Yes" at bounding box center [209, 445] width 286 height 38
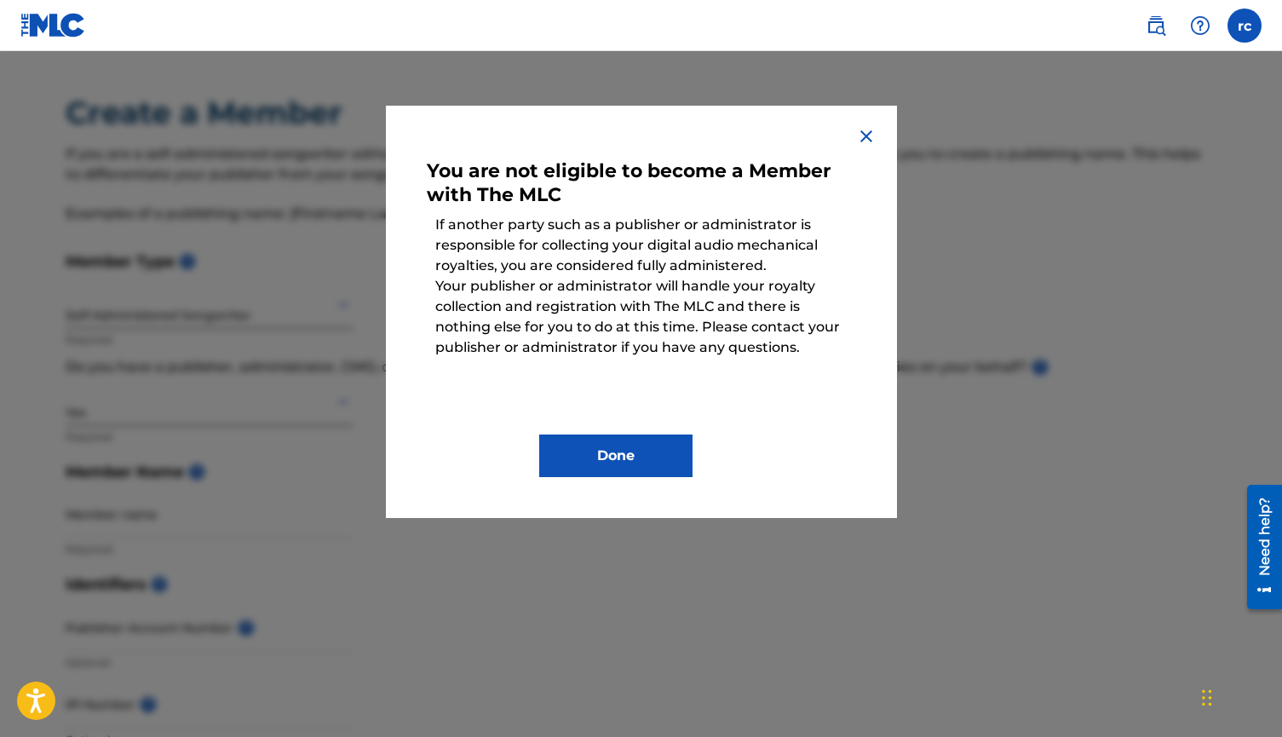
click at [861, 139] on img at bounding box center [866, 136] width 20 height 20
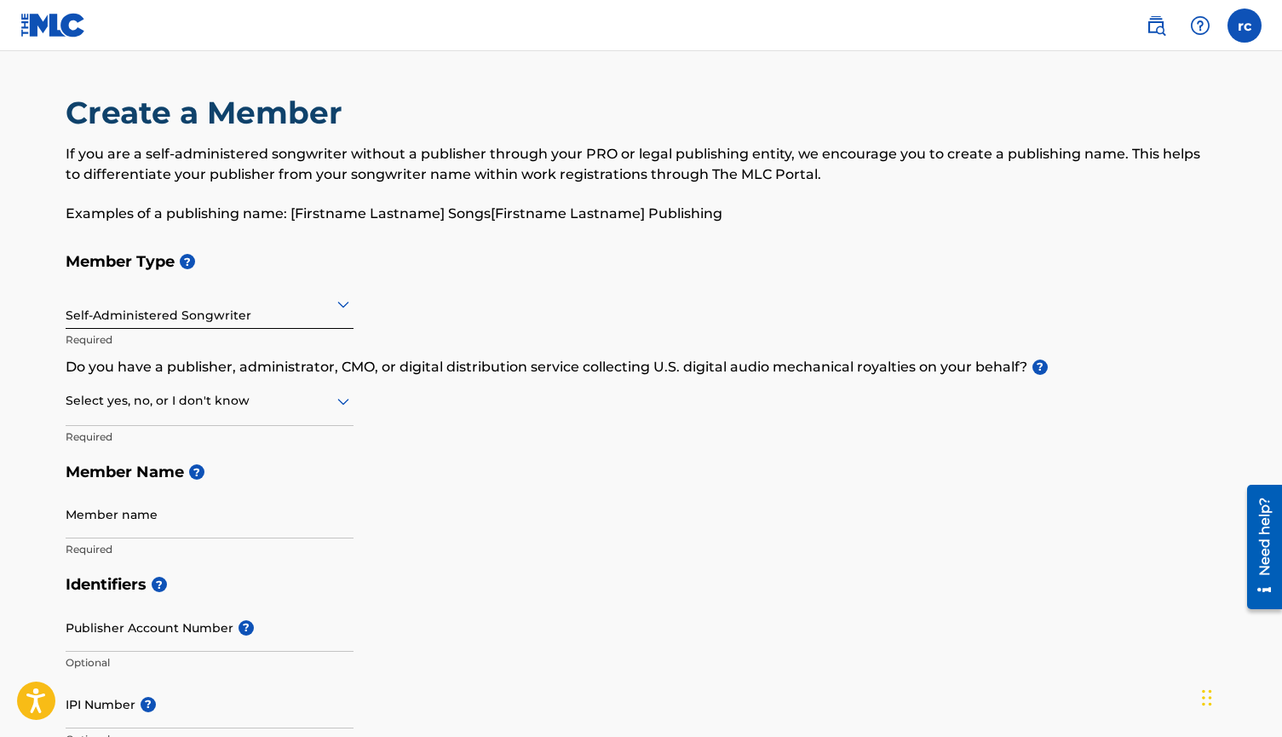
click at [280, 402] on div at bounding box center [210, 400] width 288 height 21
click at [210, 481] on div "No" at bounding box center [209, 483] width 286 height 38
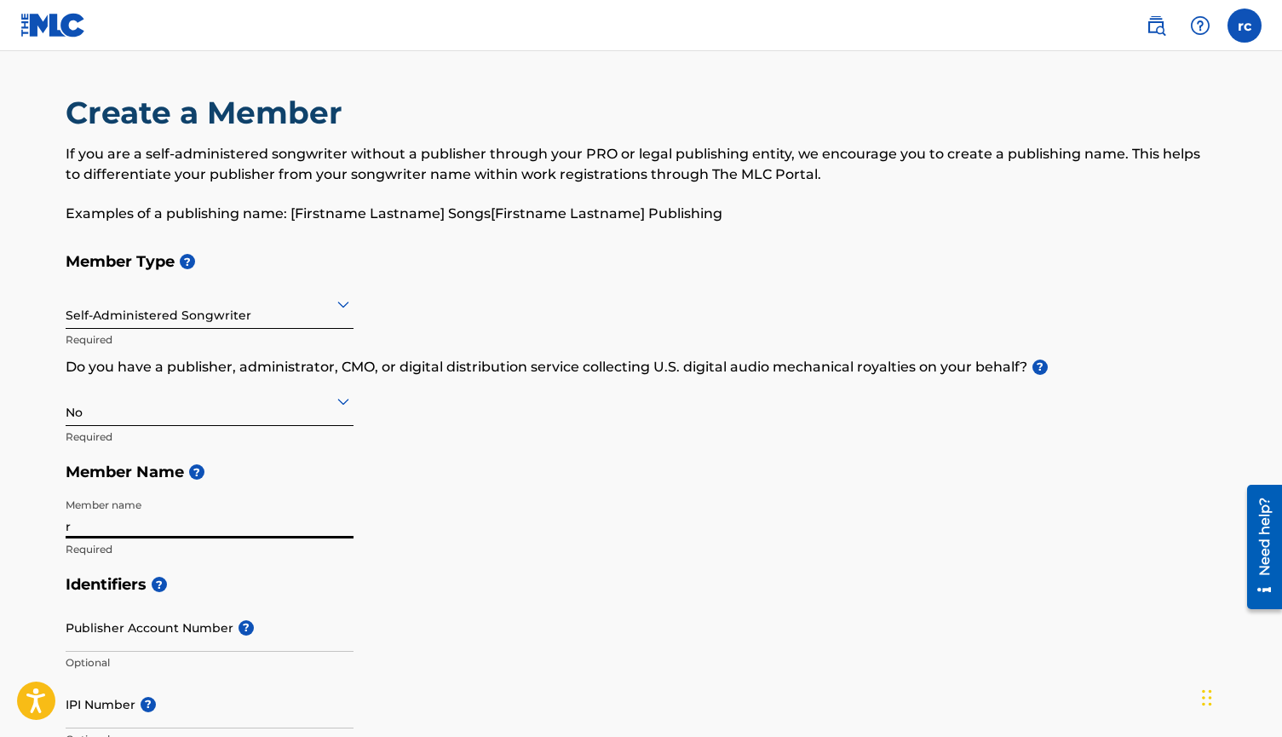
type input "ra"
type input "rahmani cole"
type input "[STREET_ADDRESS][PERSON_NAME]"
type input "San [PERSON_NAME]"
type input "[GEOGRAPHIC_DATA]"
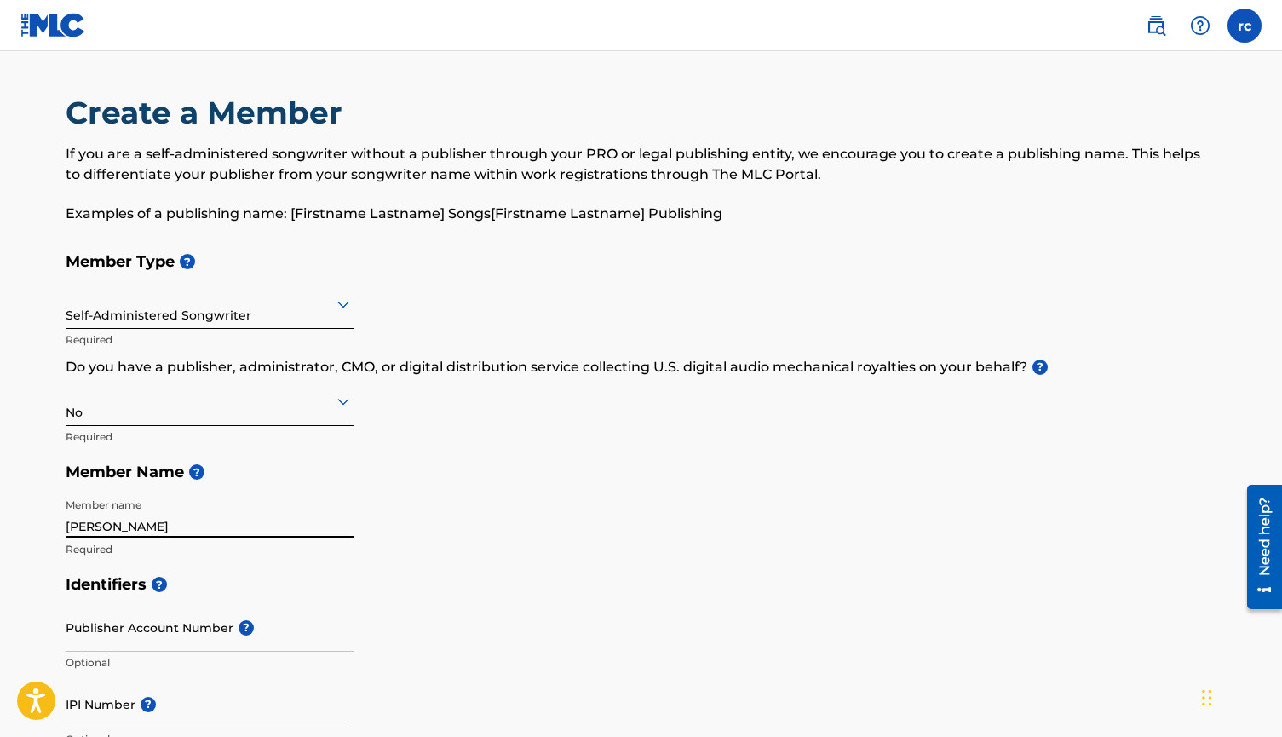
type input "CA"
type input "91340"
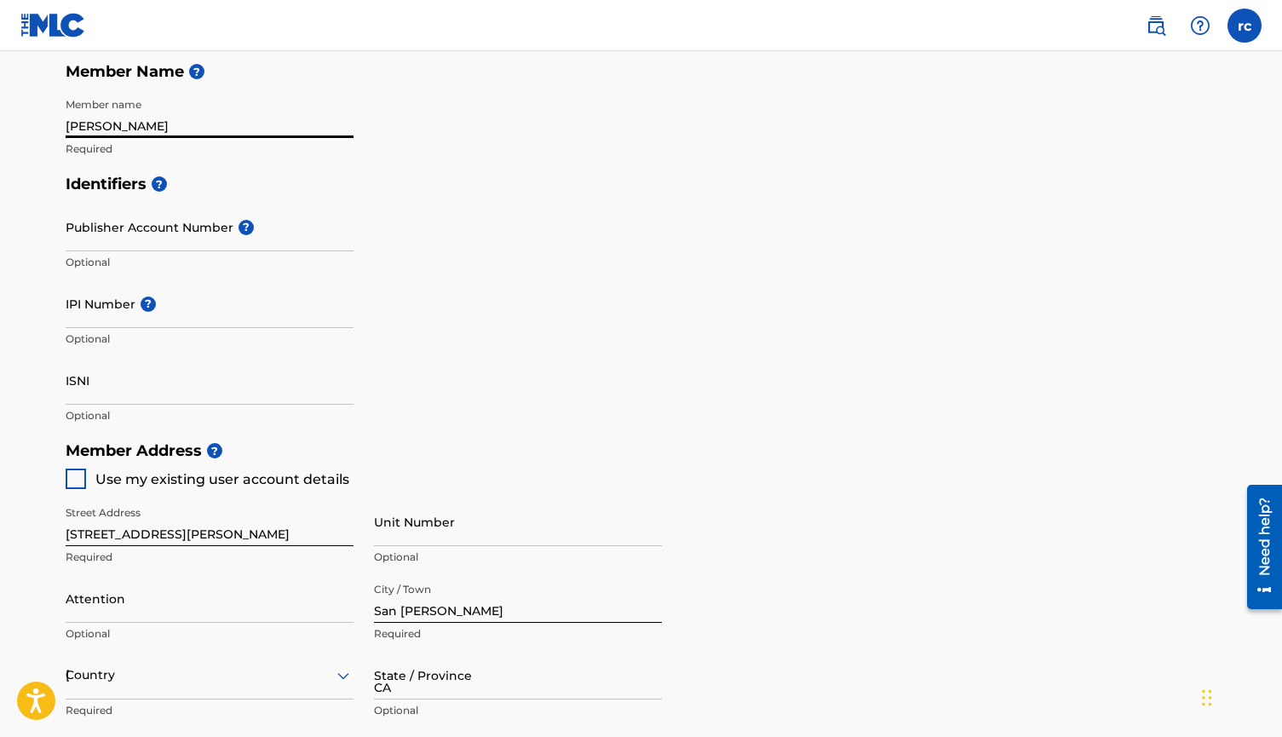
type input "[GEOGRAPHIC_DATA]"
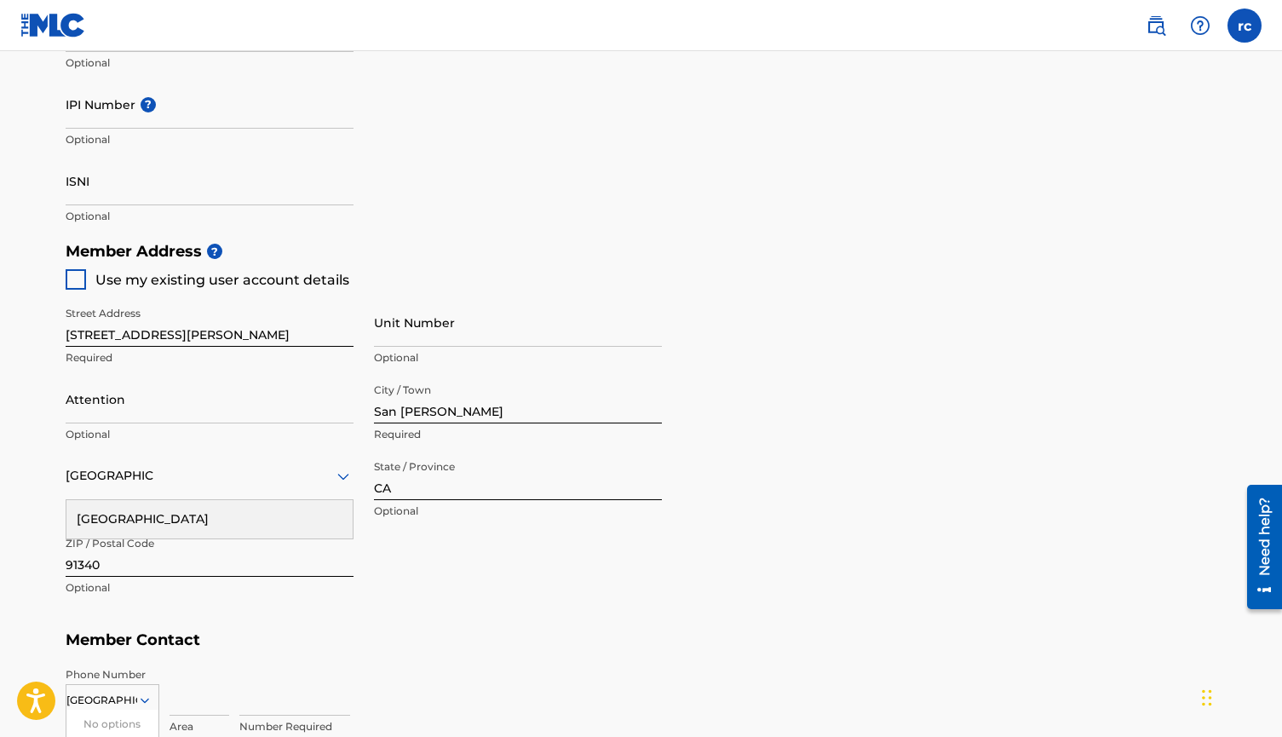
type input "[EMAIL_ADDRESS][DOMAIN_NAME]"
click at [73, 275] on div at bounding box center [76, 279] width 20 height 20
type input "747"
type input "2675835"
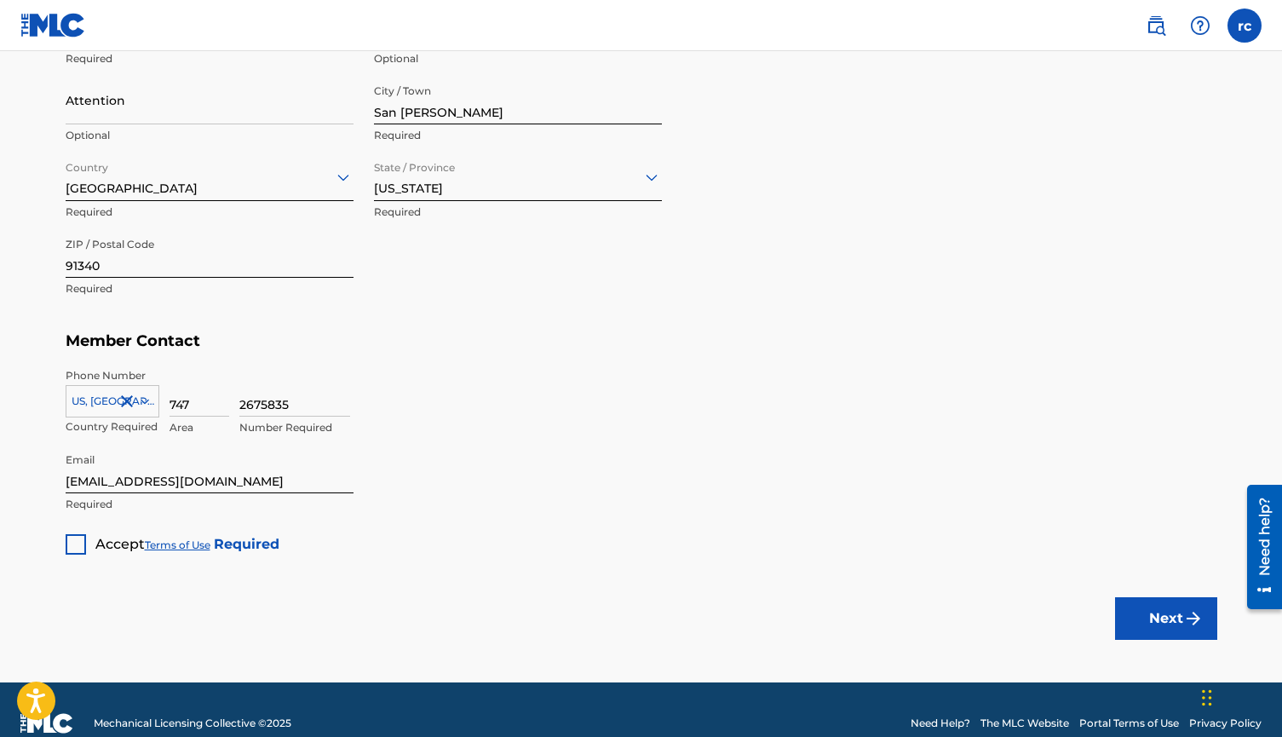
scroll to position [924, 0]
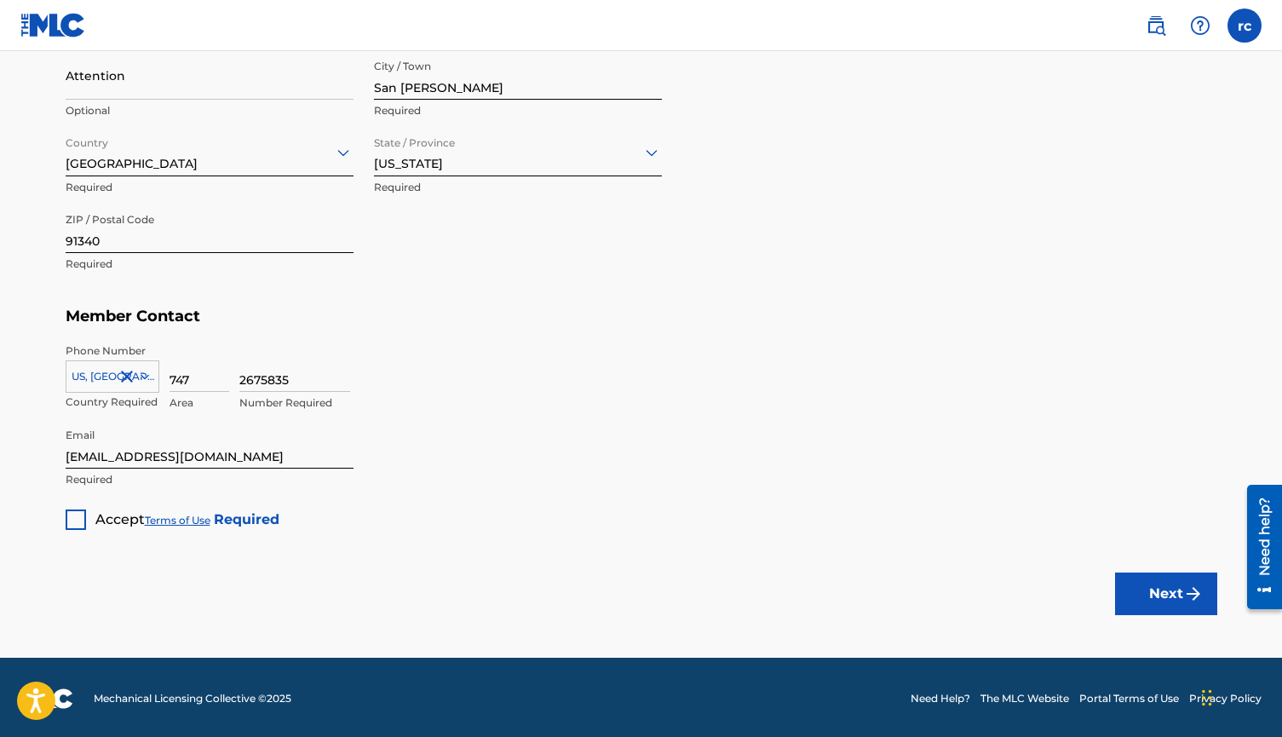
click at [78, 513] on div at bounding box center [76, 520] width 20 height 20
click at [1183, 598] on button "Next" at bounding box center [1166, 594] width 102 height 43
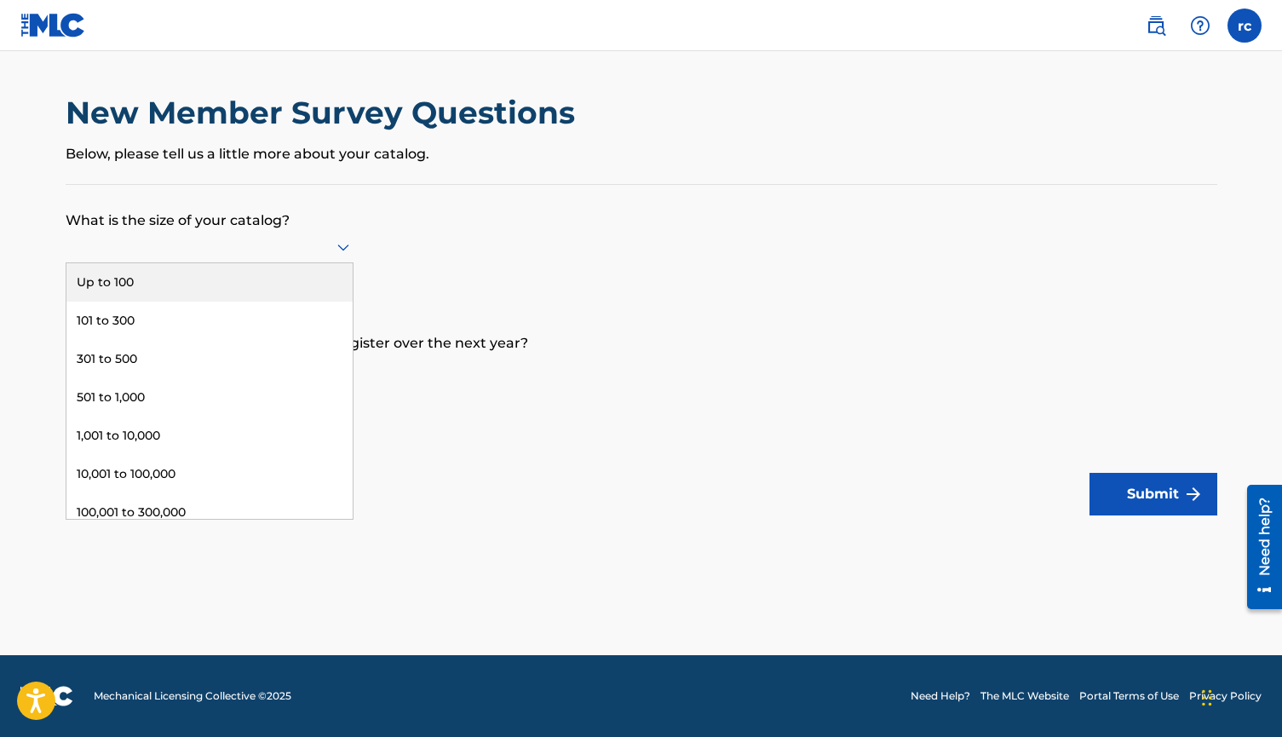
click at [324, 257] on div at bounding box center [210, 246] width 288 height 21
click at [257, 301] on div "Up to 100" at bounding box center [209, 282] width 286 height 38
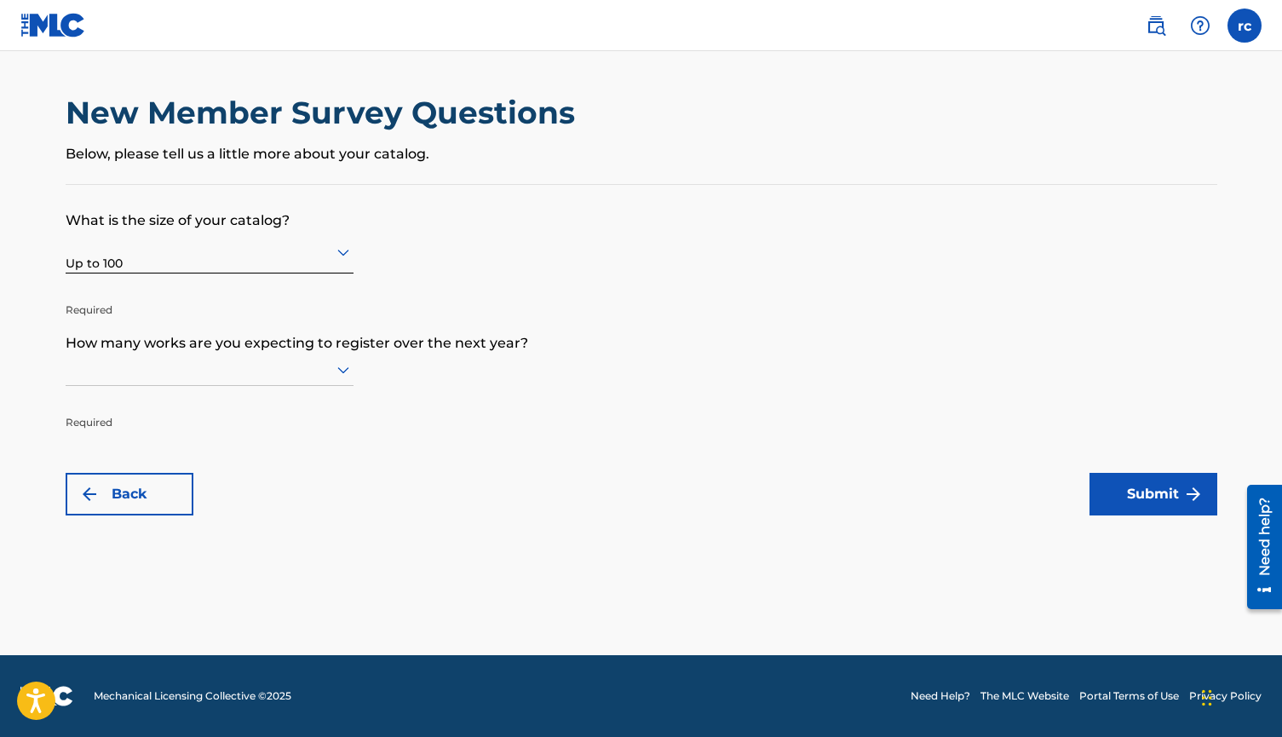
click at [299, 376] on div at bounding box center [210, 369] width 288 height 21
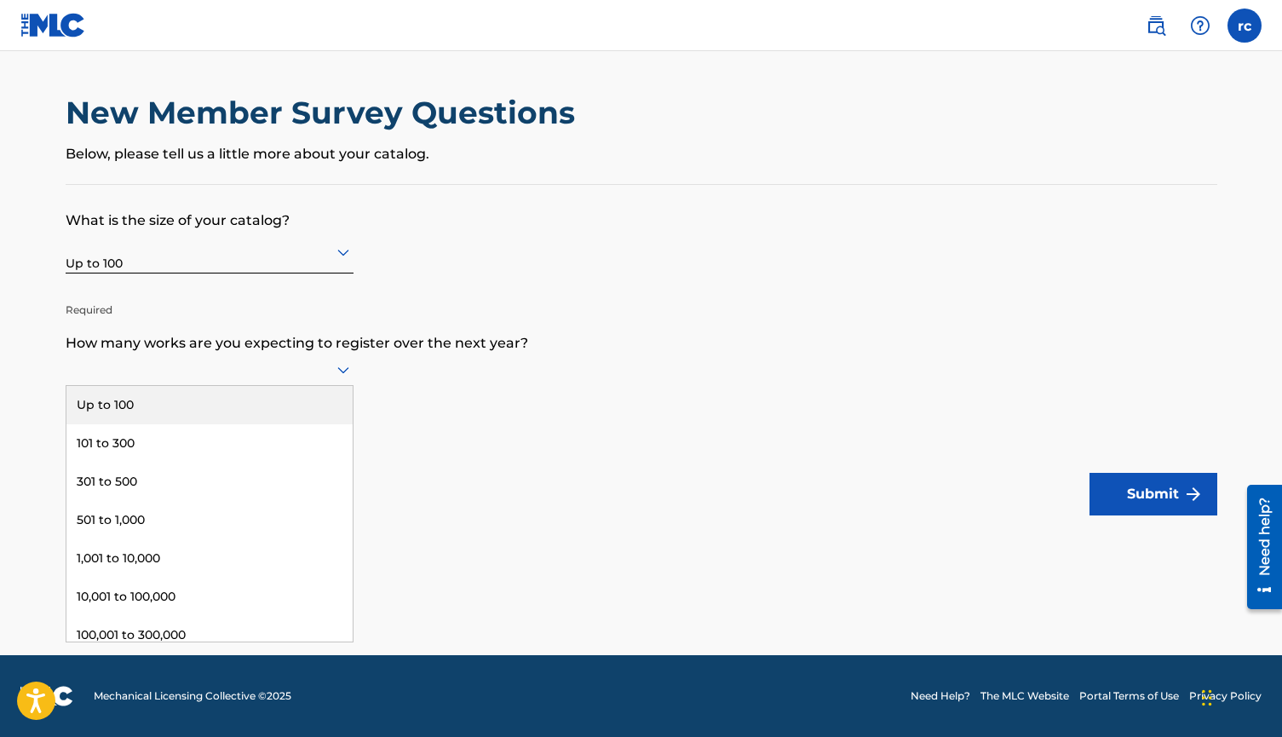
click at [261, 424] on div "Up to 100" at bounding box center [209, 405] width 286 height 38
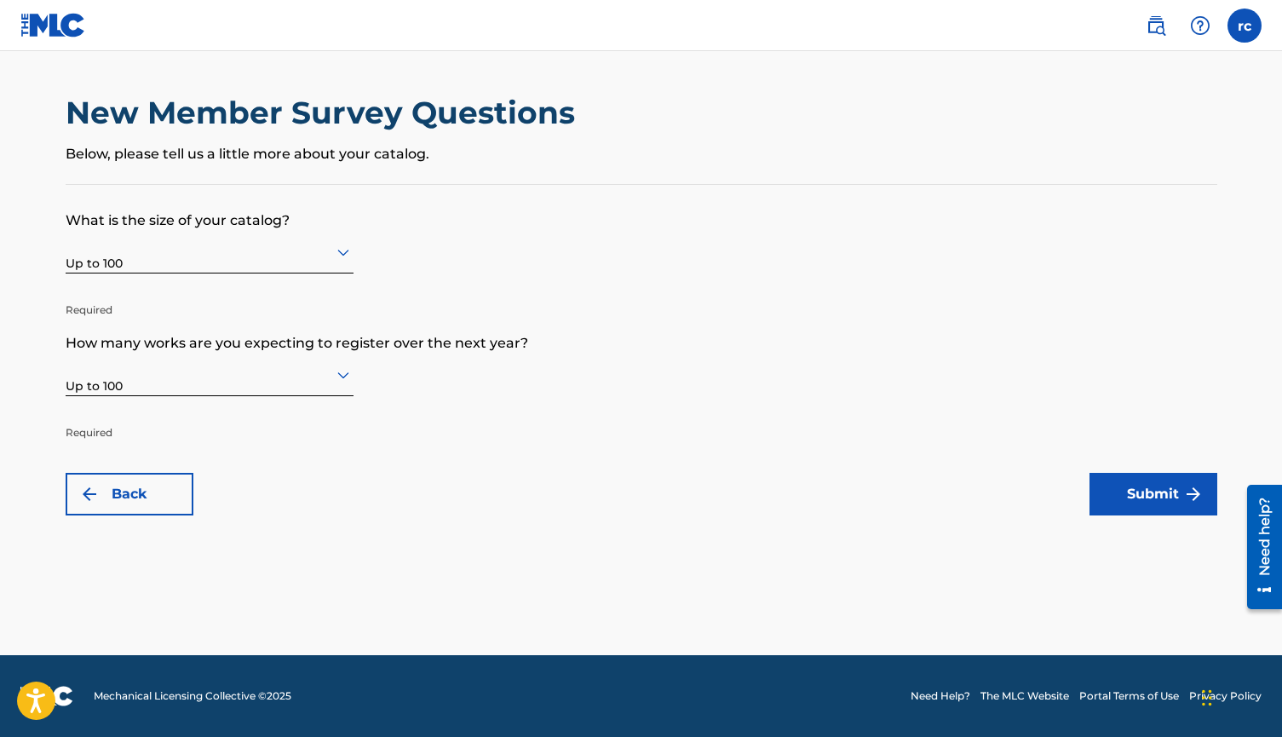
click at [1120, 487] on button "Submit" at bounding box center [1154, 494] width 128 height 43
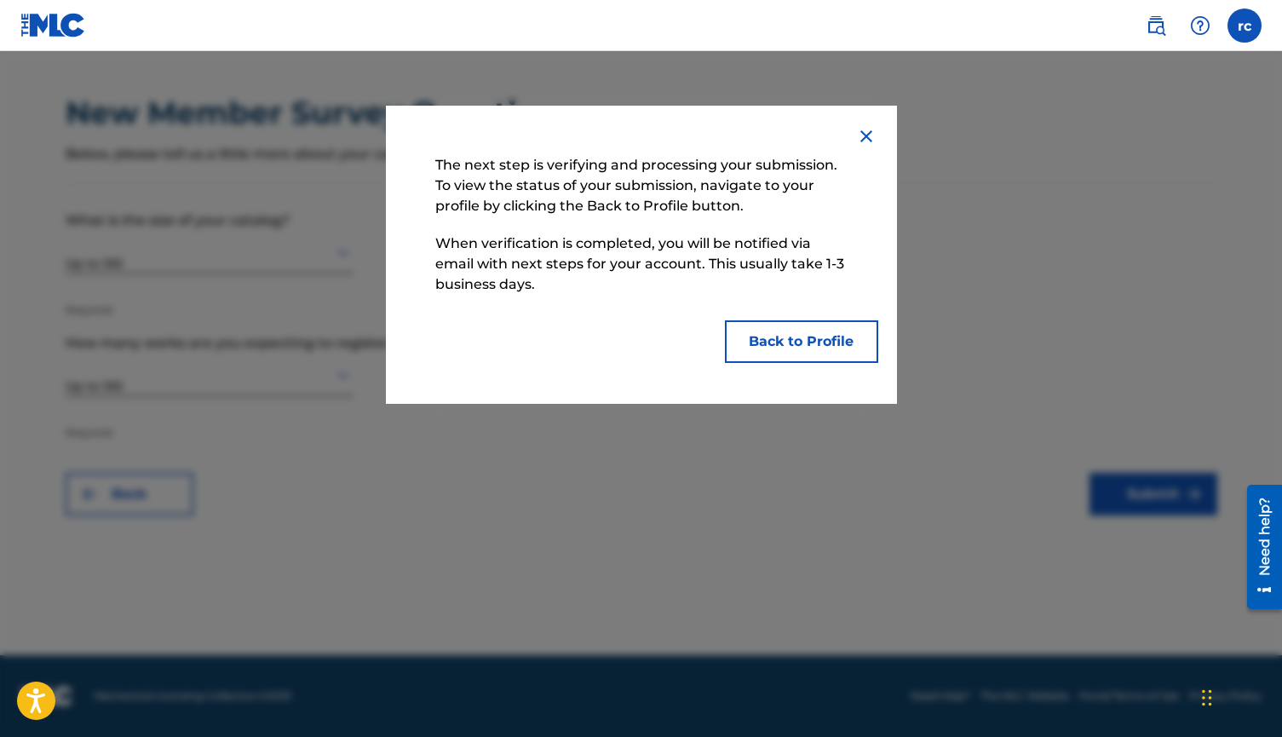
click at [781, 356] on button "Back to Profile" at bounding box center [801, 341] width 153 height 43
